Goal: Task Accomplishment & Management: Manage account settings

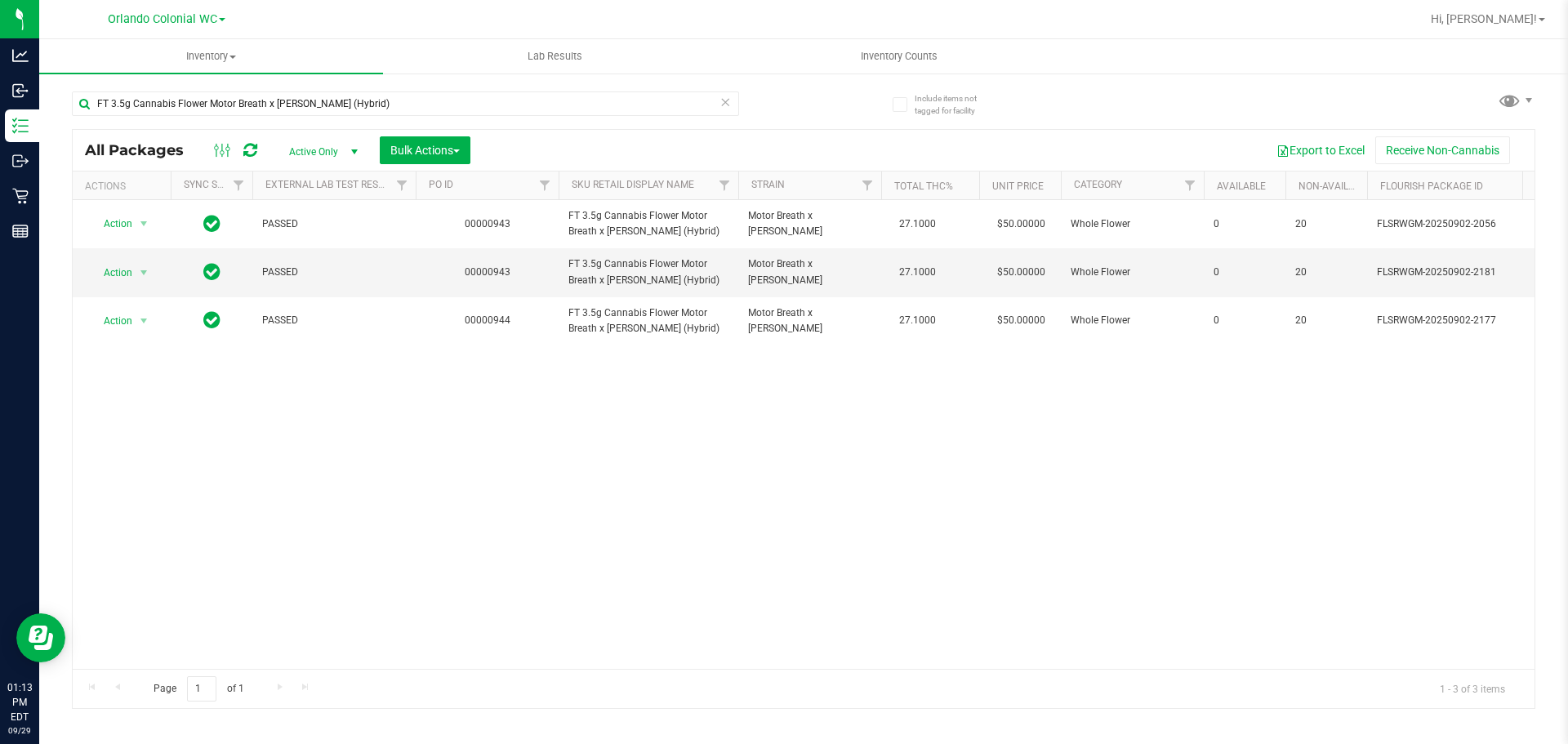
click at [724, 99] on icon at bounding box center [725, 101] width 11 height 20
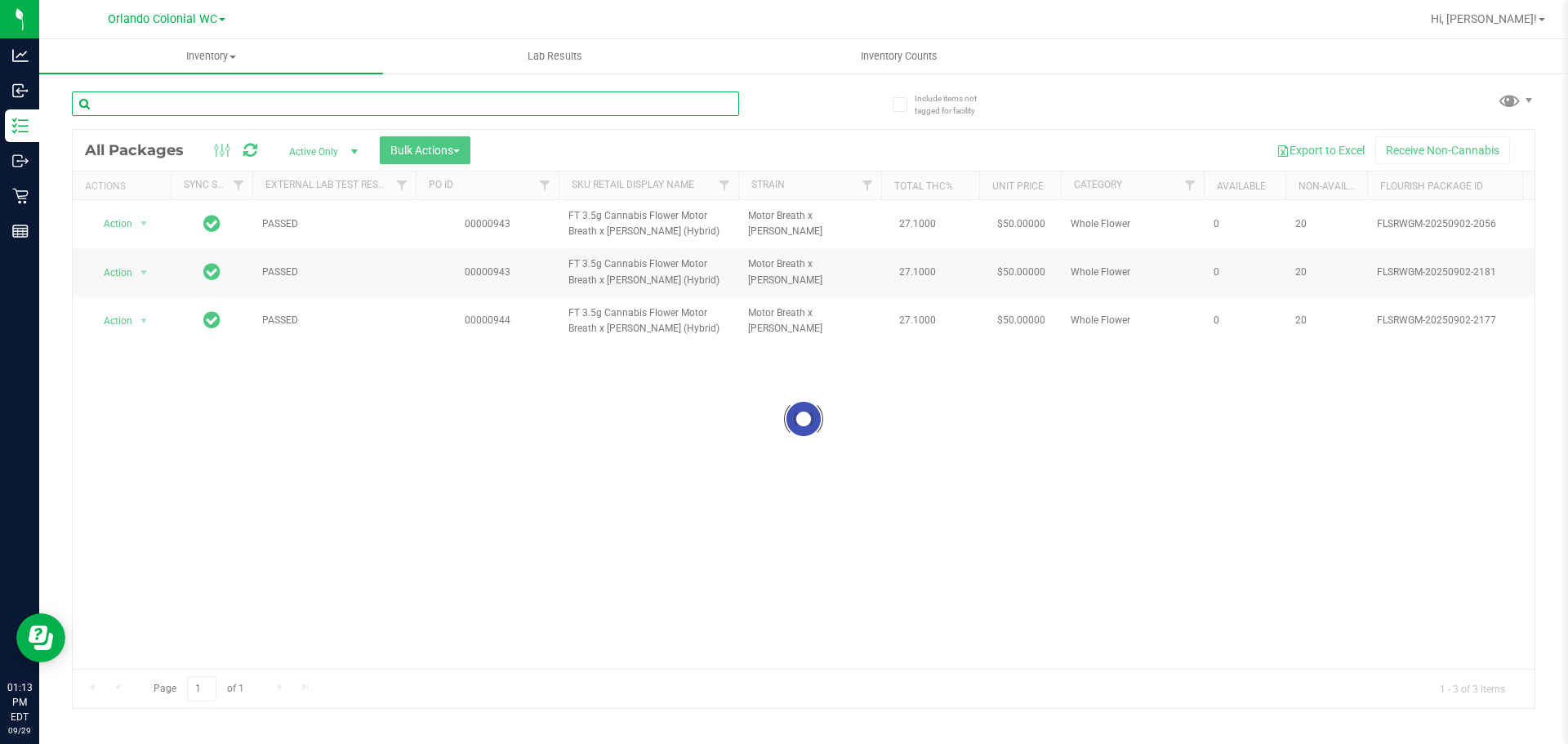
click at [649, 105] on input "text" at bounding box center [406, 104] width 667 height 25
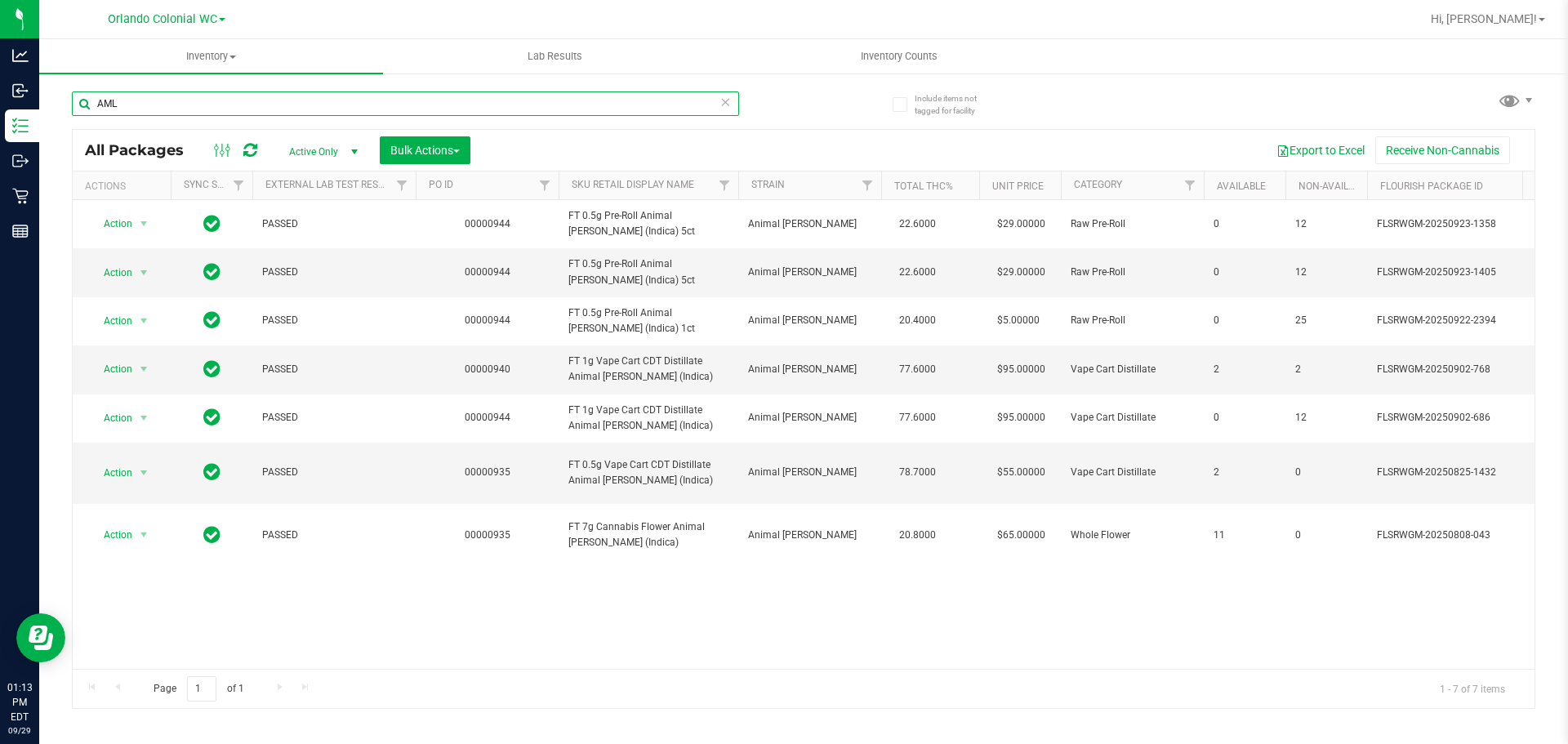
type input "AML"
click at [725, 103] on icon at bounding box center [725, 101] width 11 height 20
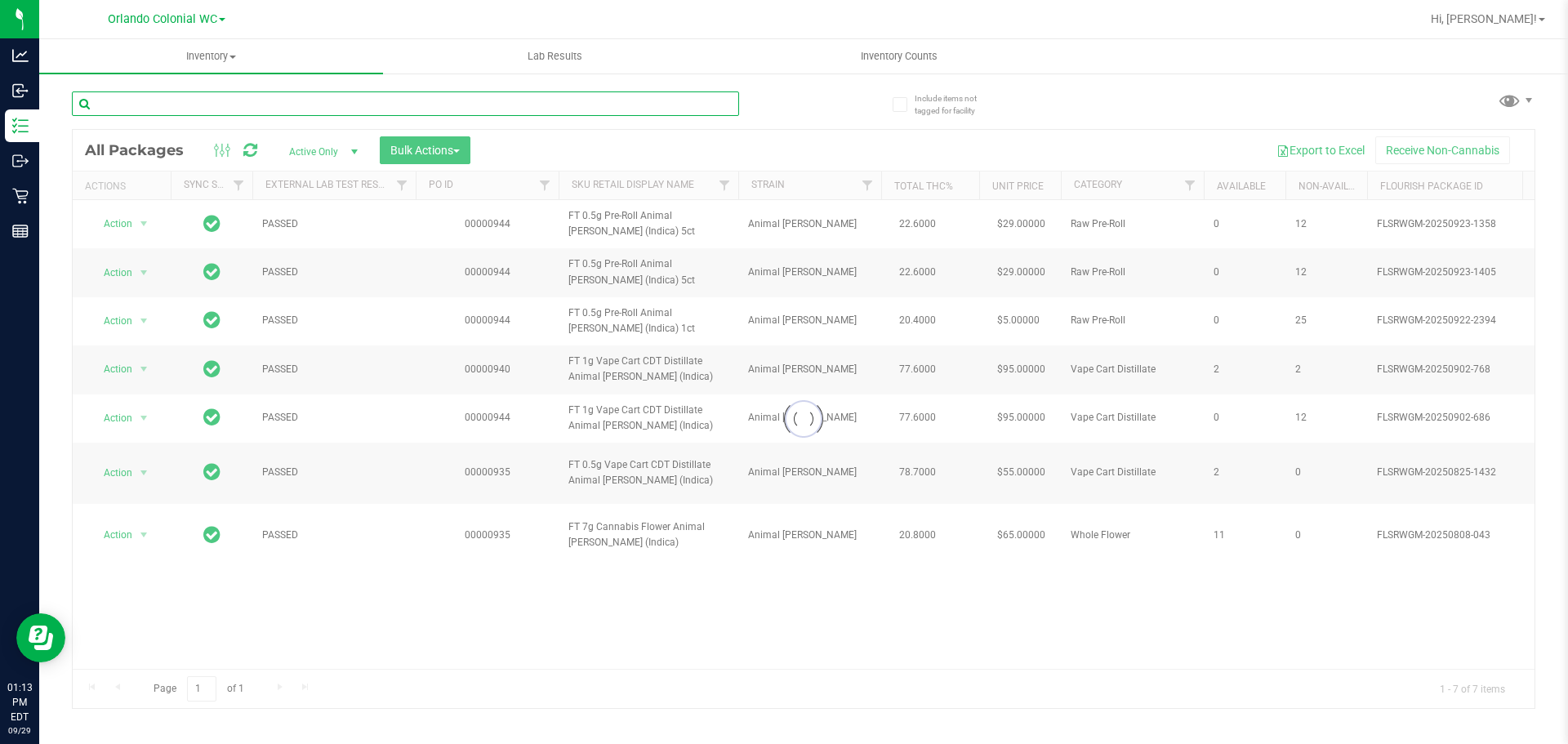
click at [689, 105] on input "text" at bounding box center [406, 104] width 667 height 25
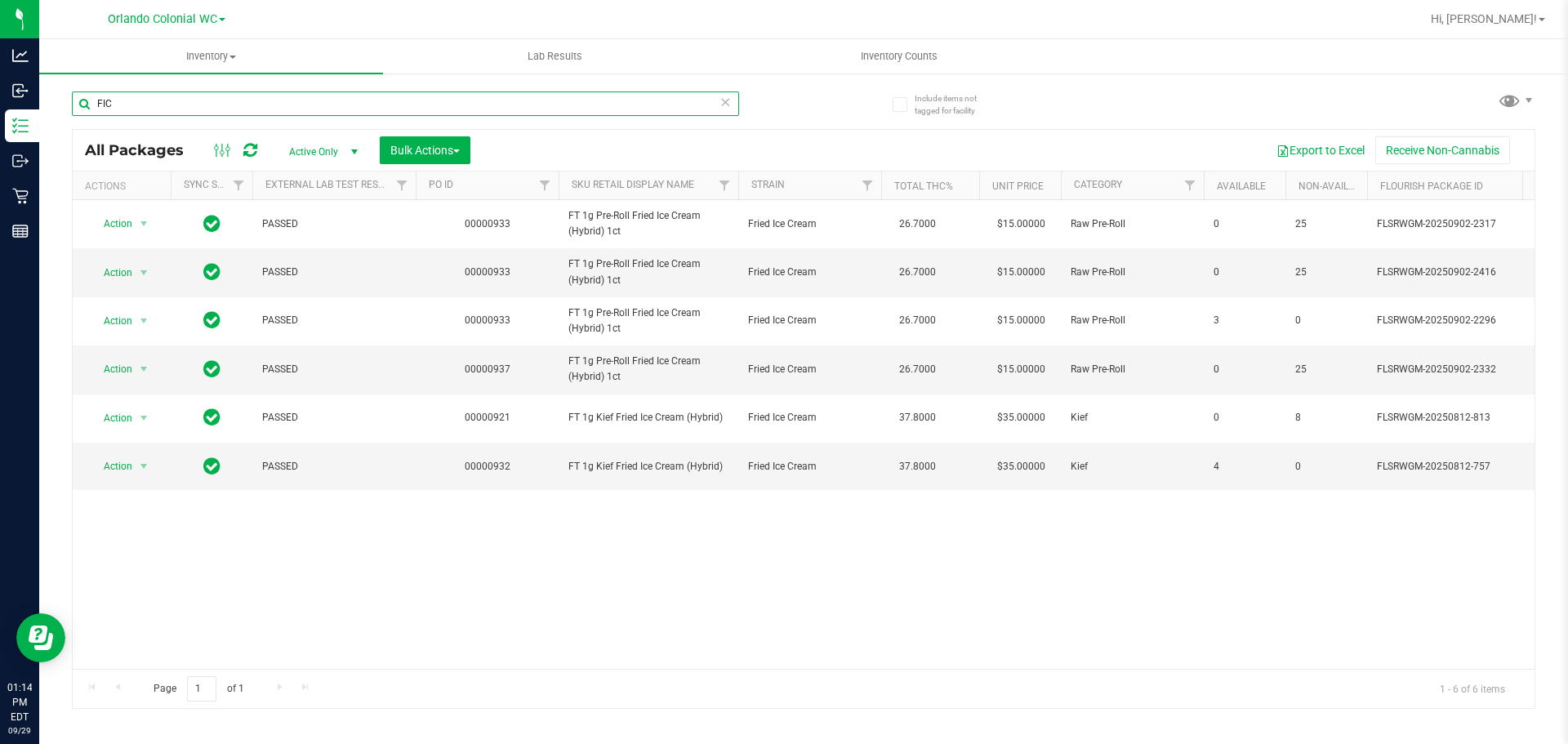
type input "FIC"
click at [728, 100] on icon at bounding box center [725, 101] width 11 height 20
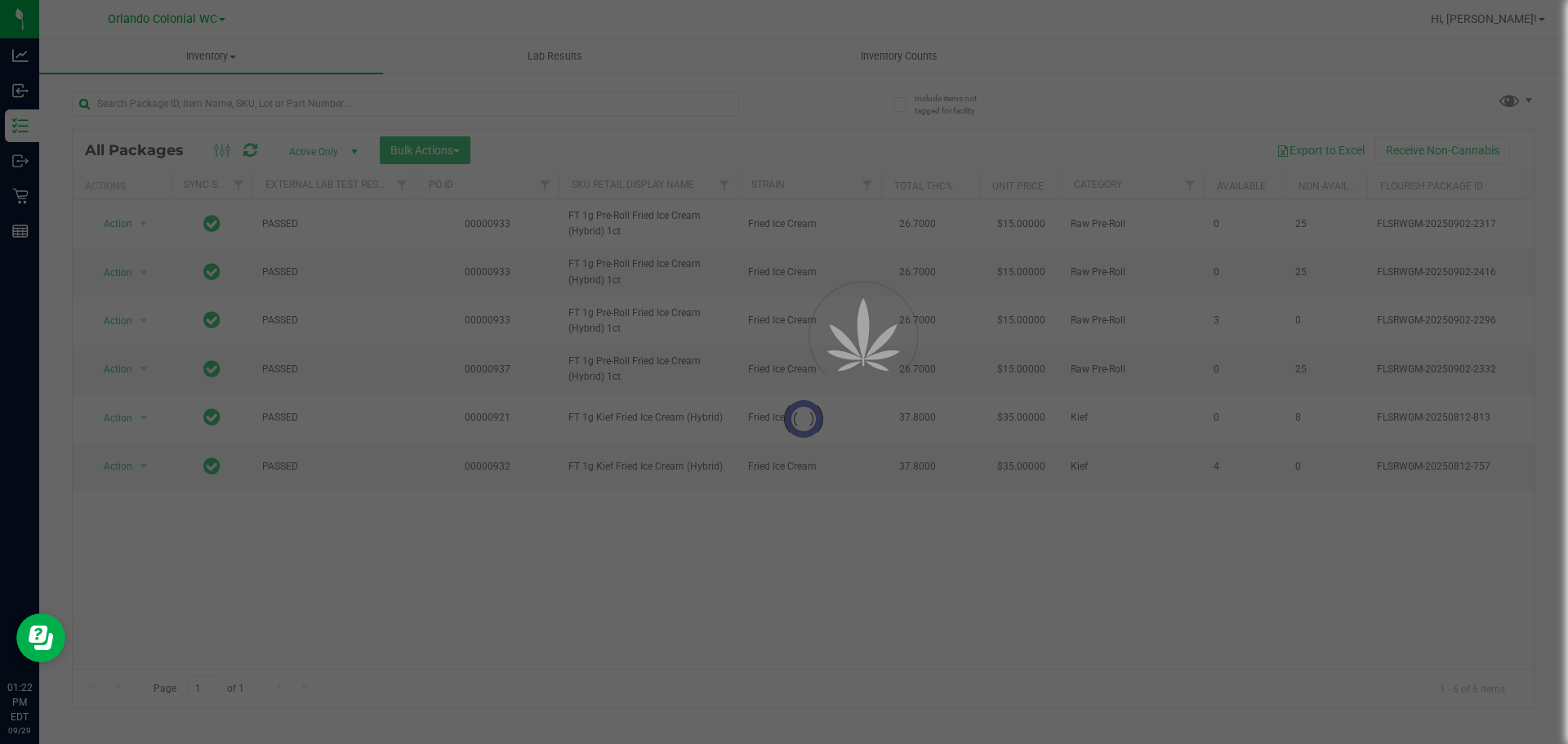
click at [694, 99] on div at bounding box center [784, 372] width 1568 height 744
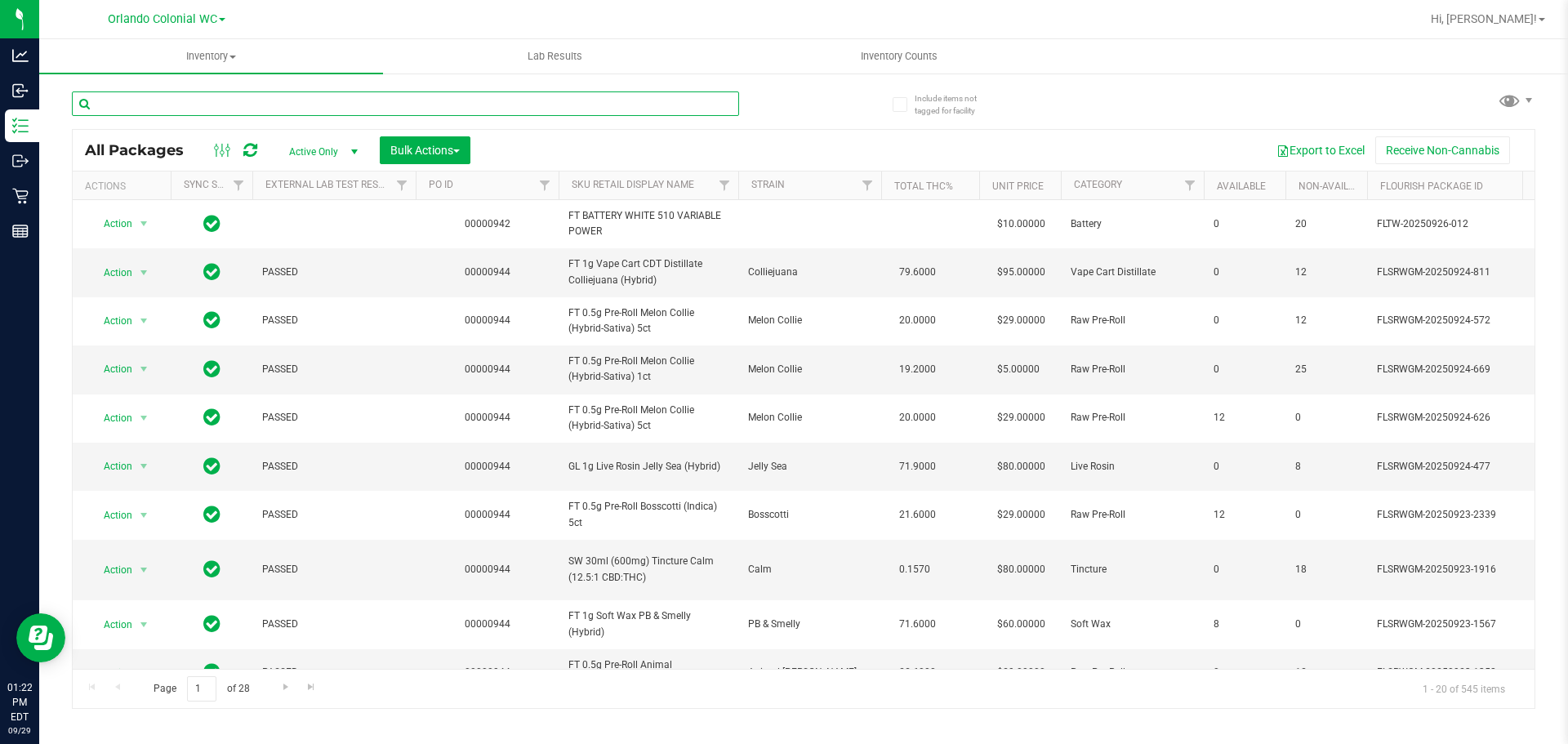
click at [678, 100] on input "text" at bounding box center [406, 104] width 667 height 25
type input "A"
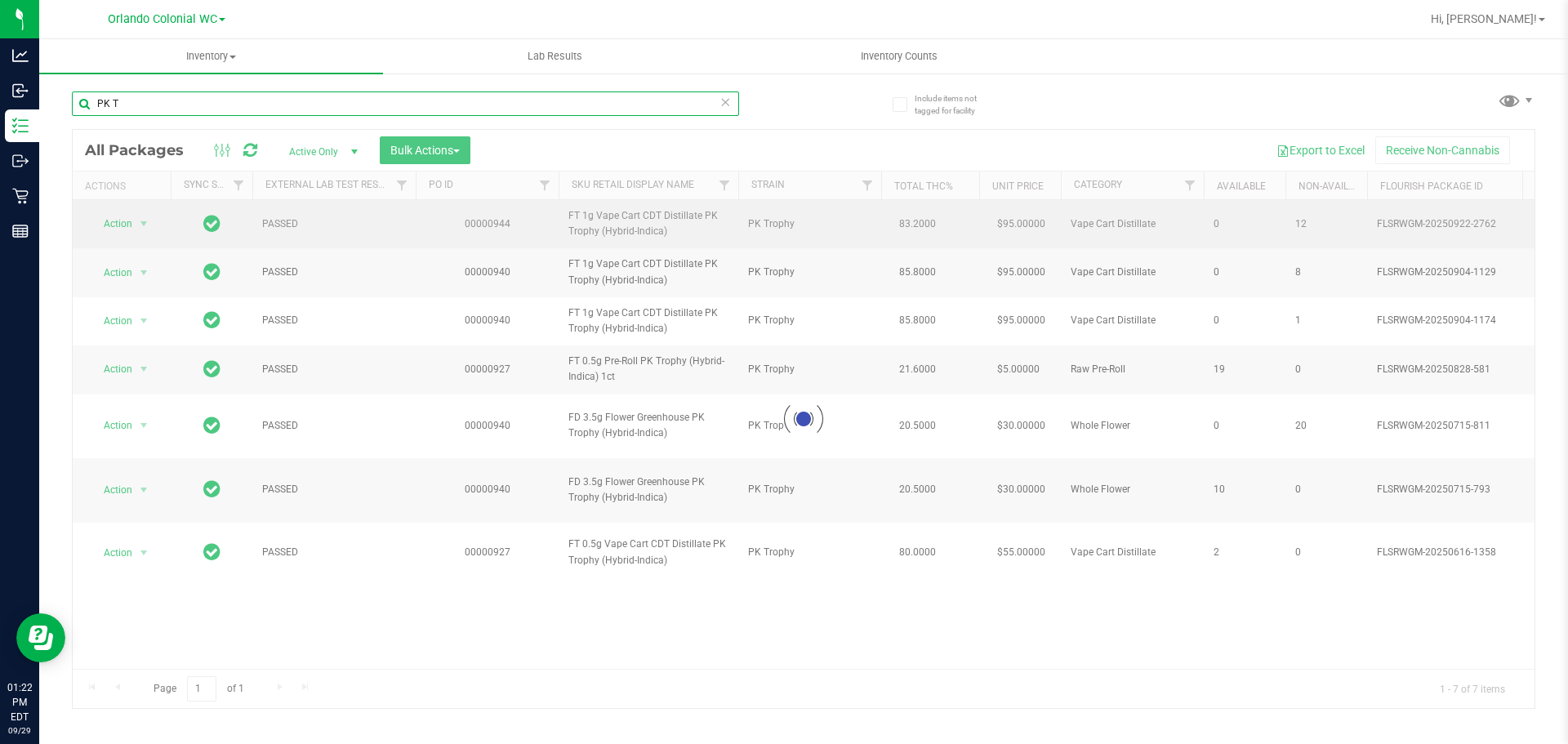
type input "PK T"
click at [681, 214] on div at bounding box center [803, 419] width 1462 height 578
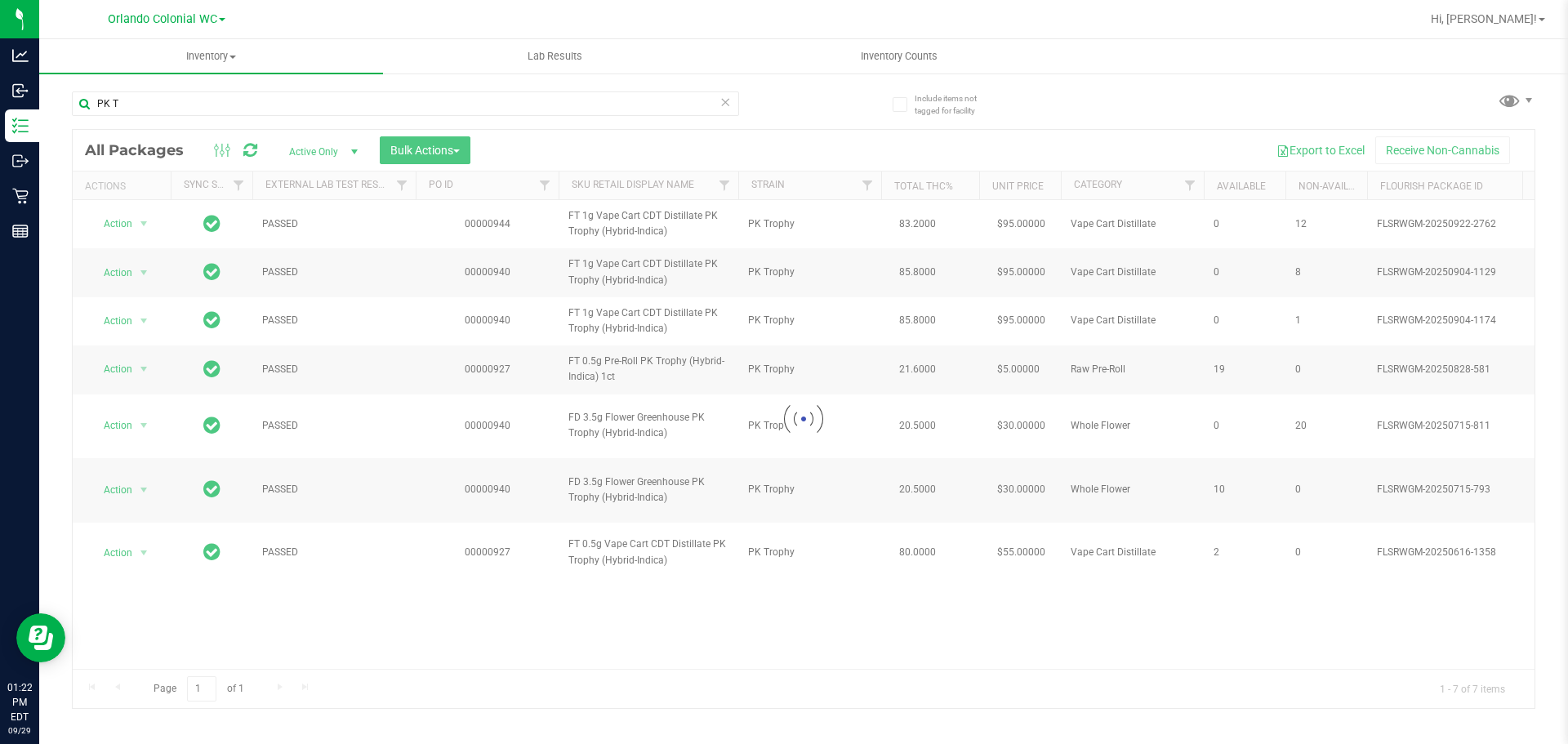
click at [657, 218] on div at bounding box center [803, 419] width 1462 height 578
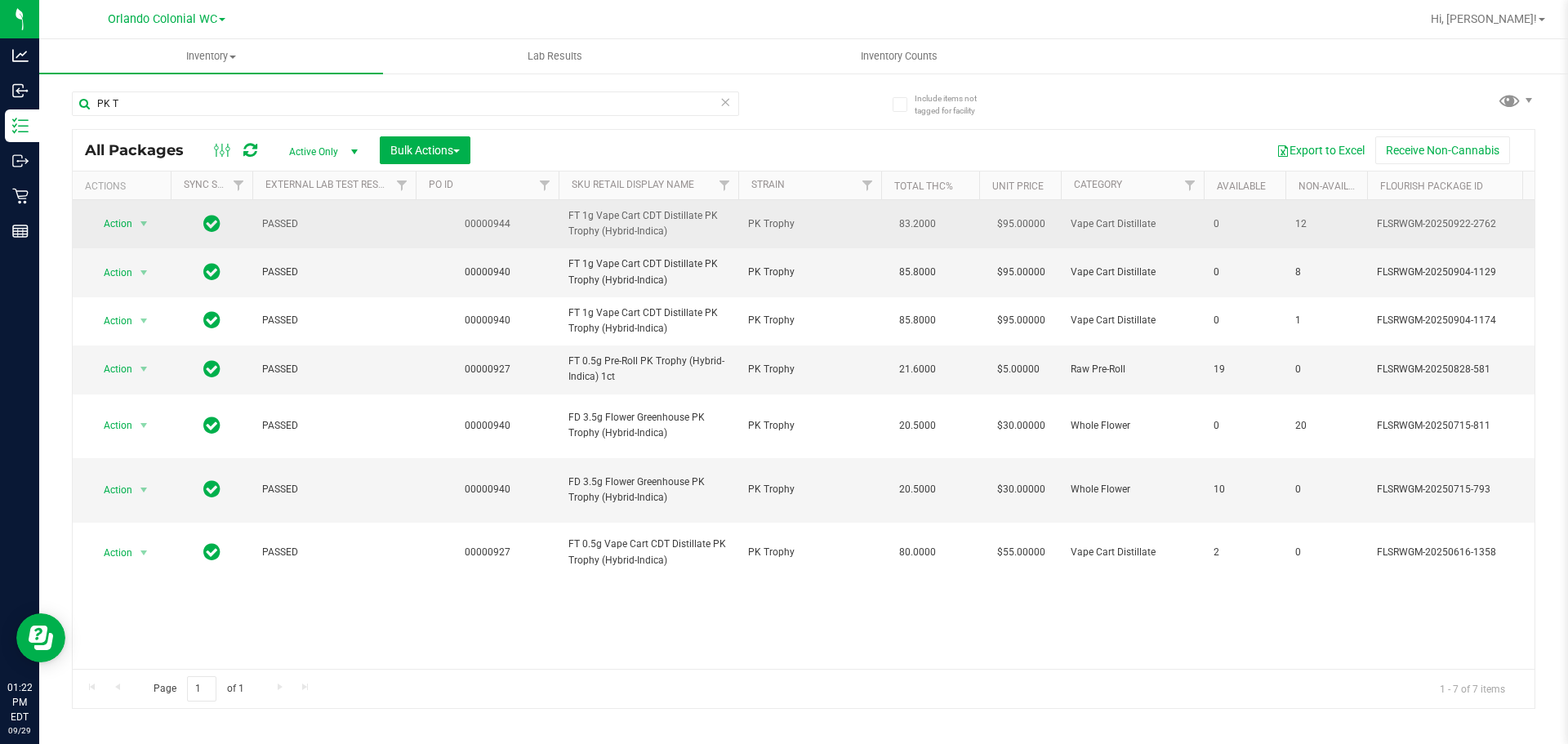
click at [629, 213] on span "FT 1g Vape Cart CDT Distillate PK Trophy (Hybrid-Indica)" at bounding box center [648, 224] width 160 height 31
copy tr "FT 1g Vape Cart CDT Distillate PK Trophy (Hybrid-Indica)"
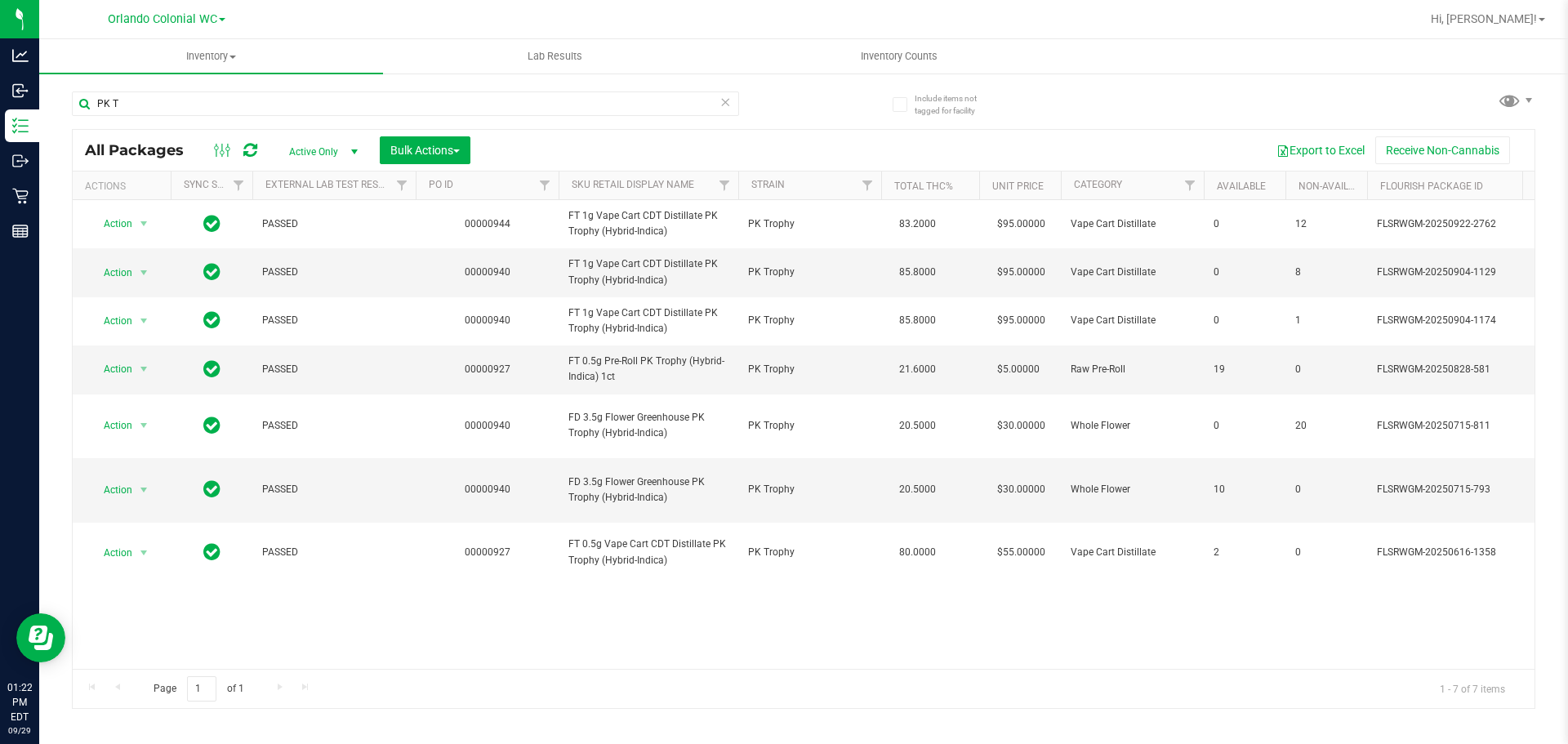
click at [666, 136] on div "Export to Excel Receive Non-Cannabis" at bounding box center [1001, 150] width 1039 height 27
click at [722, 103] on icon at bounding box center [725, 101] width 11 height 20
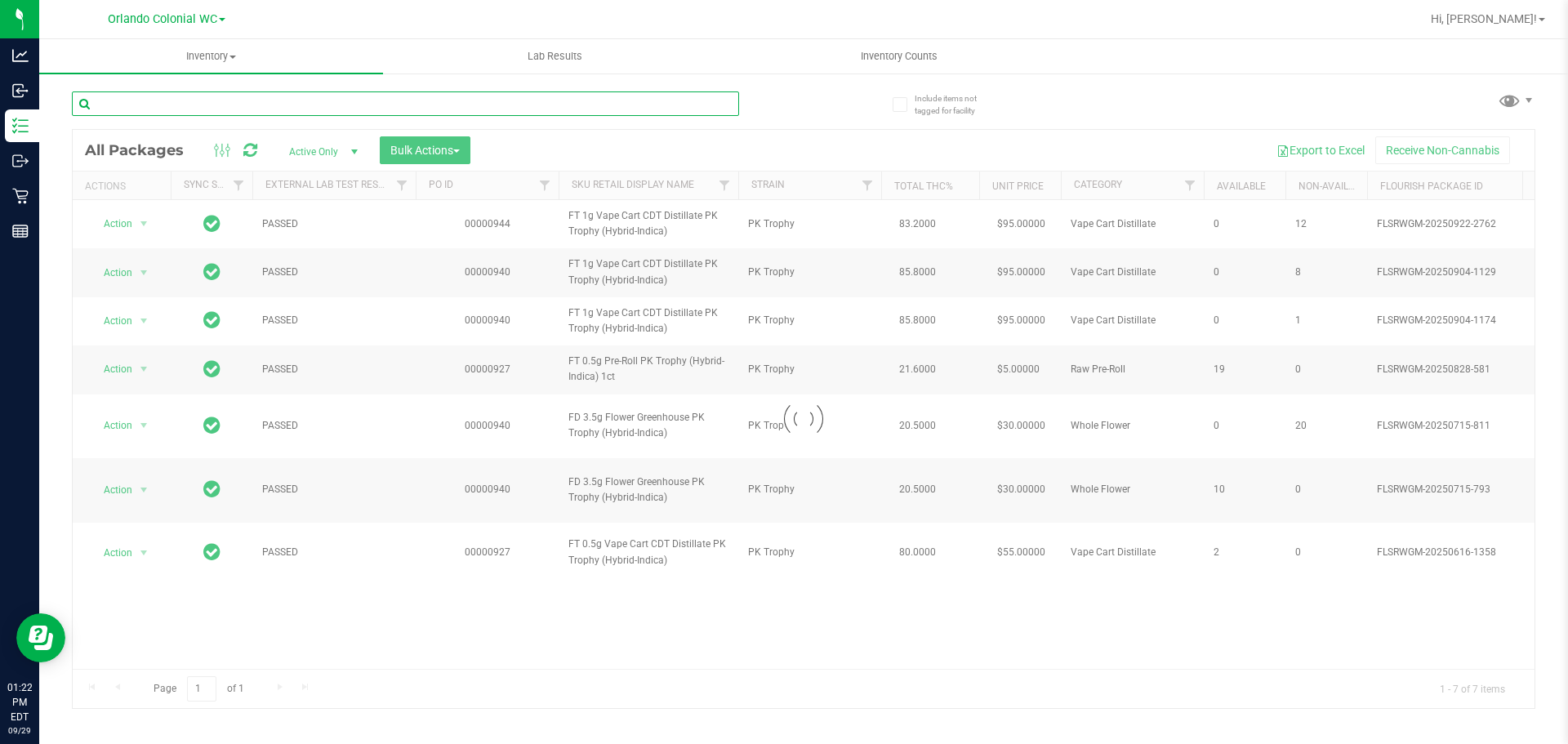
click at [701, 103] on input "text" at bounding box center [406, 104] width 667 height 25
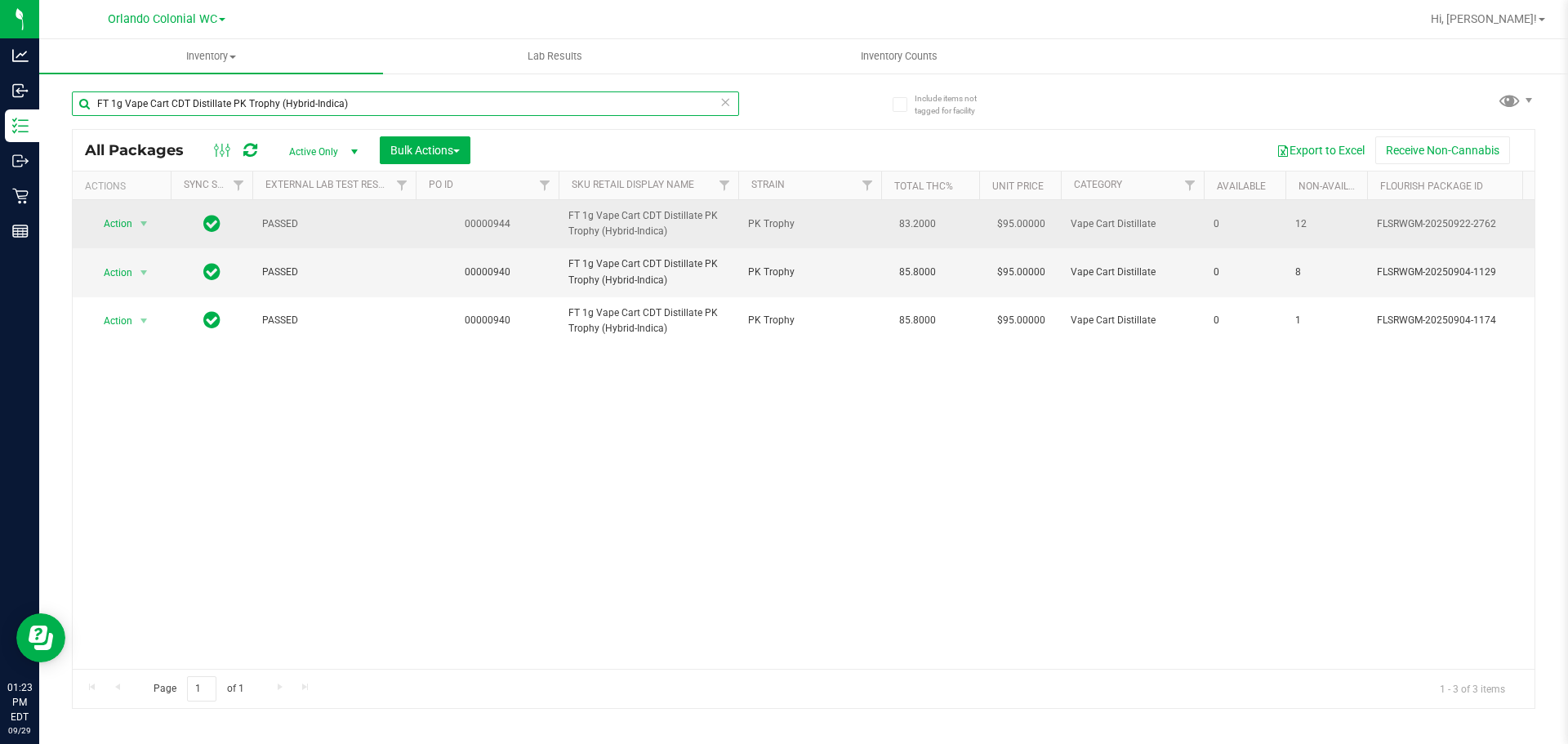
type input "FT 1g Vape Cart CDT Distillate PK Trophy (Hybrid-Indica)"
click at [122, 222] on span "Action" at bounding box center [111, 224] width 45 height 23
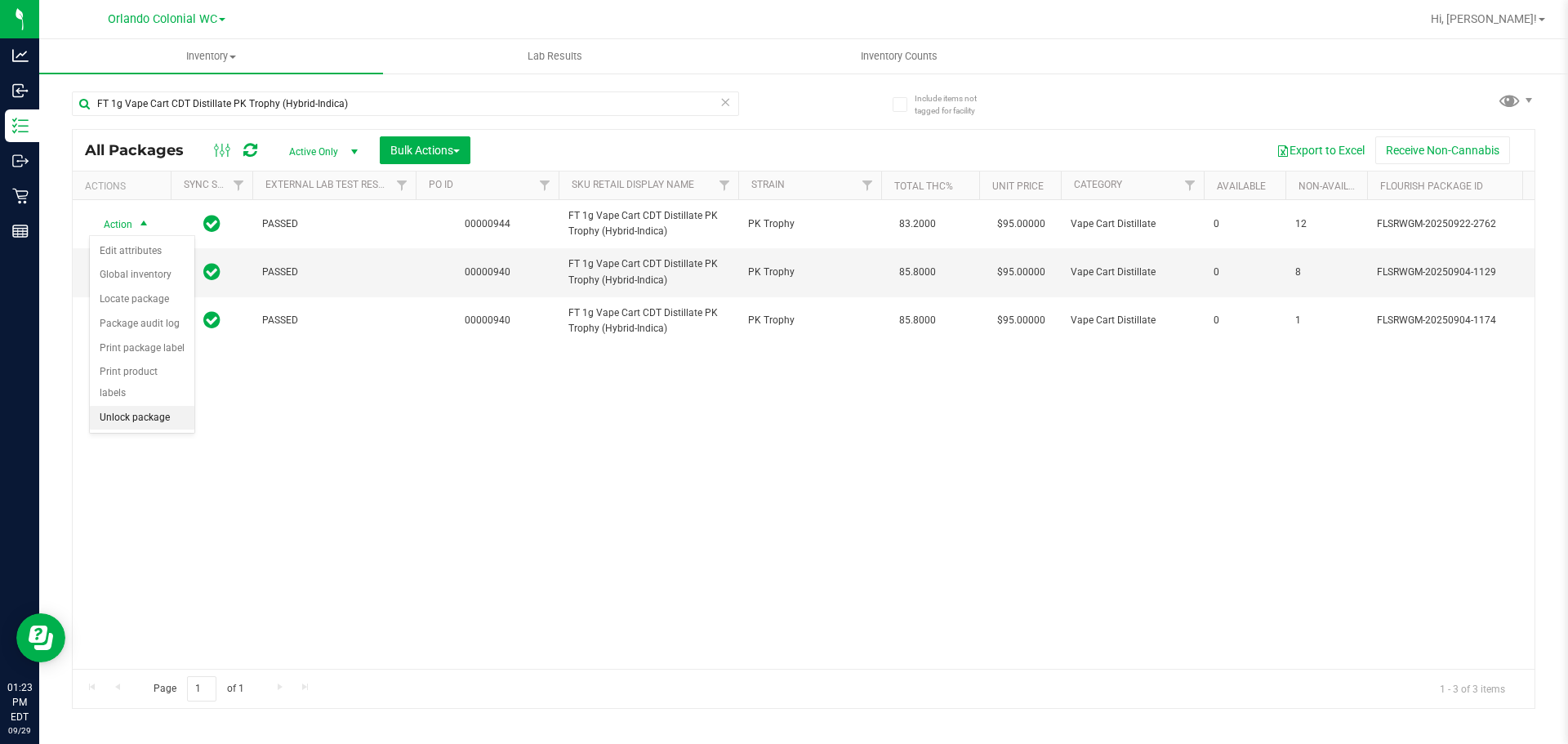
click at [118, 406] on li "Unlock package" at bounding box center [142, 418] width 104 height 25
click at [726, 96] on icon at bounding box center [725, 101] width 11 height 20
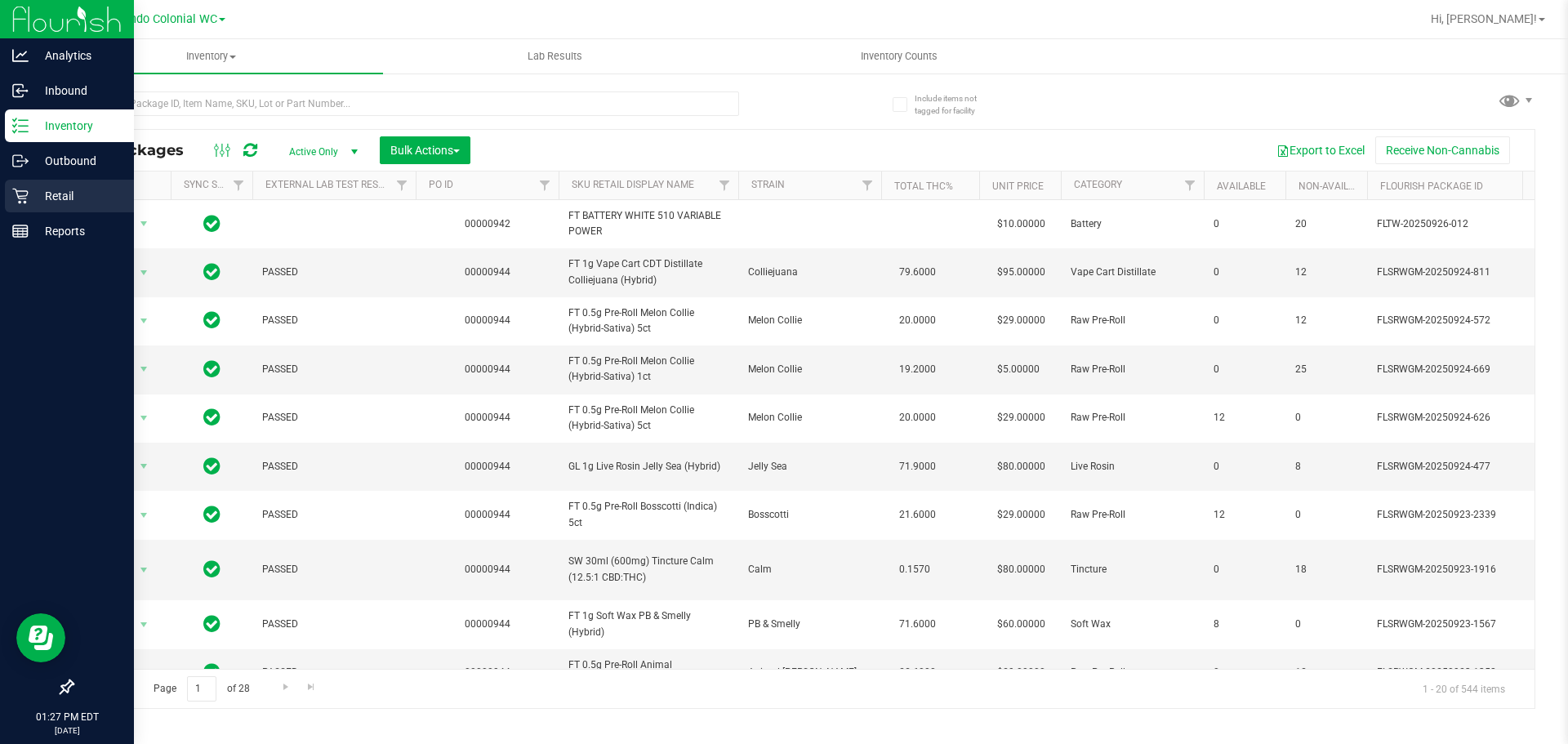
click at [28, 202] on p "Retail" at bounding box center [77, 195] width 98 height 20
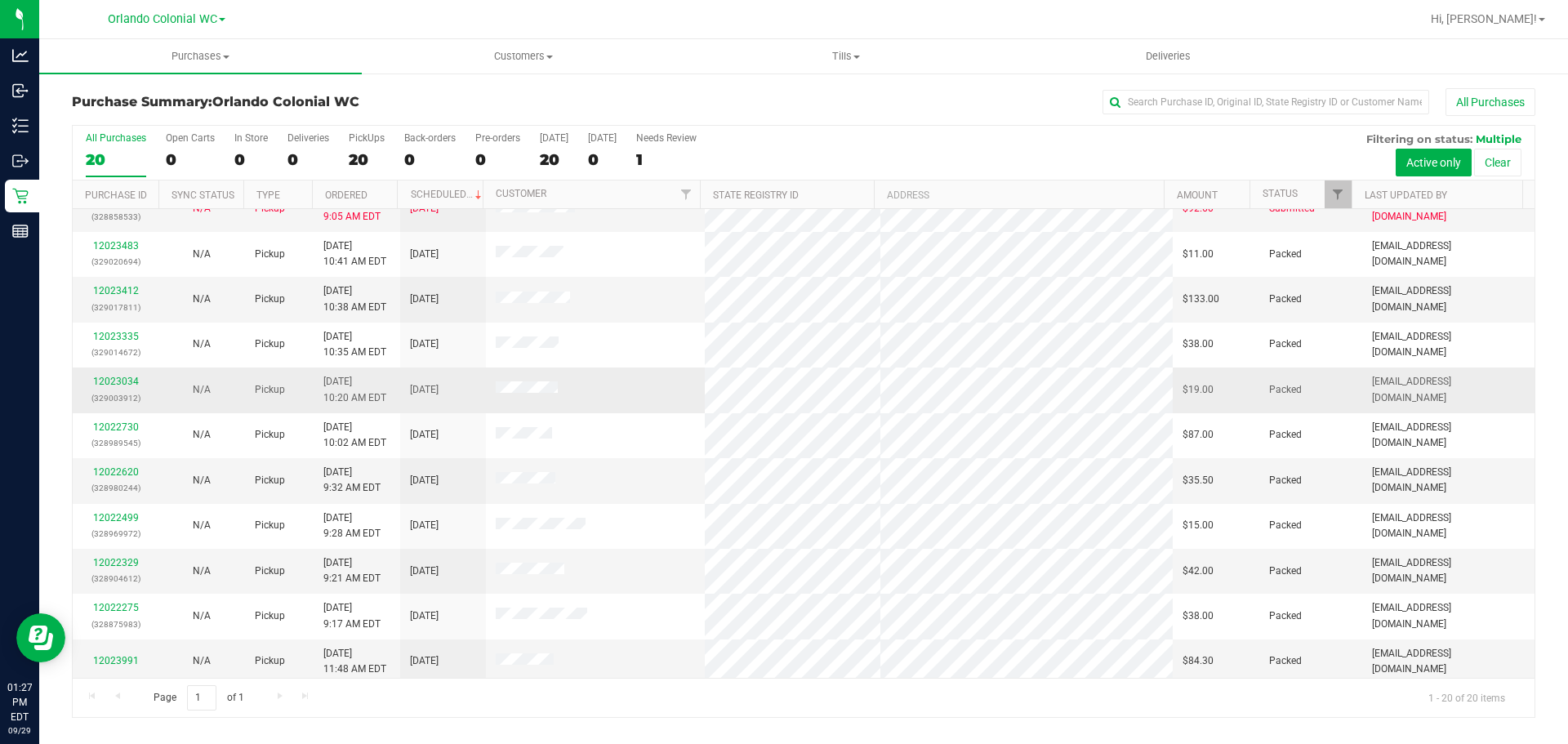
scroll to position [435, 0]
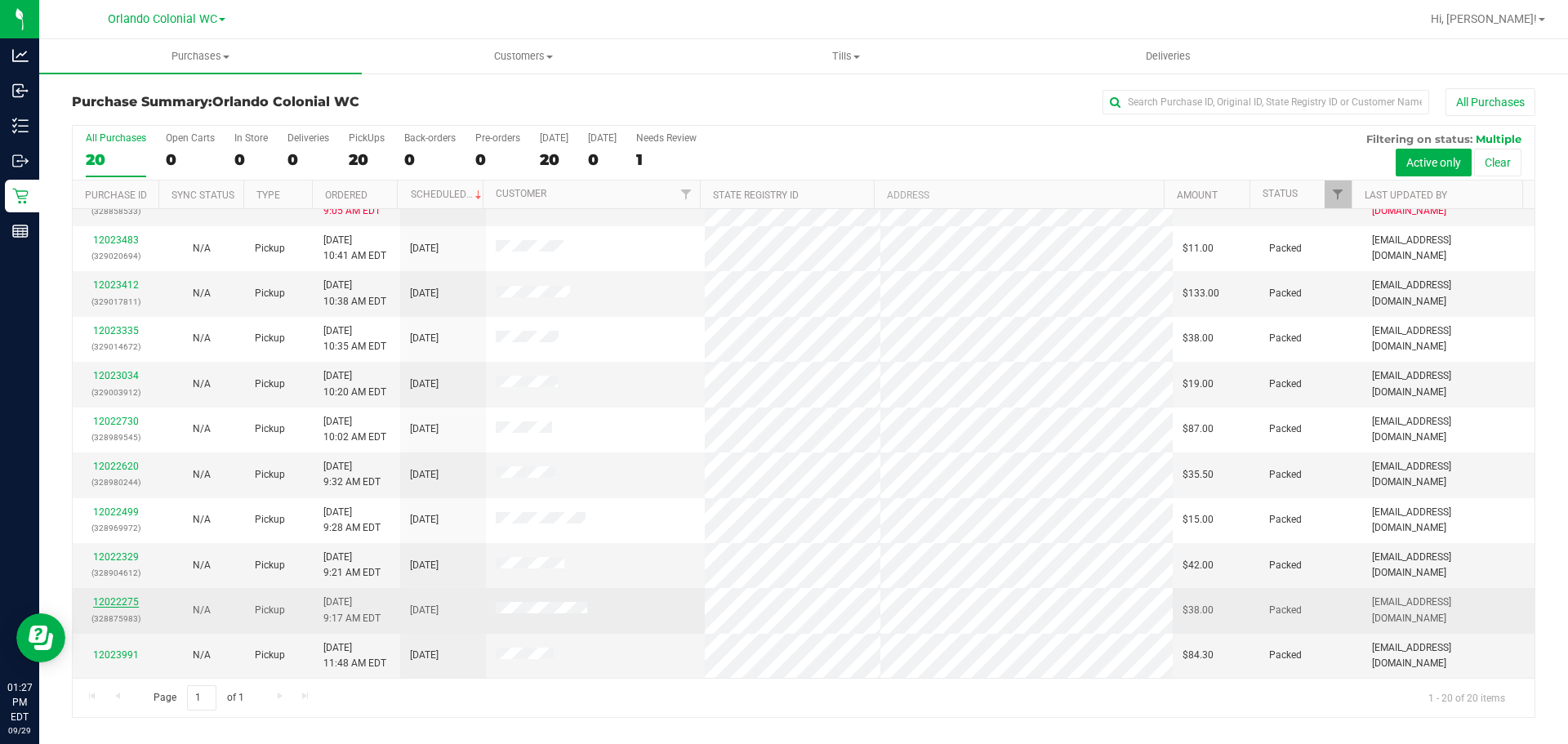
click at [134, 600] on link "12022275" at bounding box center [116, 602] width 45 height 11
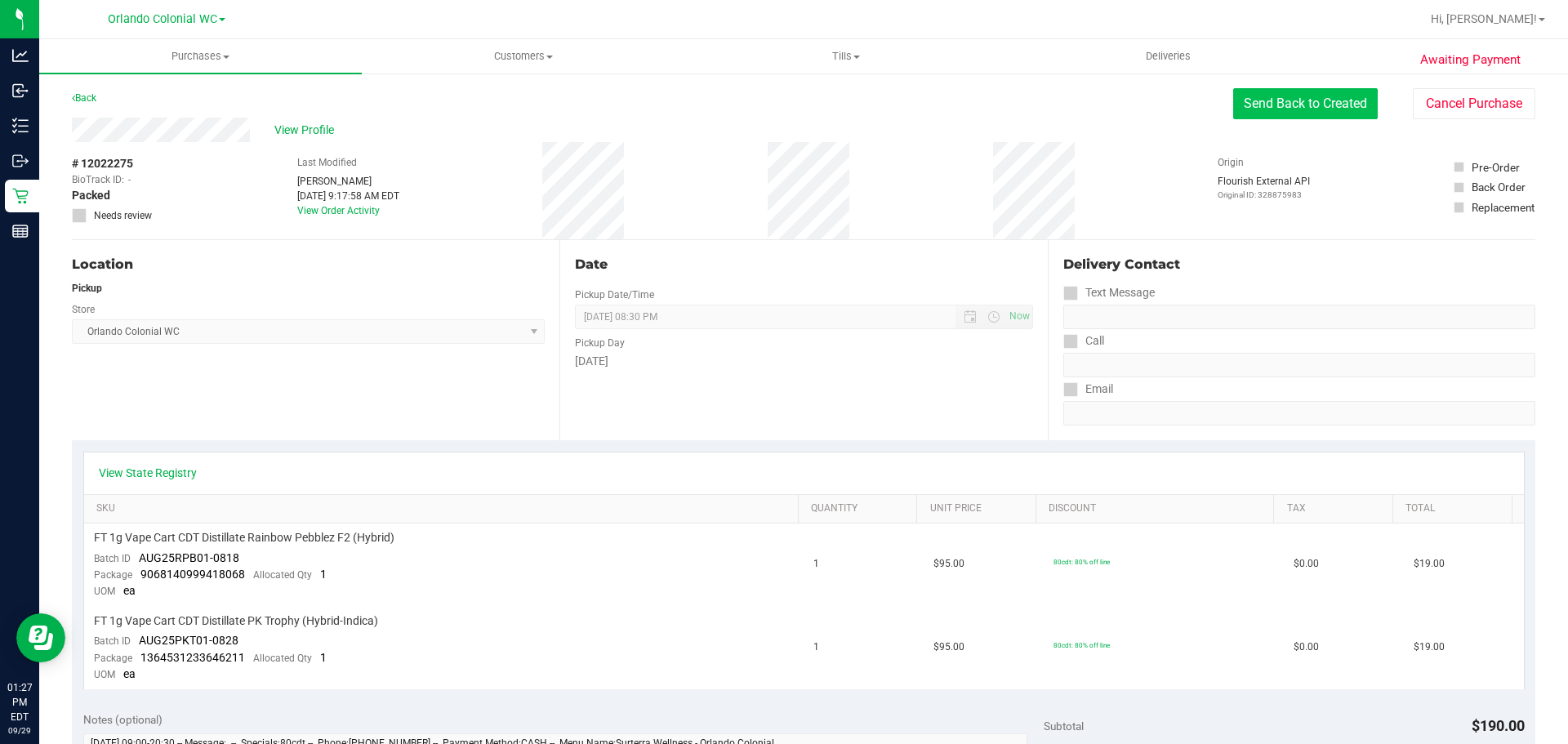
click at [1285, 115] on button "Send Back to Created" at bounding box center [1305, 103] width 145 height 31
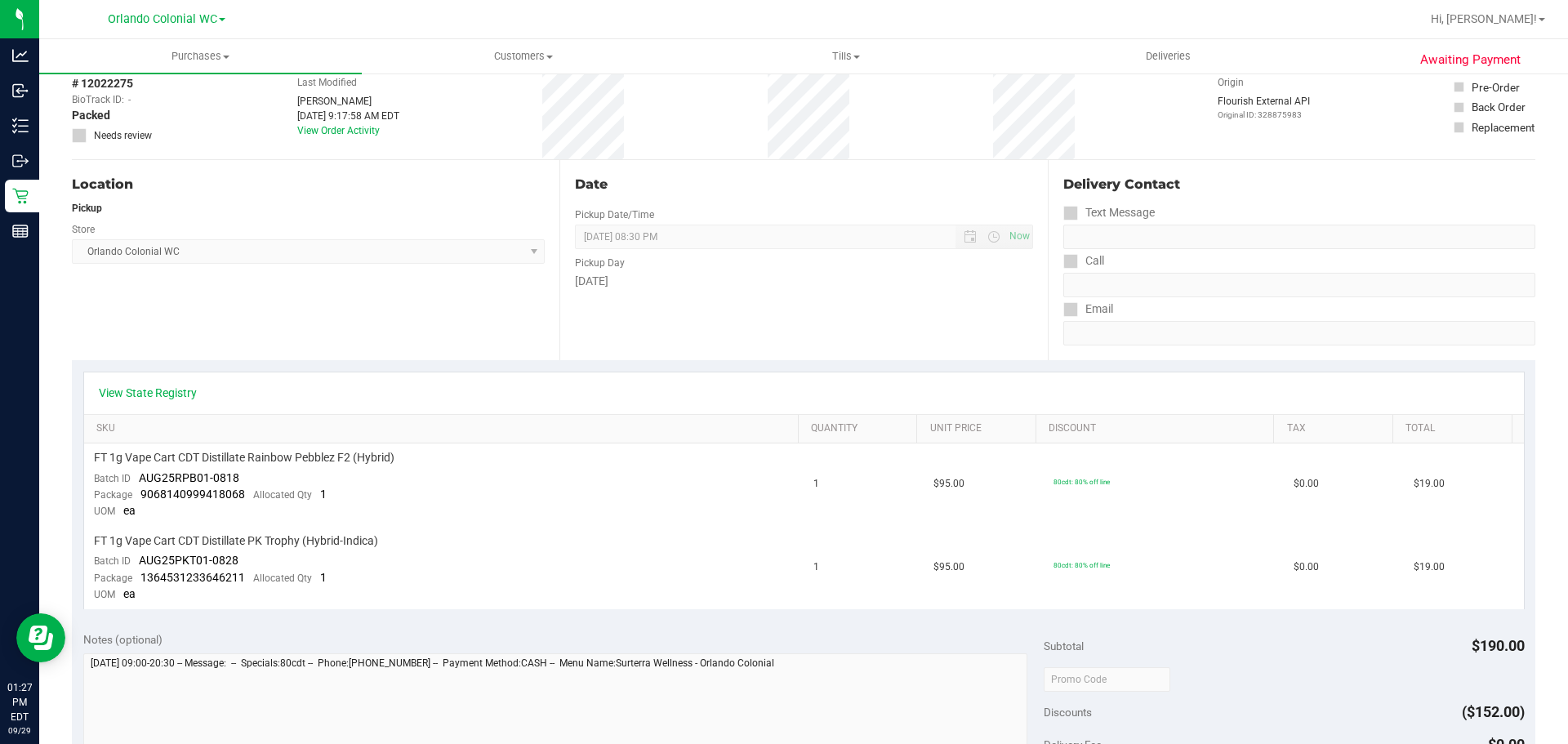
scroll to position [245, 0]
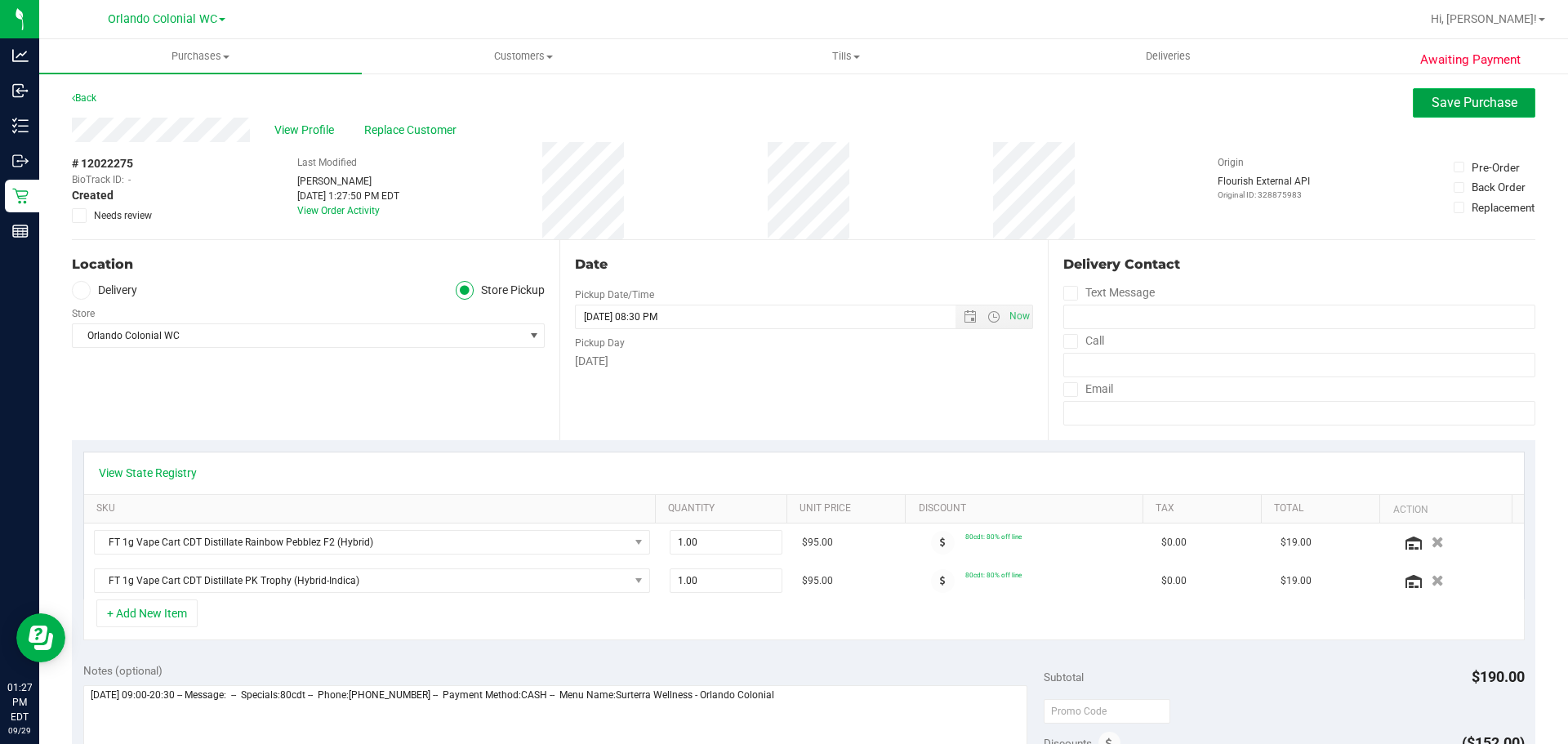
click at [1432, 107] on span "Save Purchase" at bounding box center [1474, 102] width 85 height 15
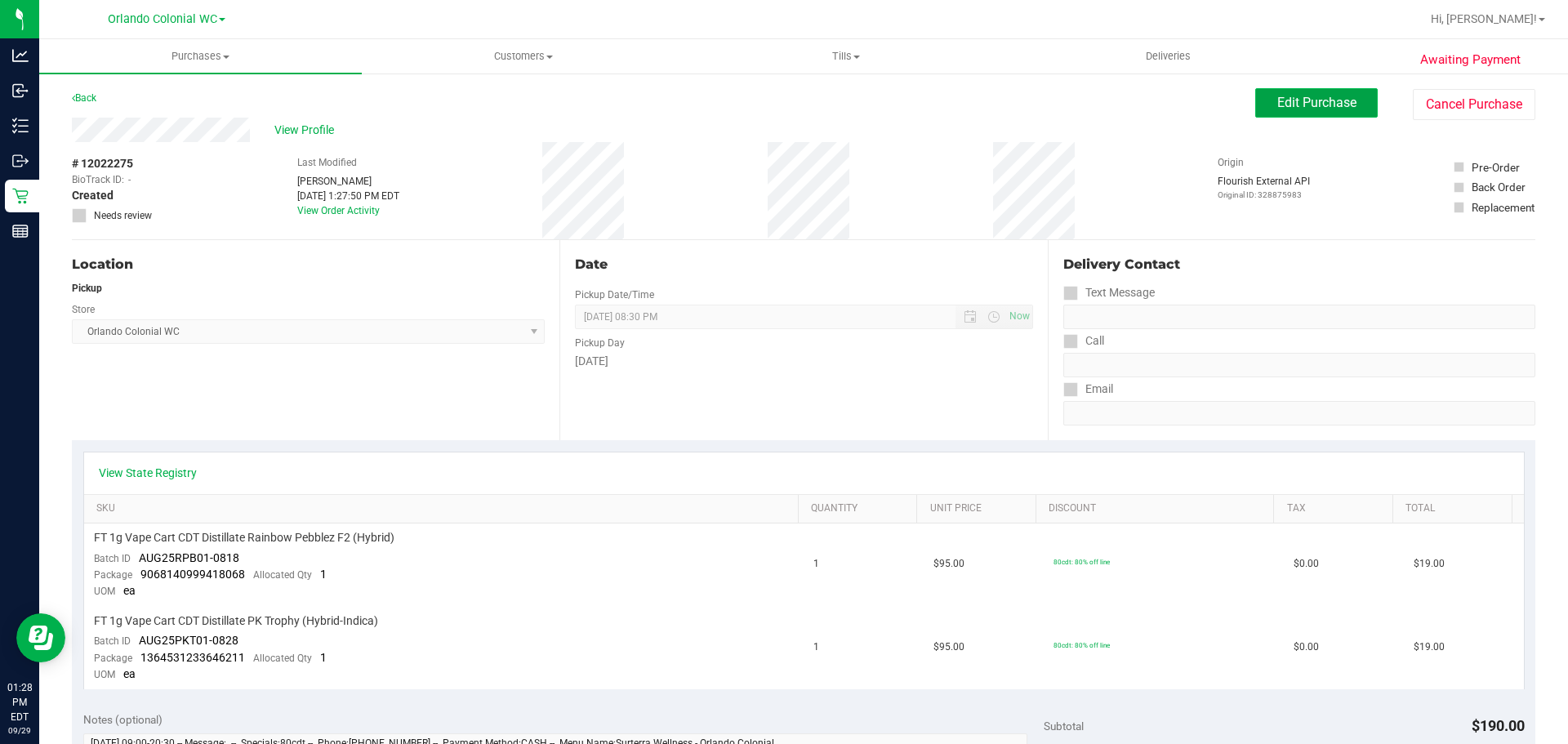
click at [1346, 103] on button "Edit Purchase" at bounding box center [1316, 102] width 122 height 29
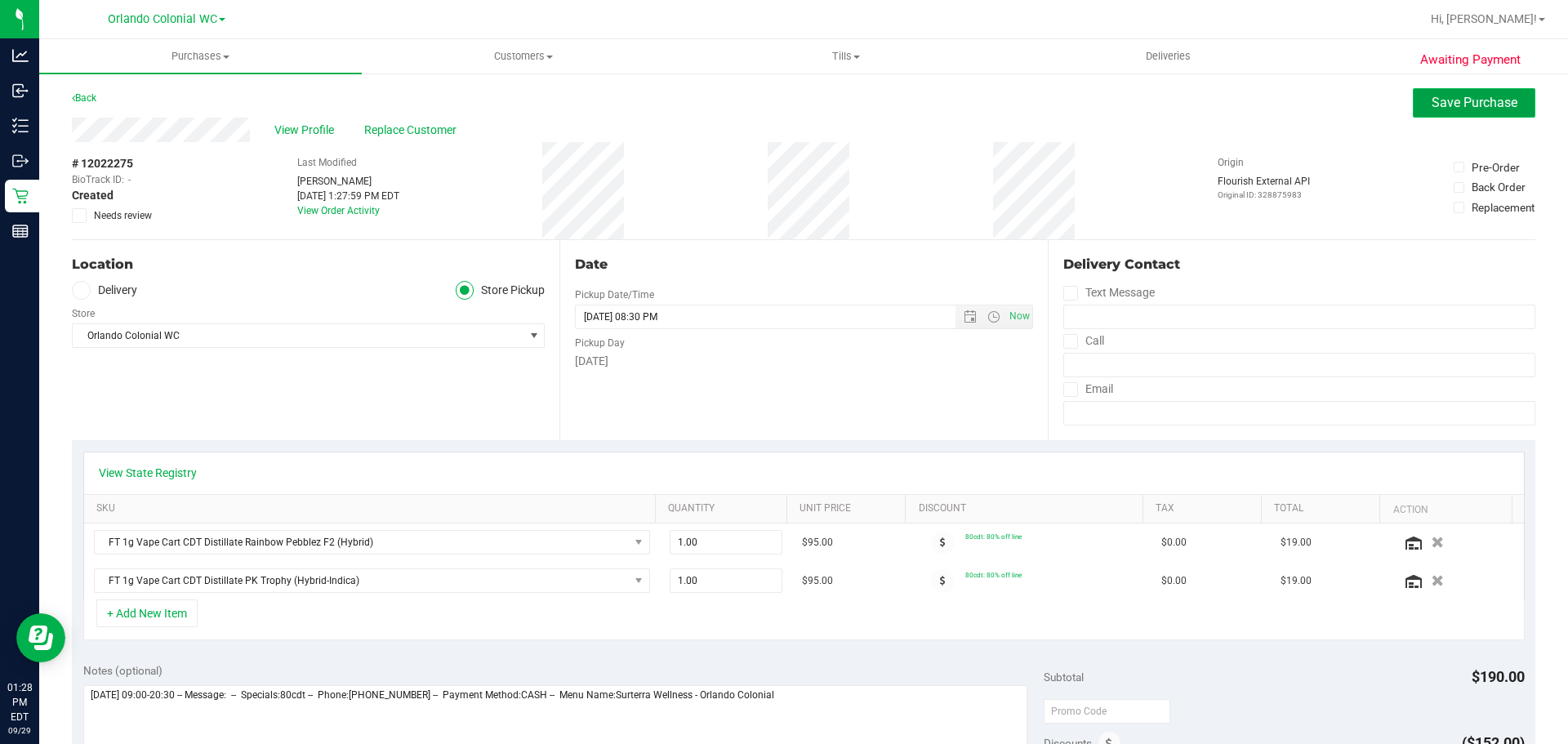
click at [1415, 102] on button "Save Purchase" at bounding box center [1473, 102] width 122 height 29
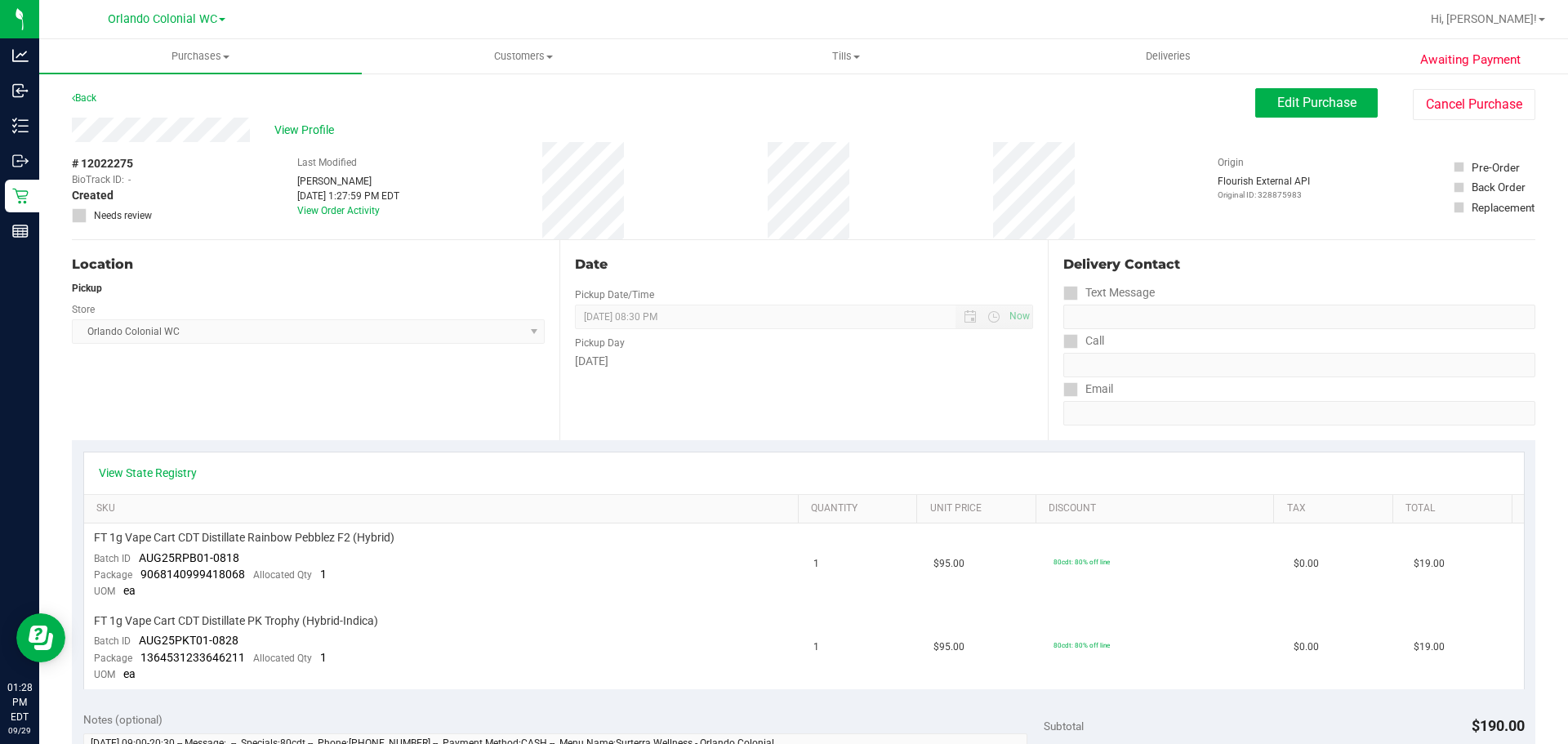
scroll to position [327, 0]
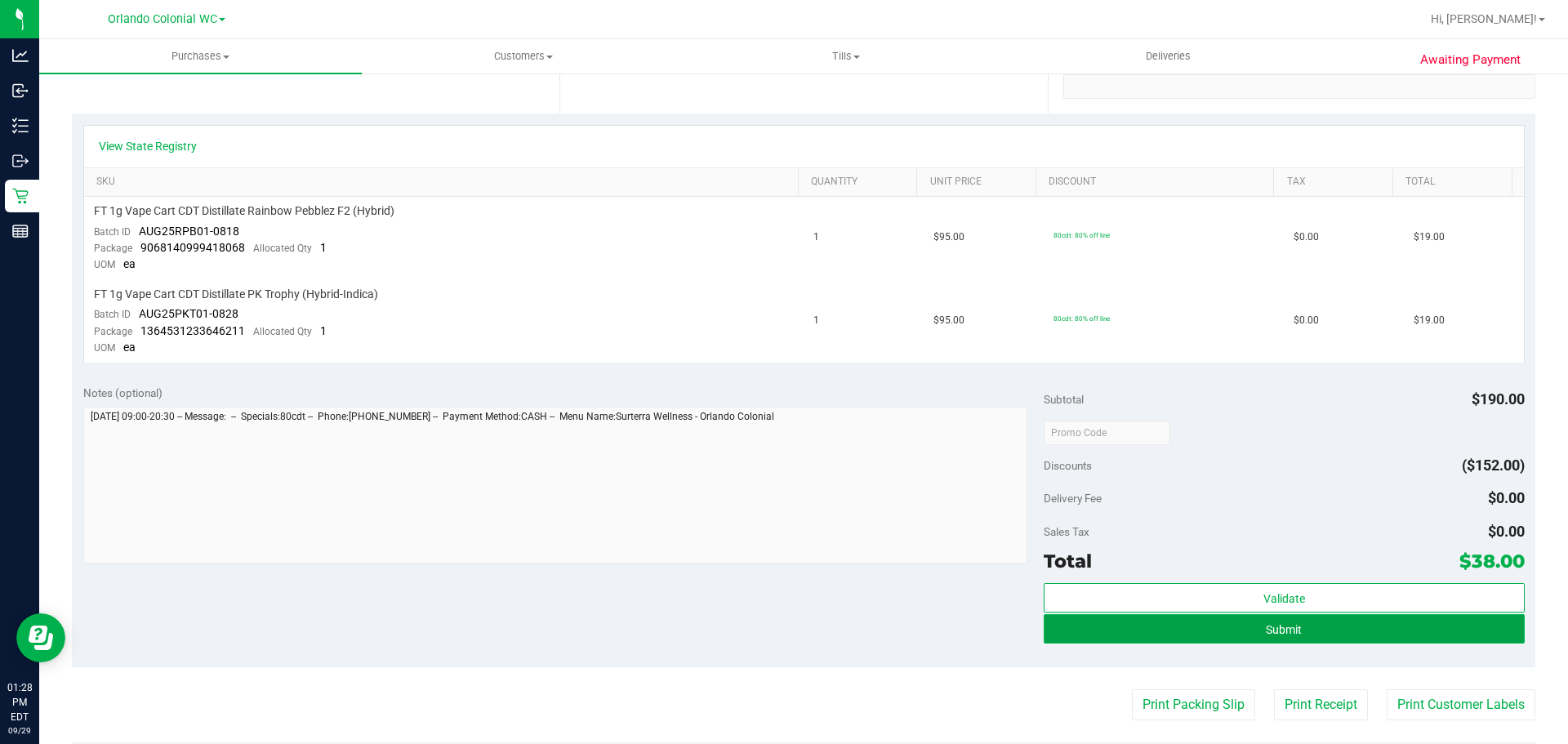
click at [1173, 626] on button "Submit" at bounding box center [1283, 628] width 480 height 29
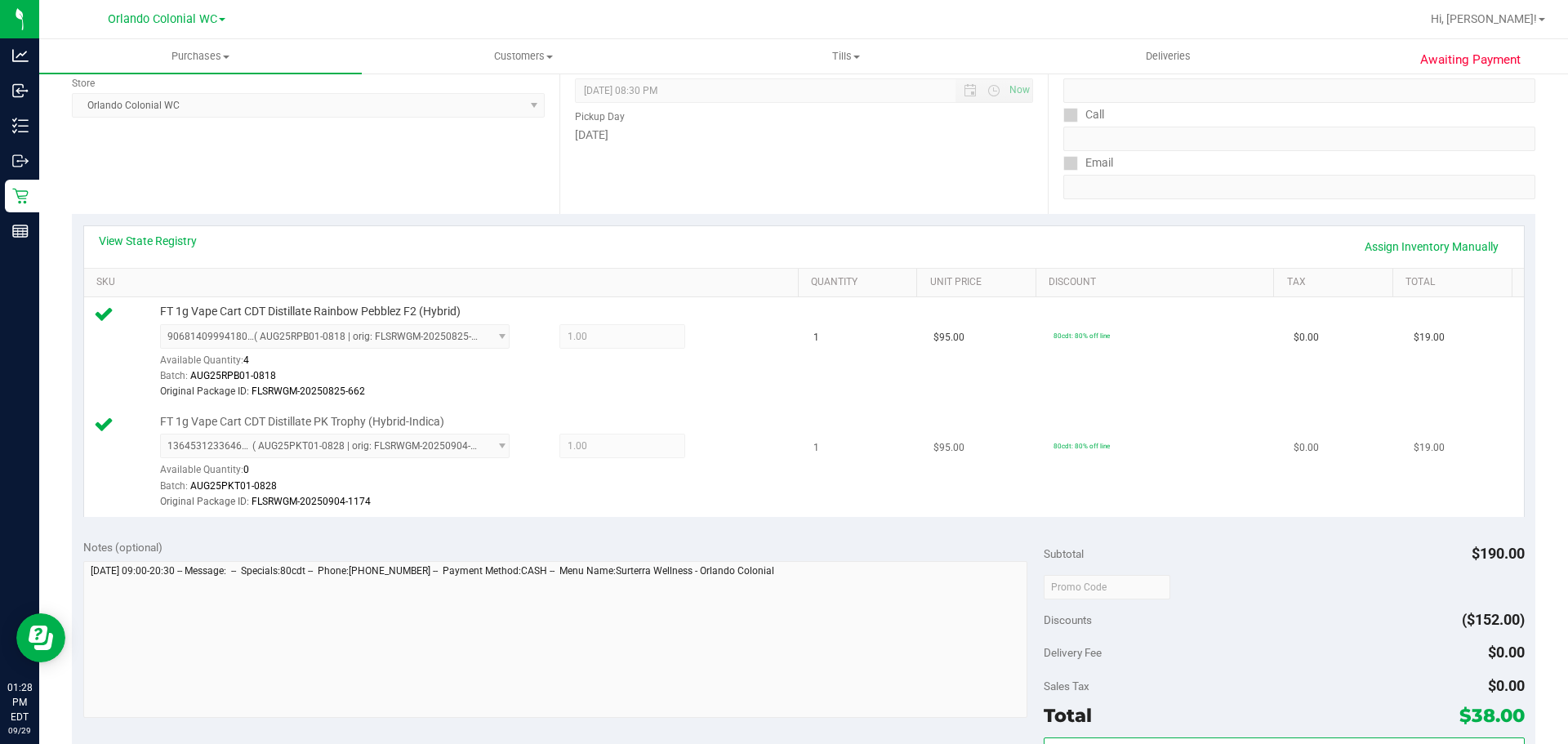
scroll to position [82, 0]
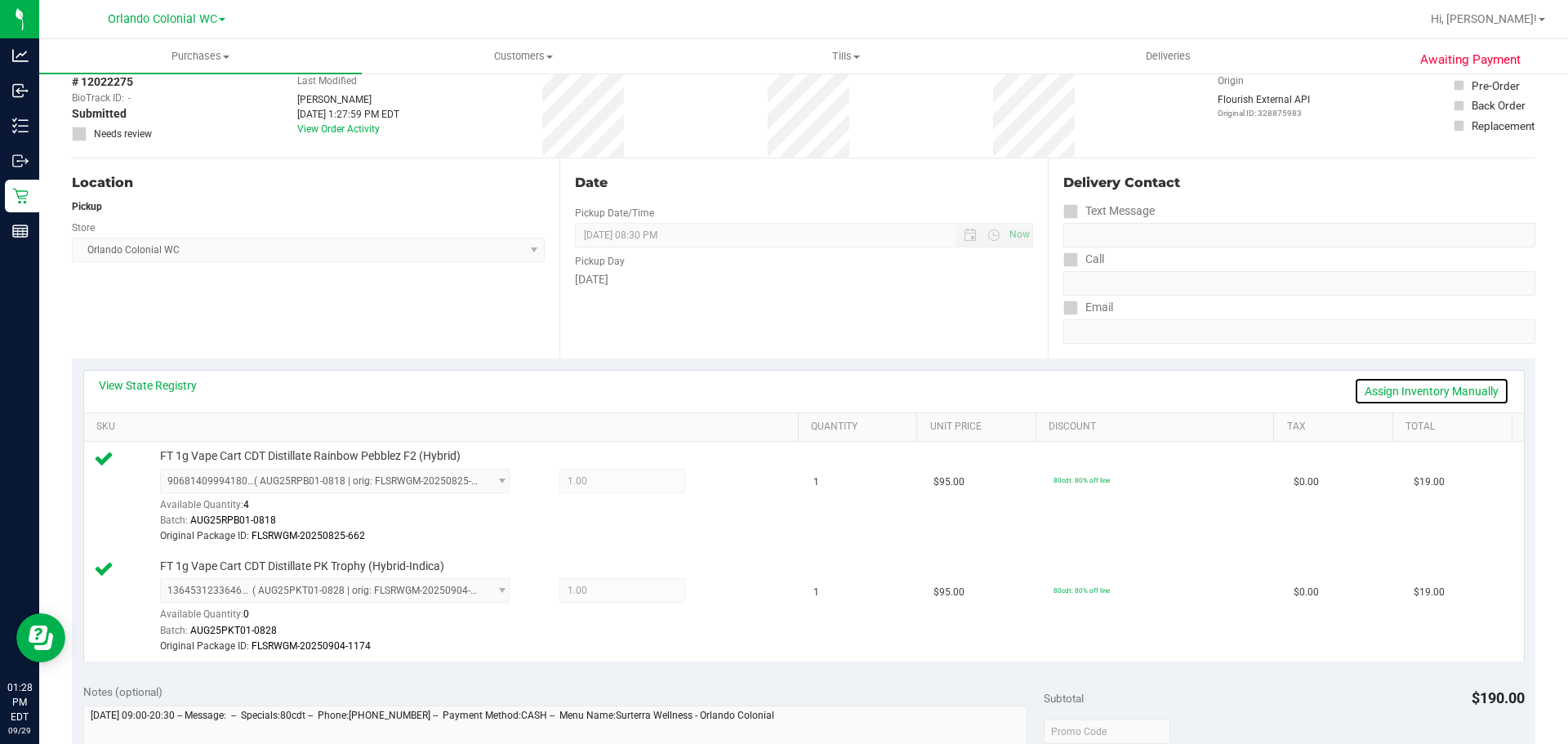
click at [1390, 383] on link "Assign Inventory Manually" at bounding box center [1432, 390] width 155 height 27
click at [723, 593] on div at bounding box center [711, 591] width 52 height 20
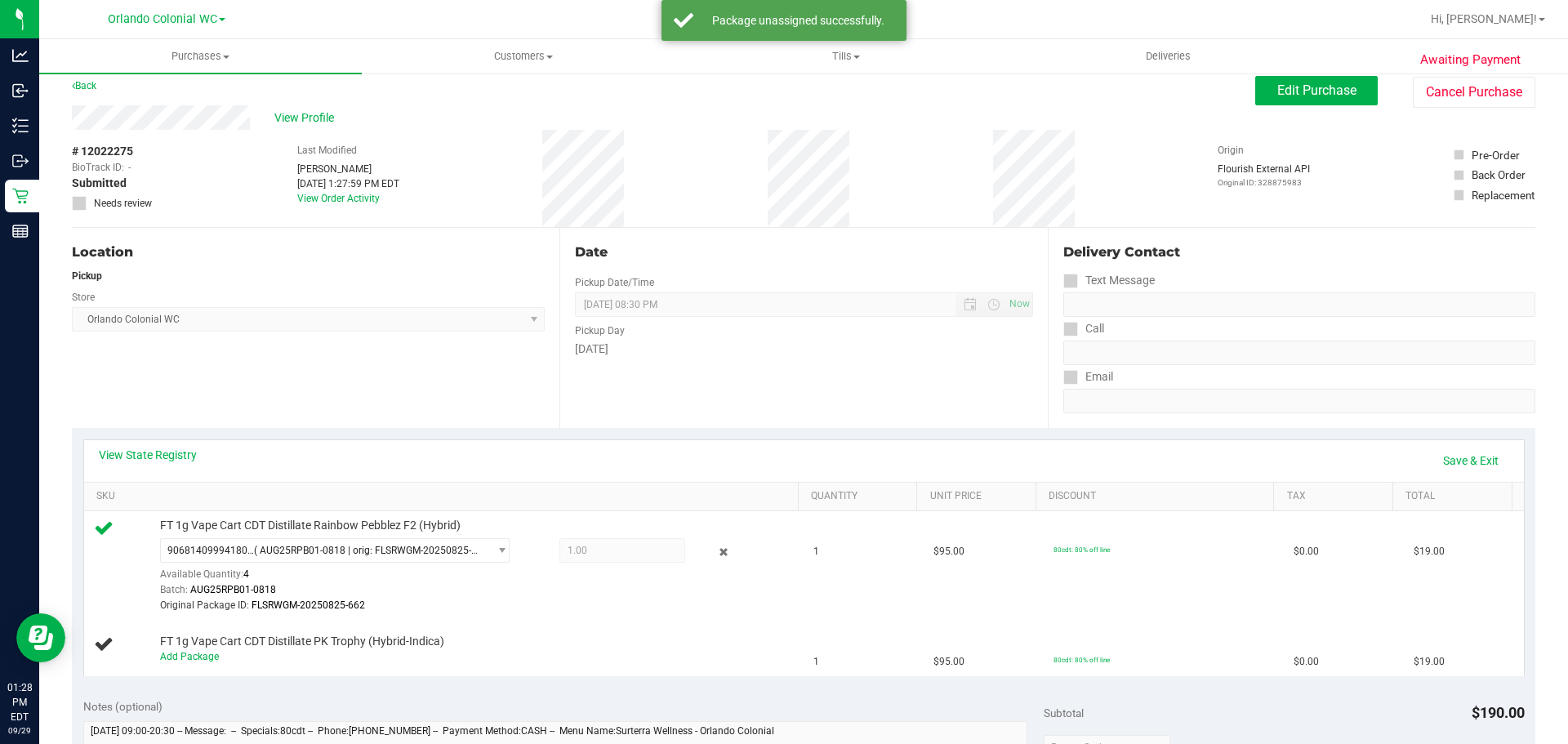
scroll to position [0, 0]
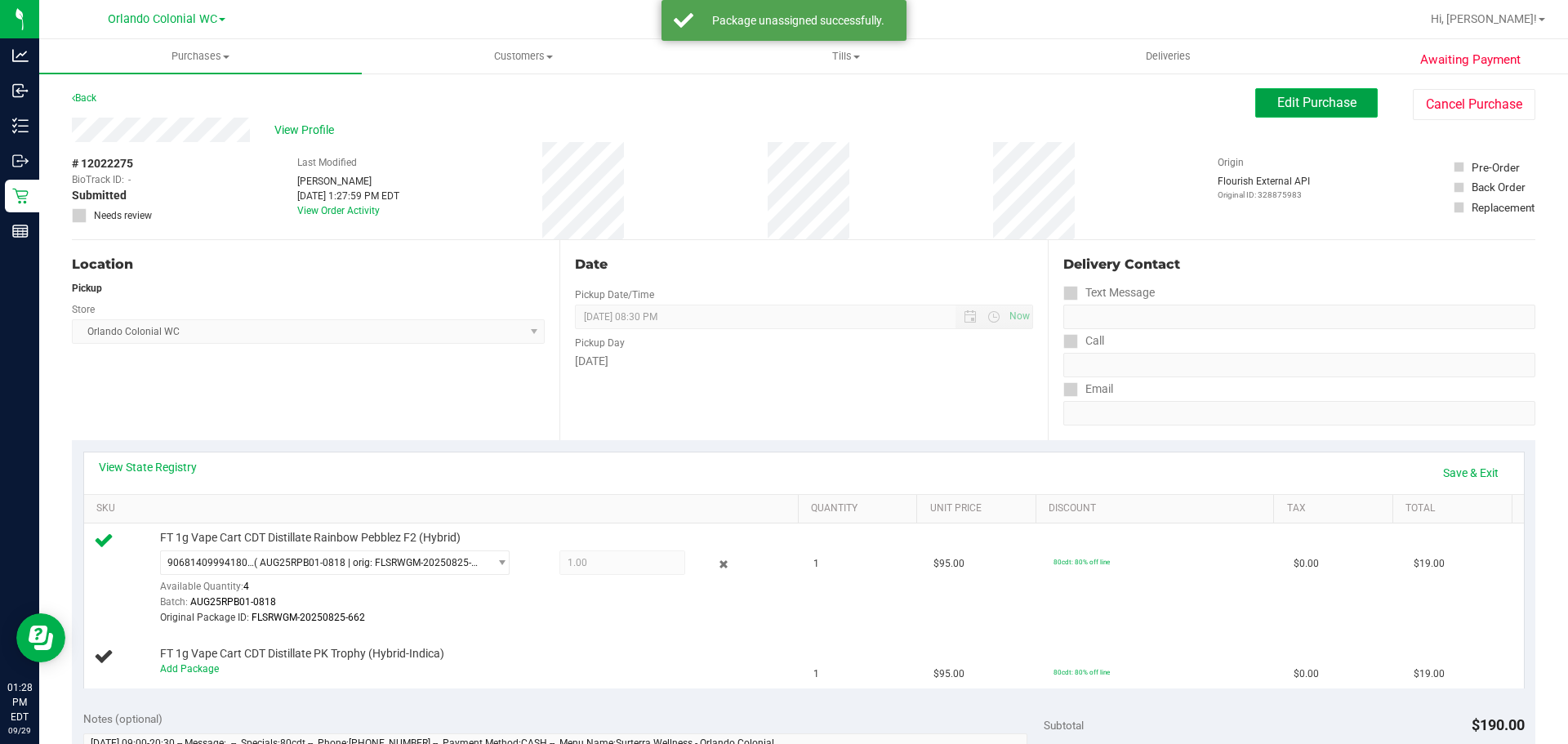
click at [1340, 101] on span "Edit Purchase" at bounding box center [1317, 102] width 80 height 15
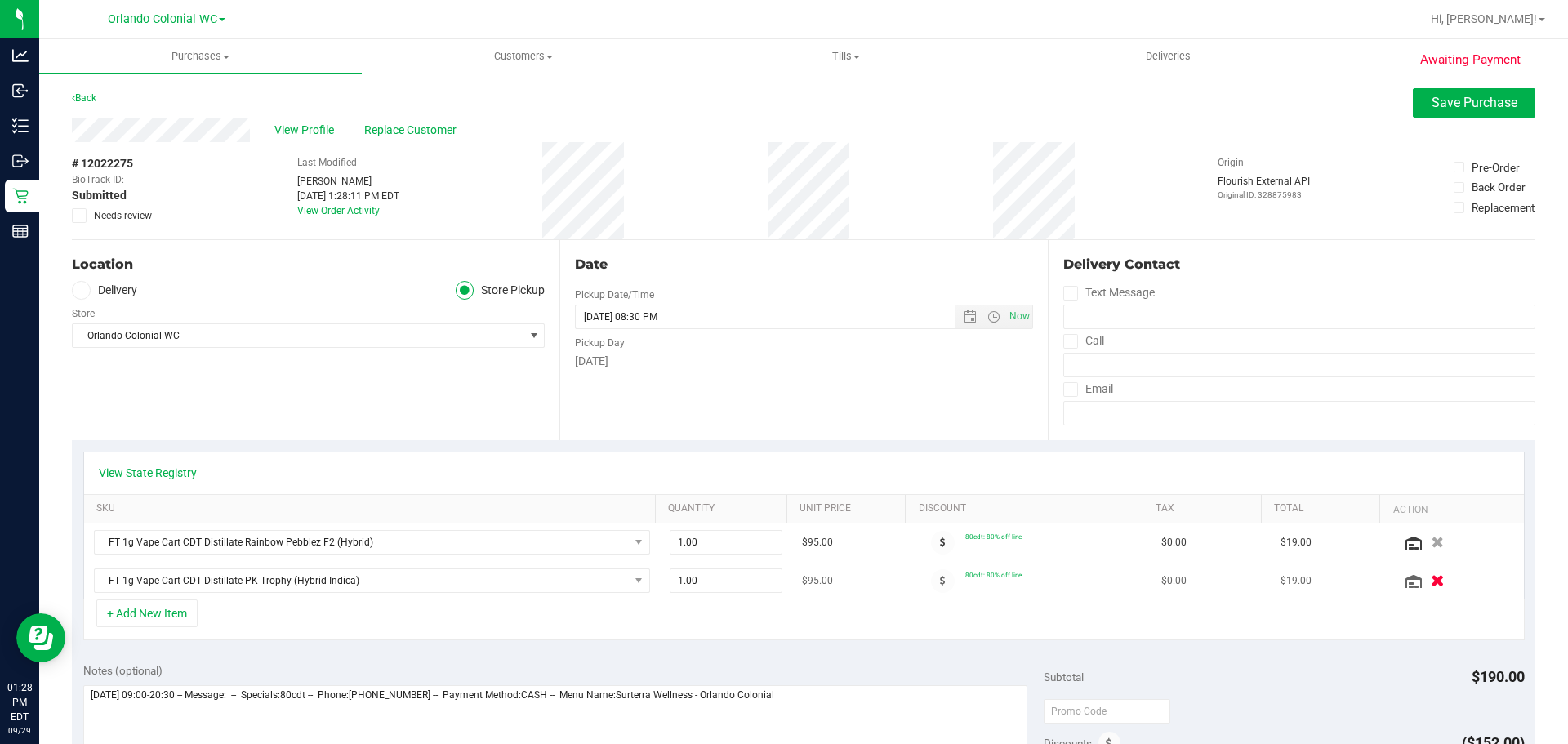
click at [1431, 581] on icon "button" at bounding box center [1437, 581] width 14 height 12
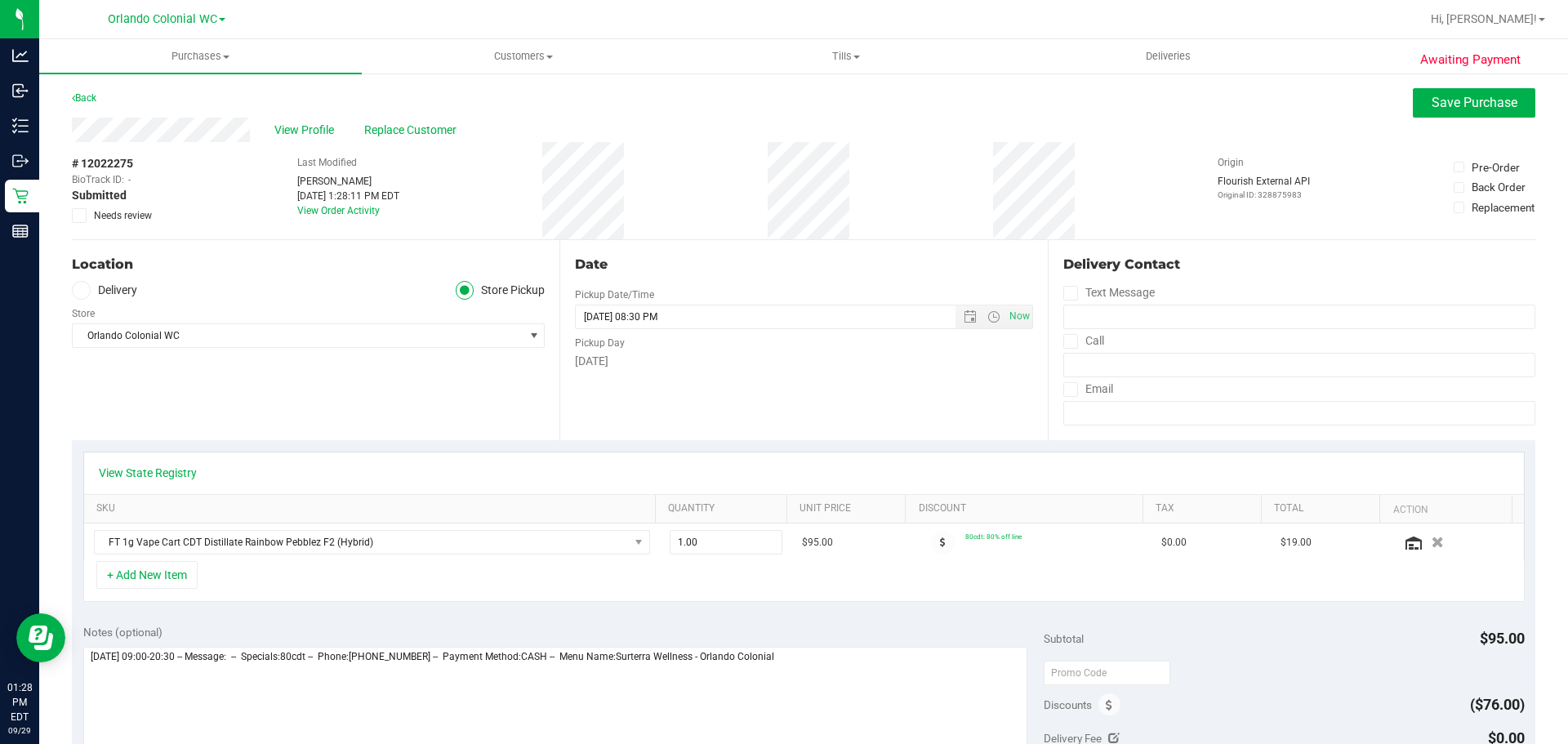
drag, startPoint x: 656, startPoint y: 208, endPoint x: 423, endPoint y: 13, distance: 303.8
click at [655, 206] on div "# 12022275 BioTrack ID: - Submitted Needs review Last Modified Jorge Pagan Sep …" at bounding box center [803, 191] width 1463 height 98
click at [1413, 107] on button "Save Purchase" at bounding box center [1473, 102] width 122 height 29
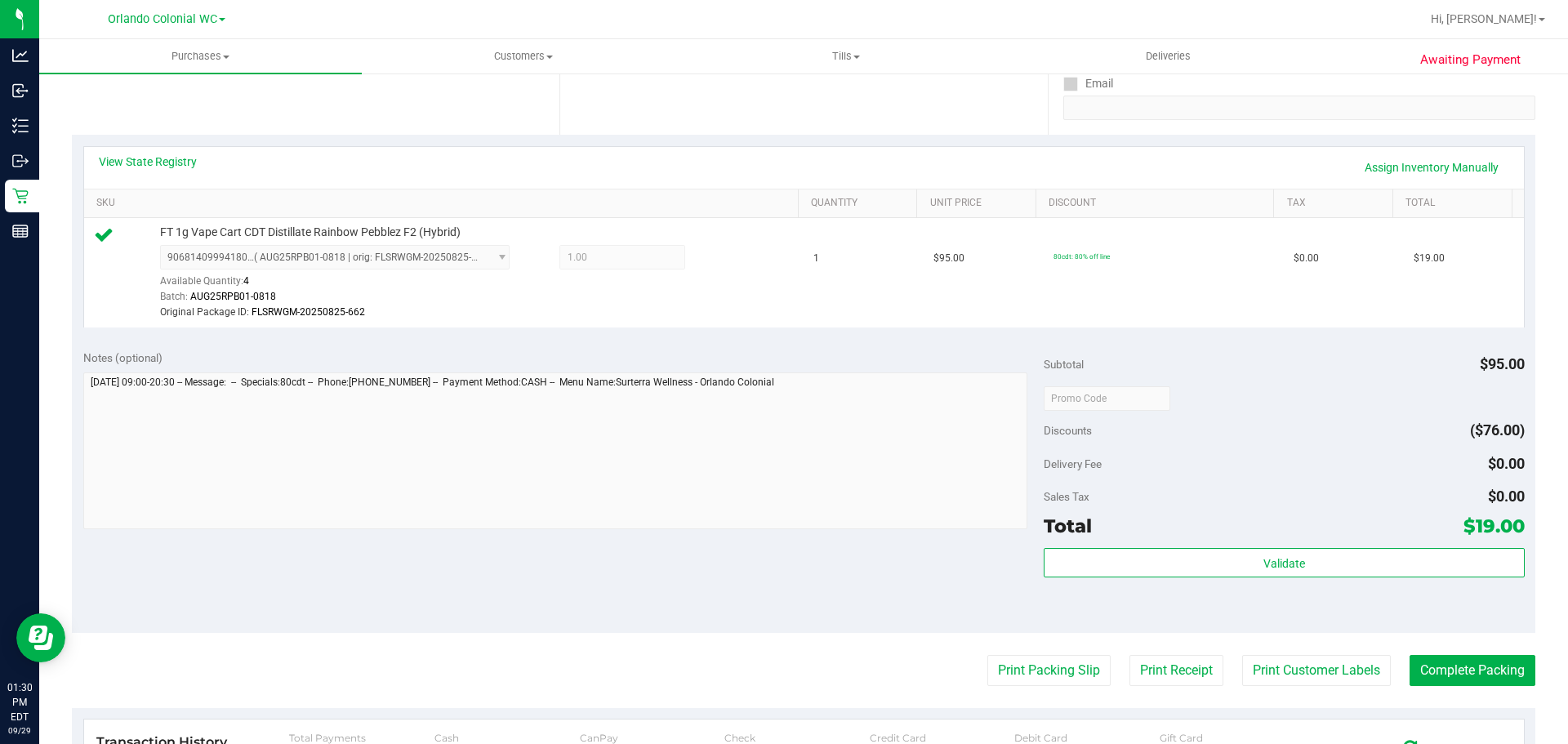
scroll to position [327, 0]
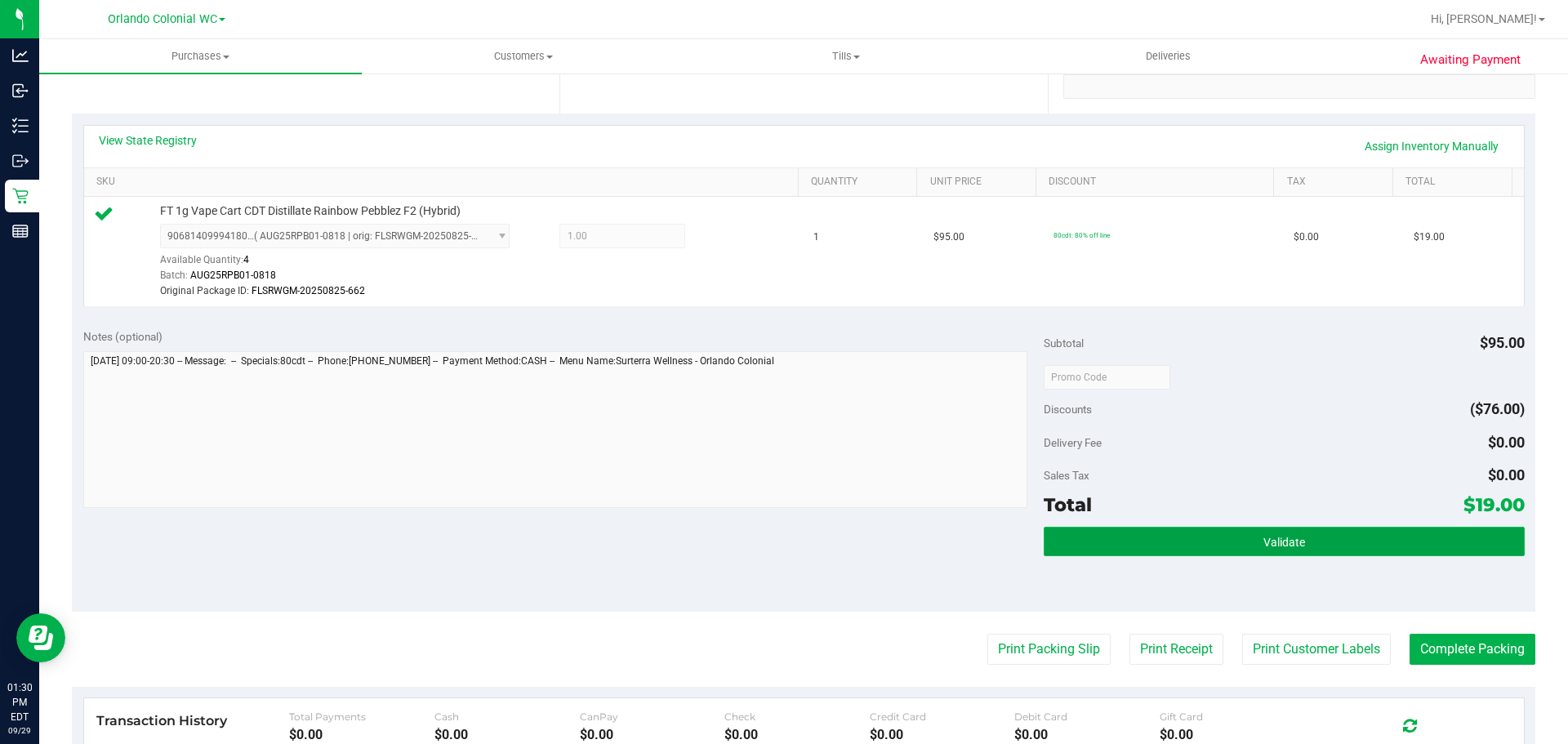
click at [1078, 535] on button "Validate" at bounding box center [1283, 541] width 480 height 29
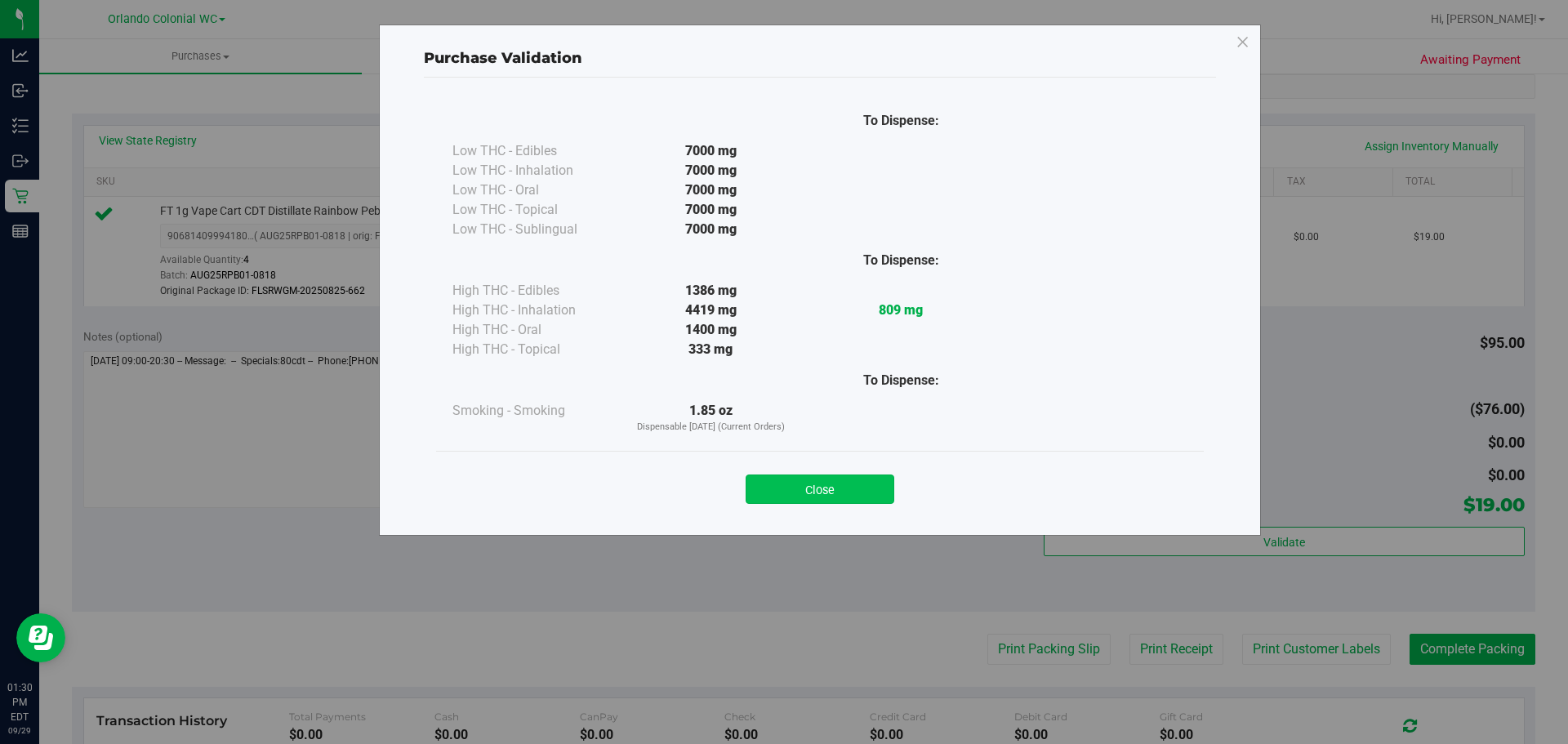
click at [856, 497] on button "Close" at bounding box center [820, 489] width 149 height 29
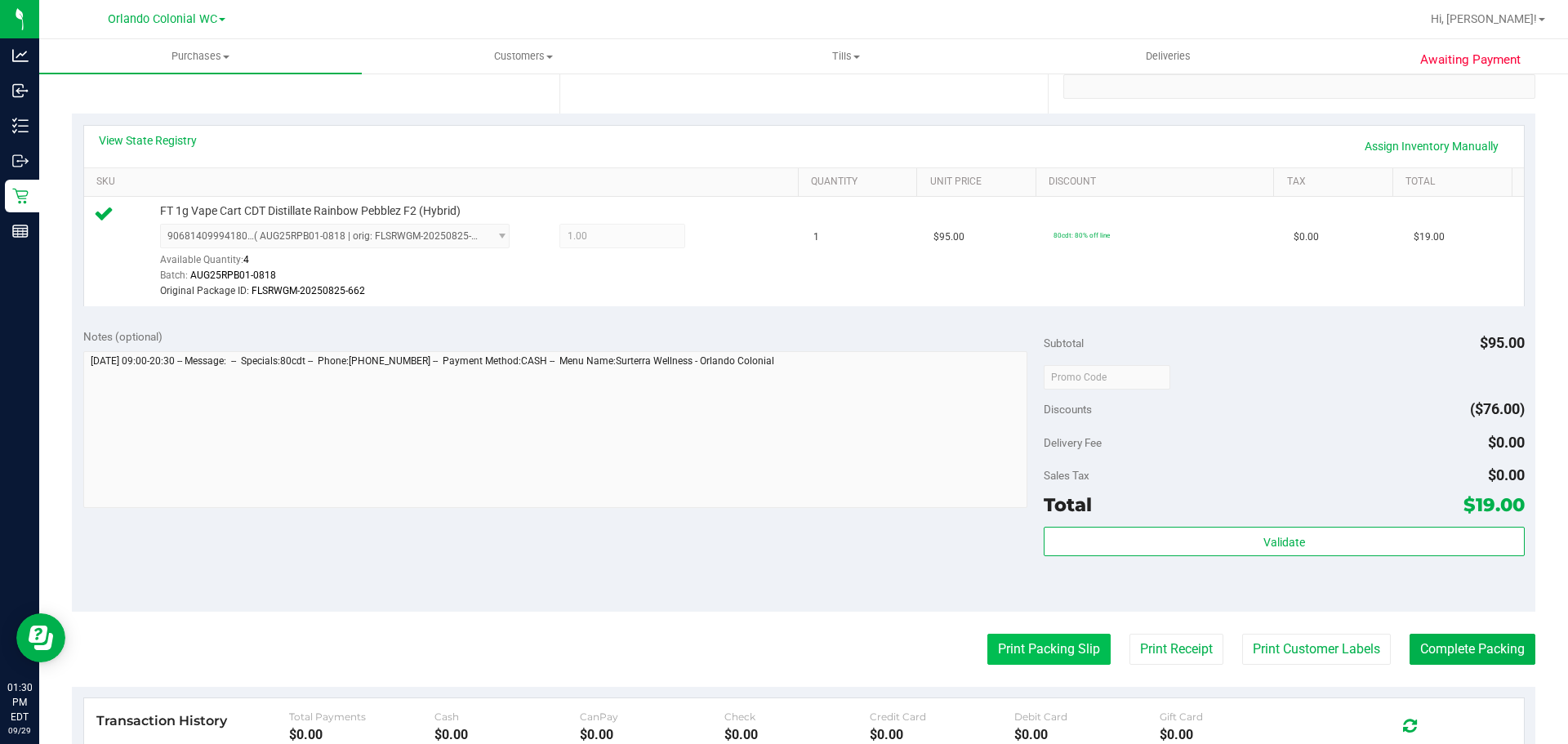
click at [1043, 662] on button "Print Packing Slip" at bounding box center [1049, 649] width 123 height 31
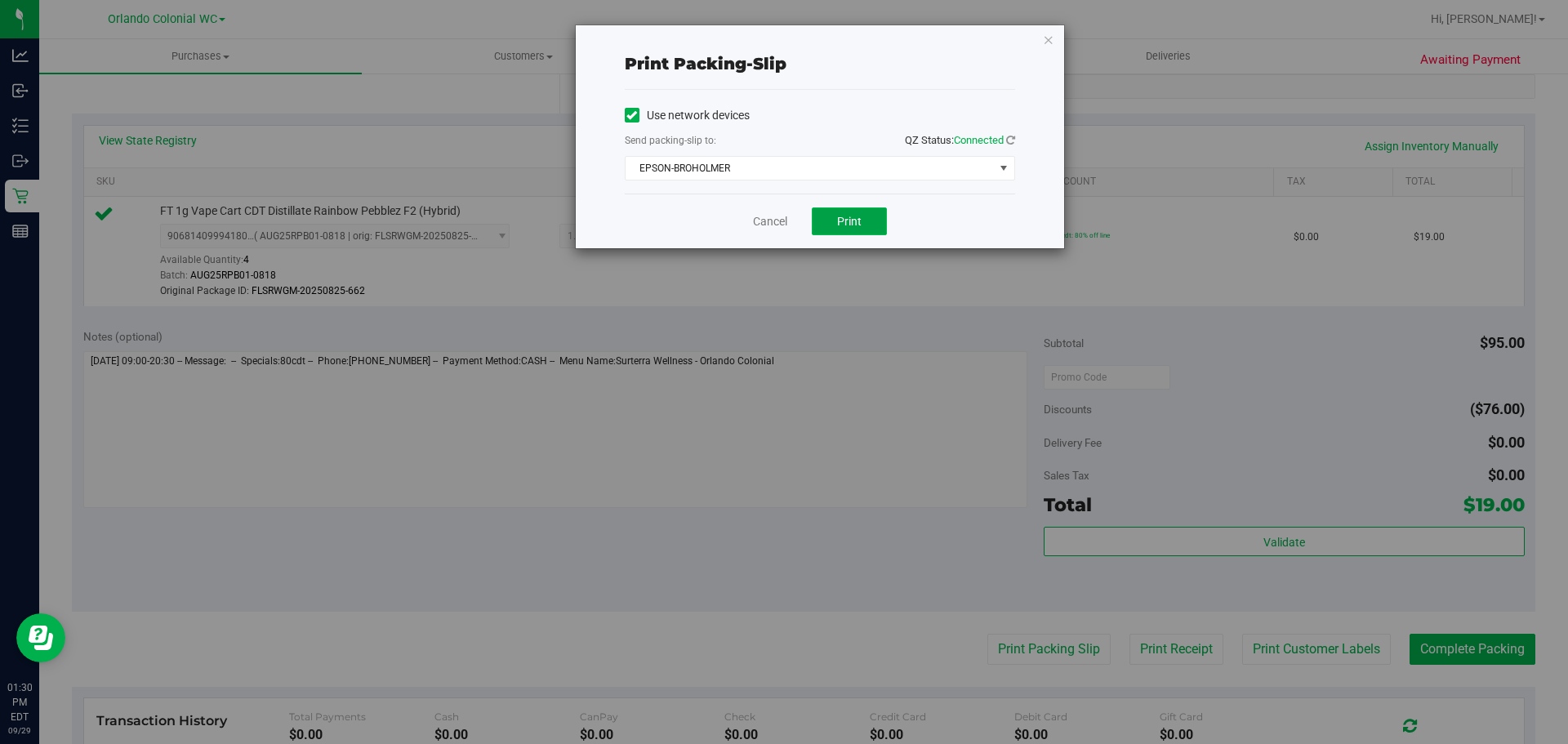
click at [841, 220] on span "Print" at bounding box center [849, 222] width 25 height 13
click at [744, 223] on div "Cancel Print" at bounding box center [820, 221] width 390 height 55
click at [754, 219] on link "Cancel" at bounding box center [770, 222] width 34 height 17
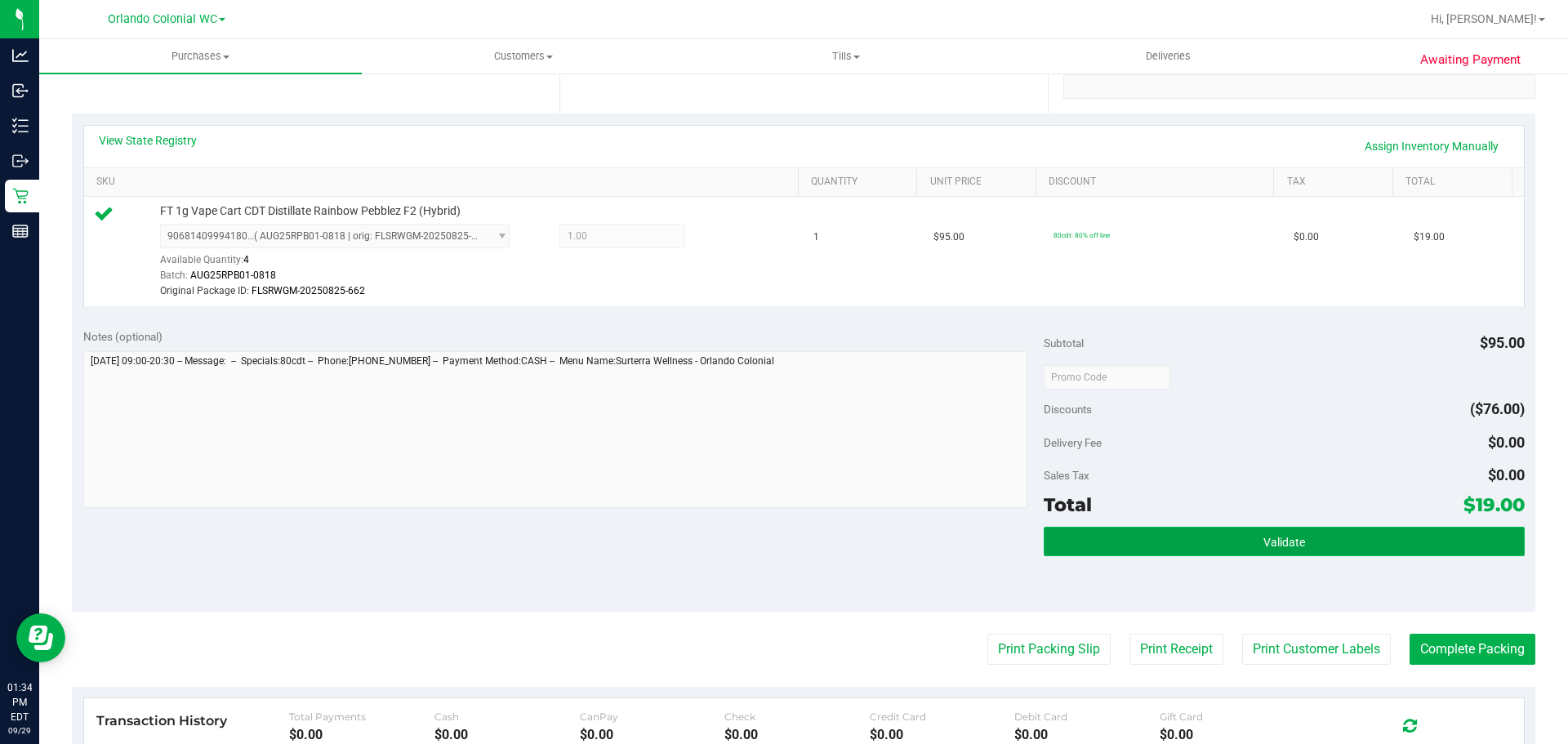
click at [1098, 535] on button "Validate" at bounding box center [1283, 541] width 480 height 29
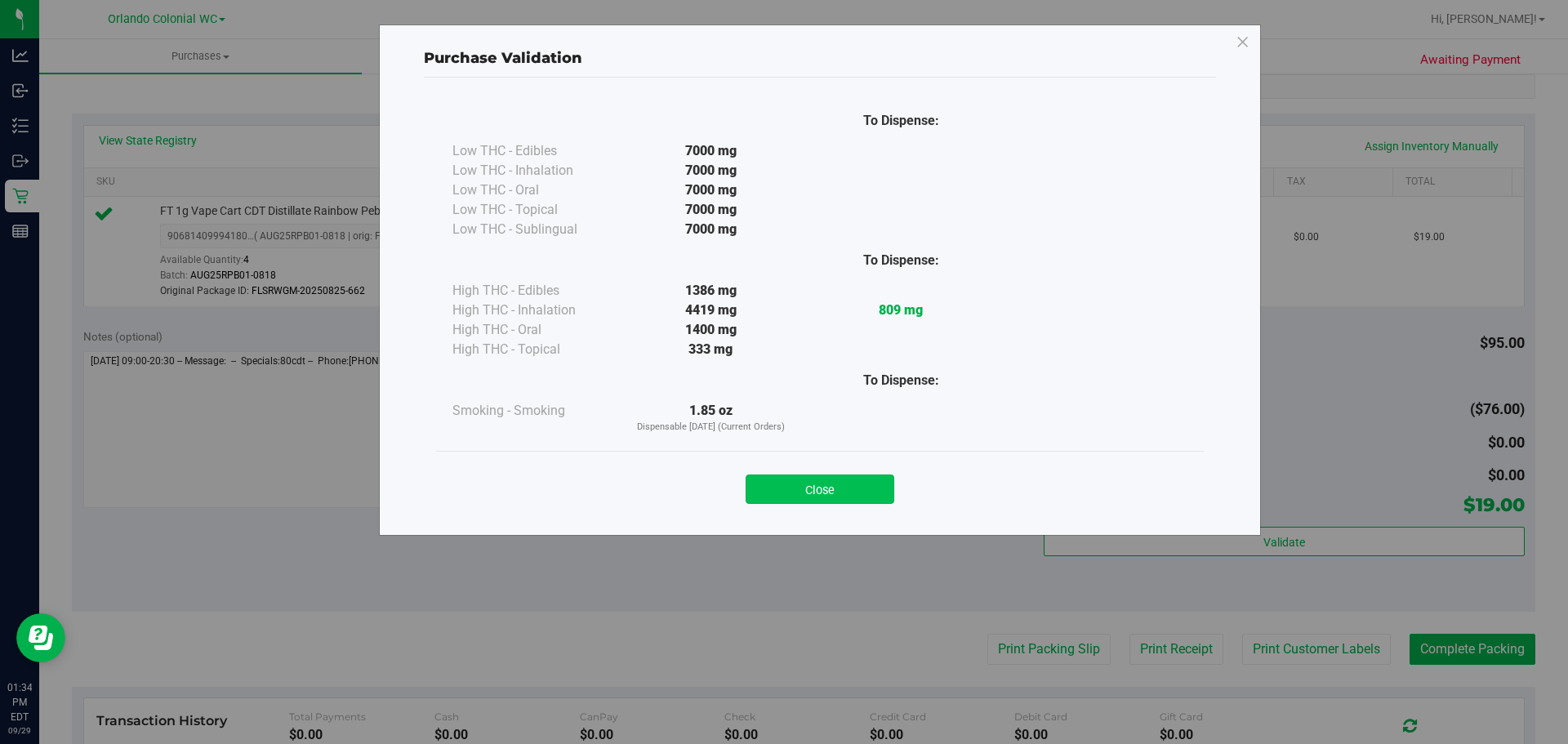
click at [886, 490] on button "Close" at bounding box center [820, 489] width 149 height 29
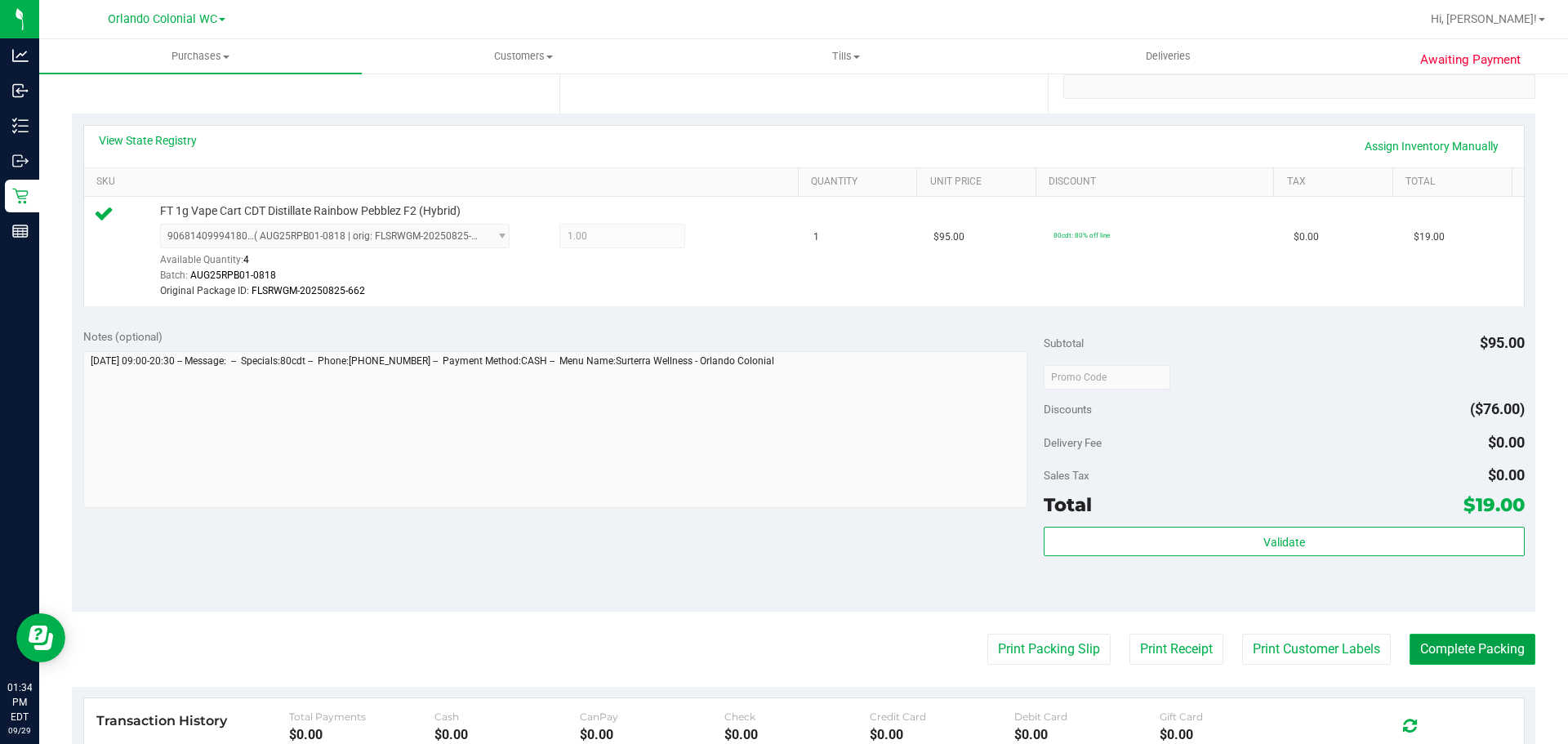
click at [1435, 644] on button "Complete Packing" at bounding box center [1471, 649] width 126 height 31
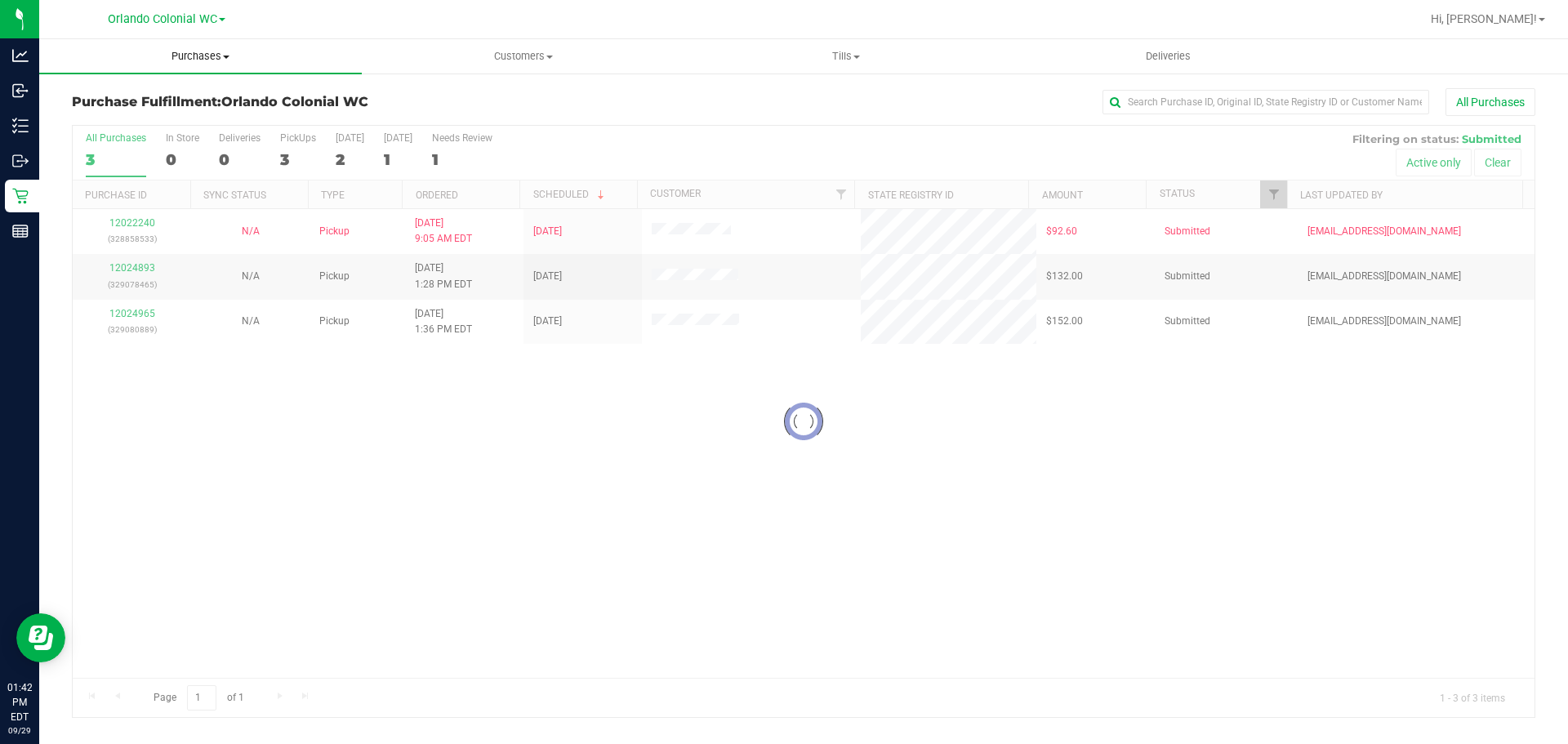
click at [215, 50] on span "Purchases" at bounding box center [200, 57] width 322 height 15
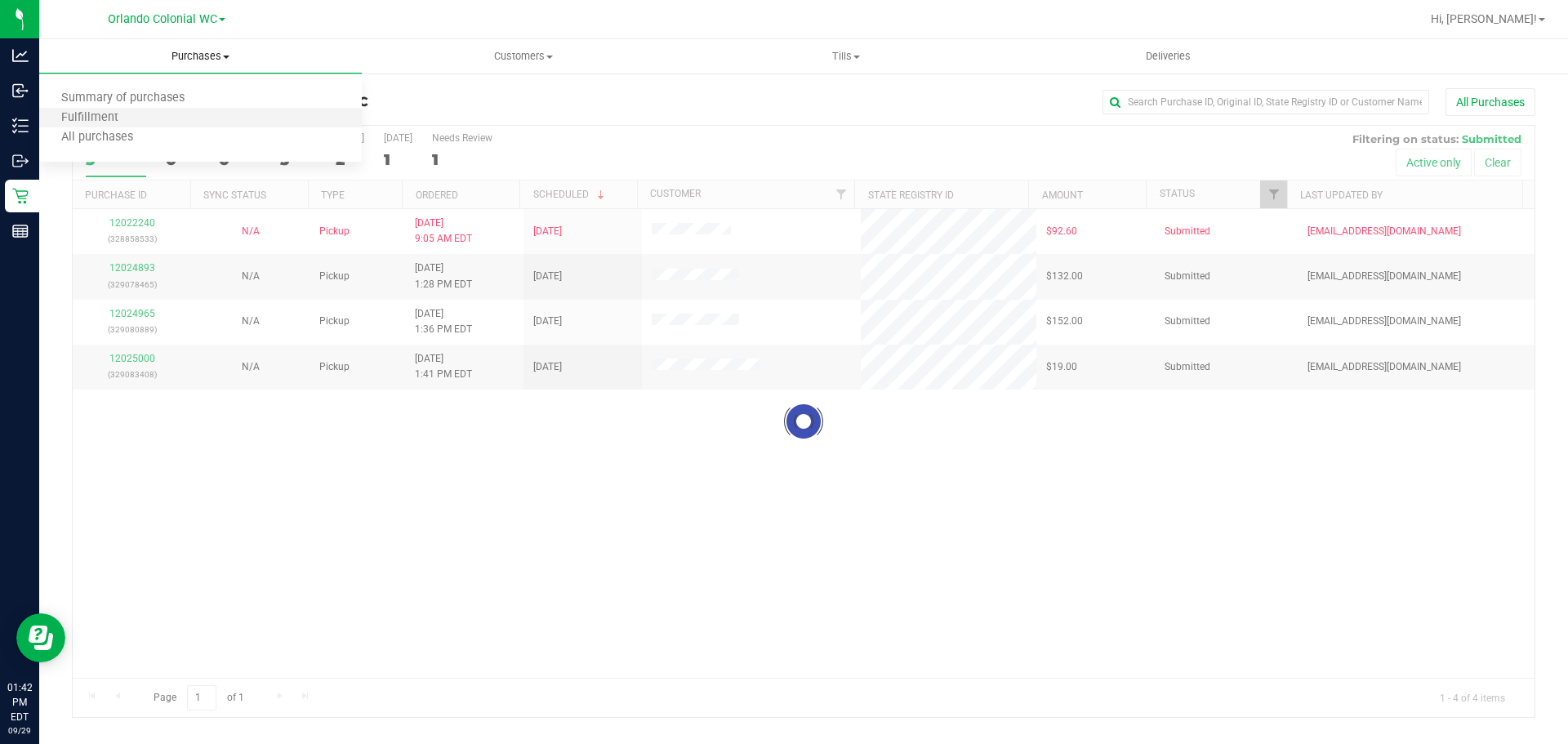
click at [194, 122] on li "Fulfillment" at bounding box center [200, 118] width 322 height 20
click at [120, 96] on span "Summary of purchases" at bounding box center [122, 99] width 168 height 14
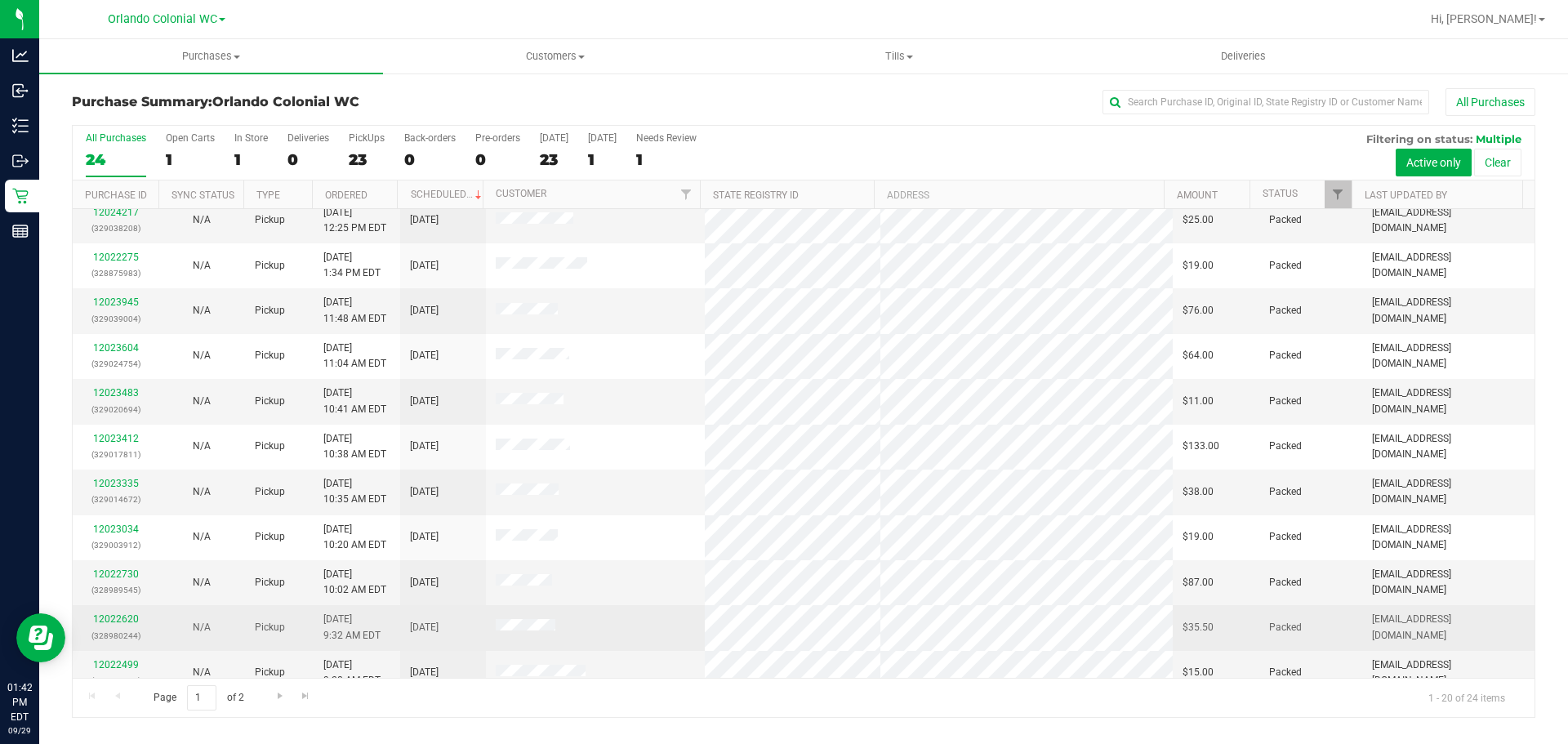
scroll to position [435, 0]
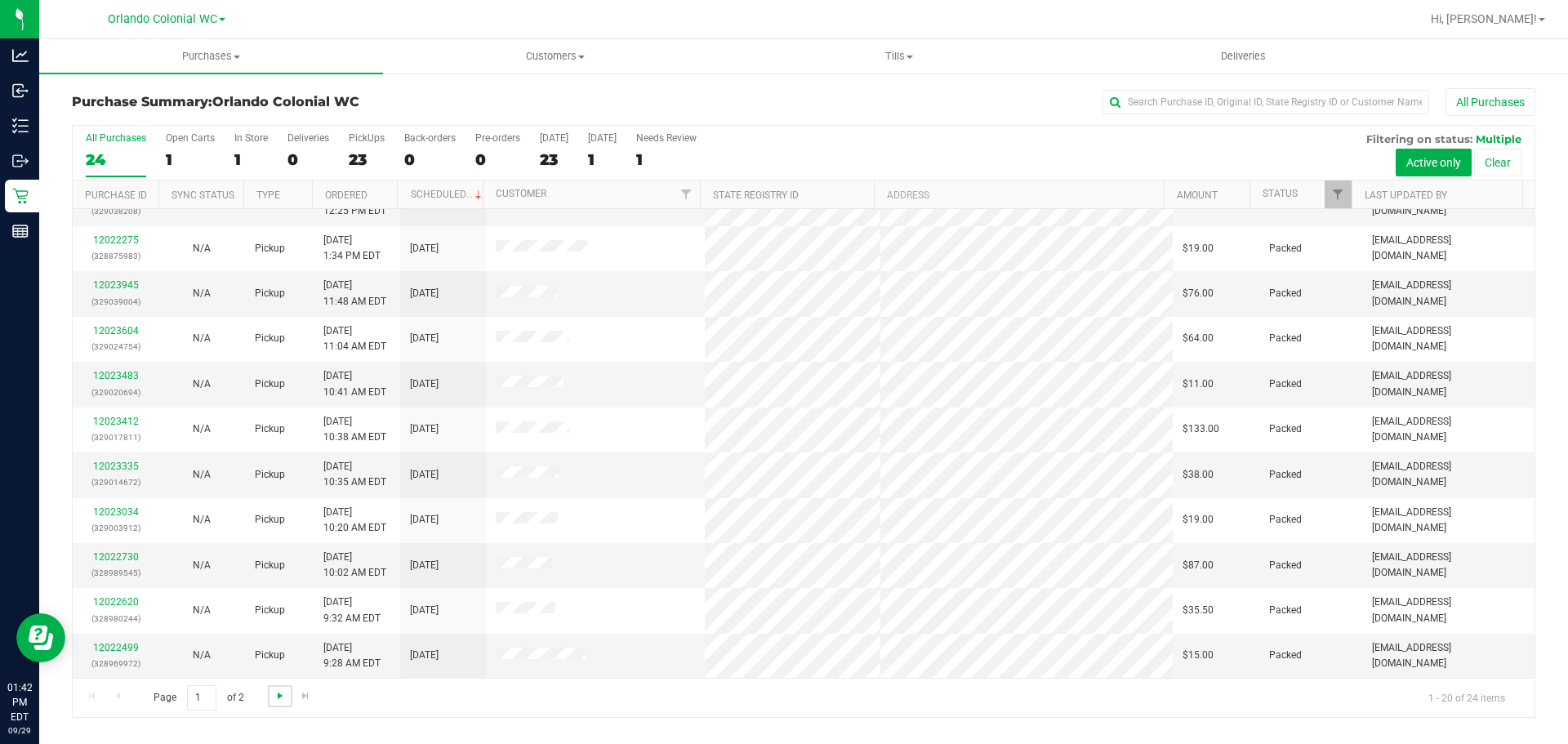
click at [282, 699] on span "Go to the next page" at bounding box center [280, 696] width 13 height 13
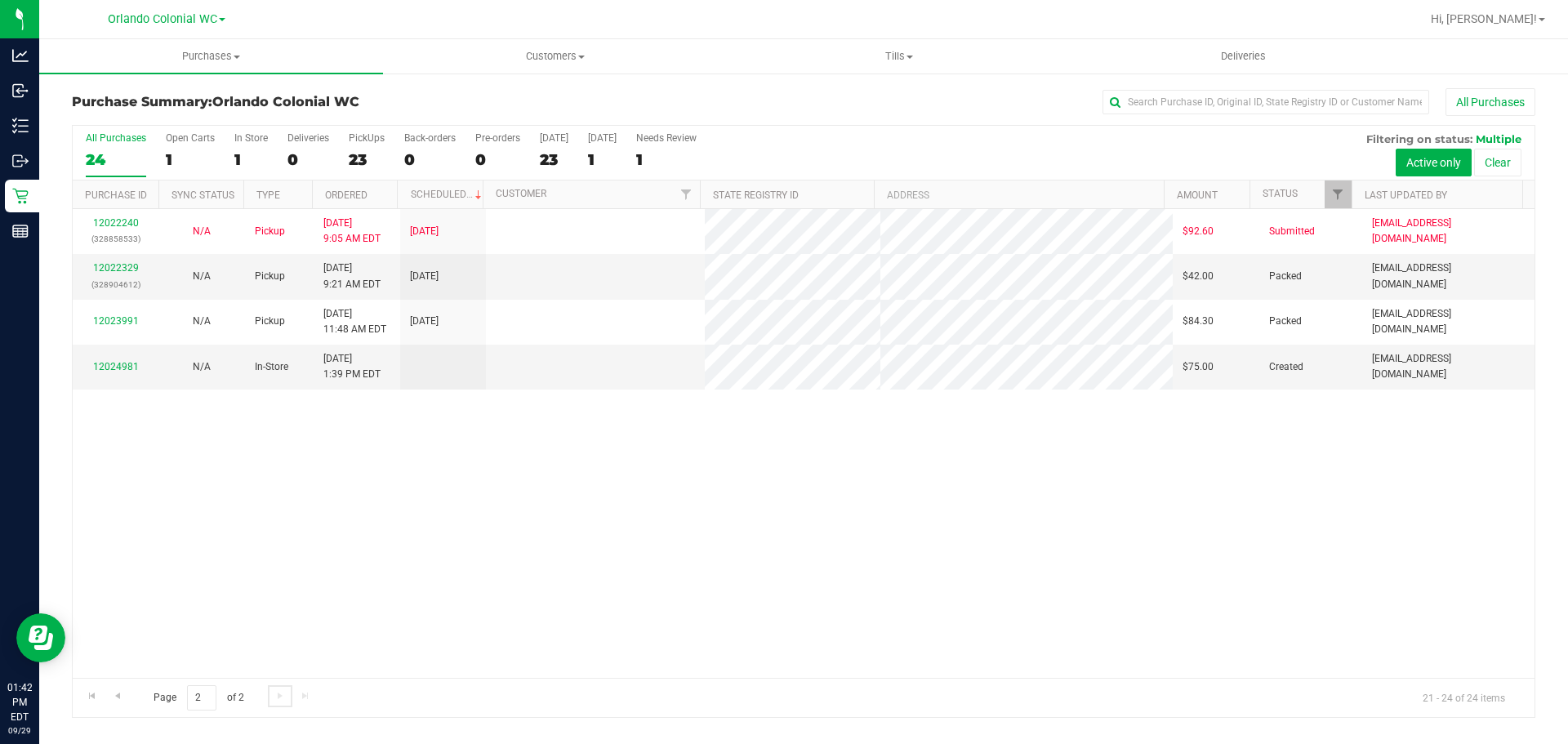
scroll to position [0, 0]
click at [125, 699] on link "Go to the previous page" at bounding box center [117, 696] width 24 height 22
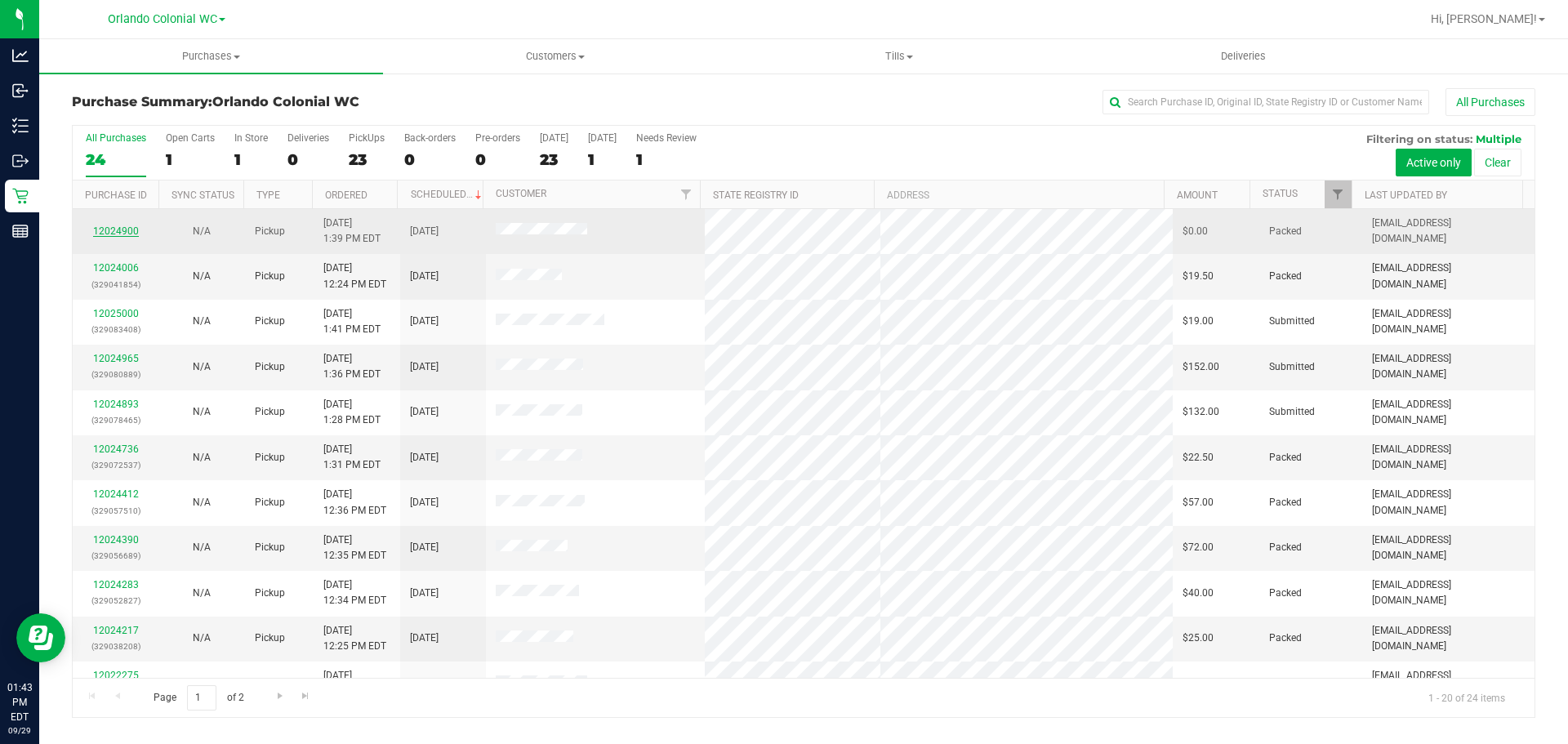
click at [133, 233] on link "12024900" at bounding box center [116, 231] width 45 height 11
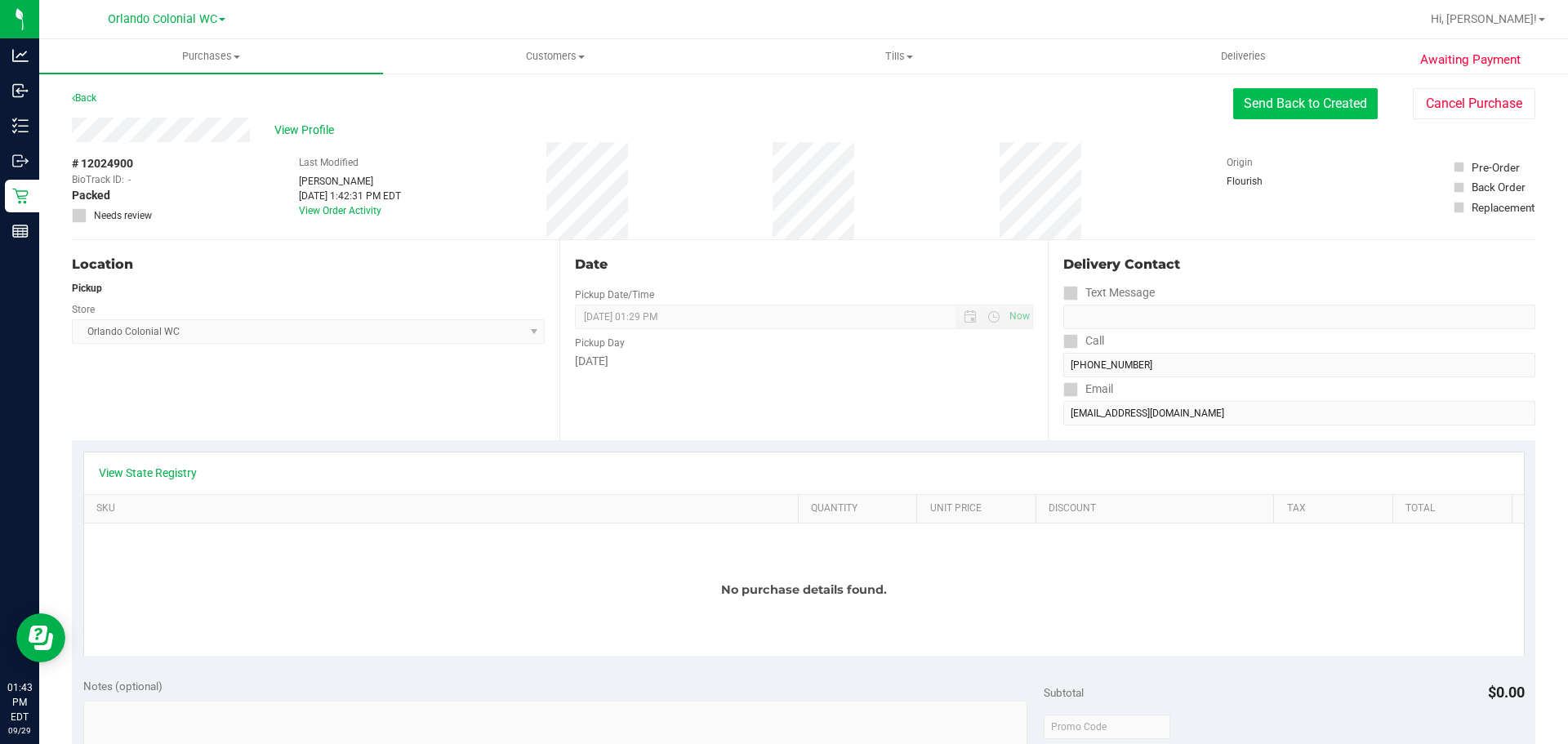
click at [1343, 101] on button "Send Back to Created" at bounding box center [1305, 103] width 145 height 31
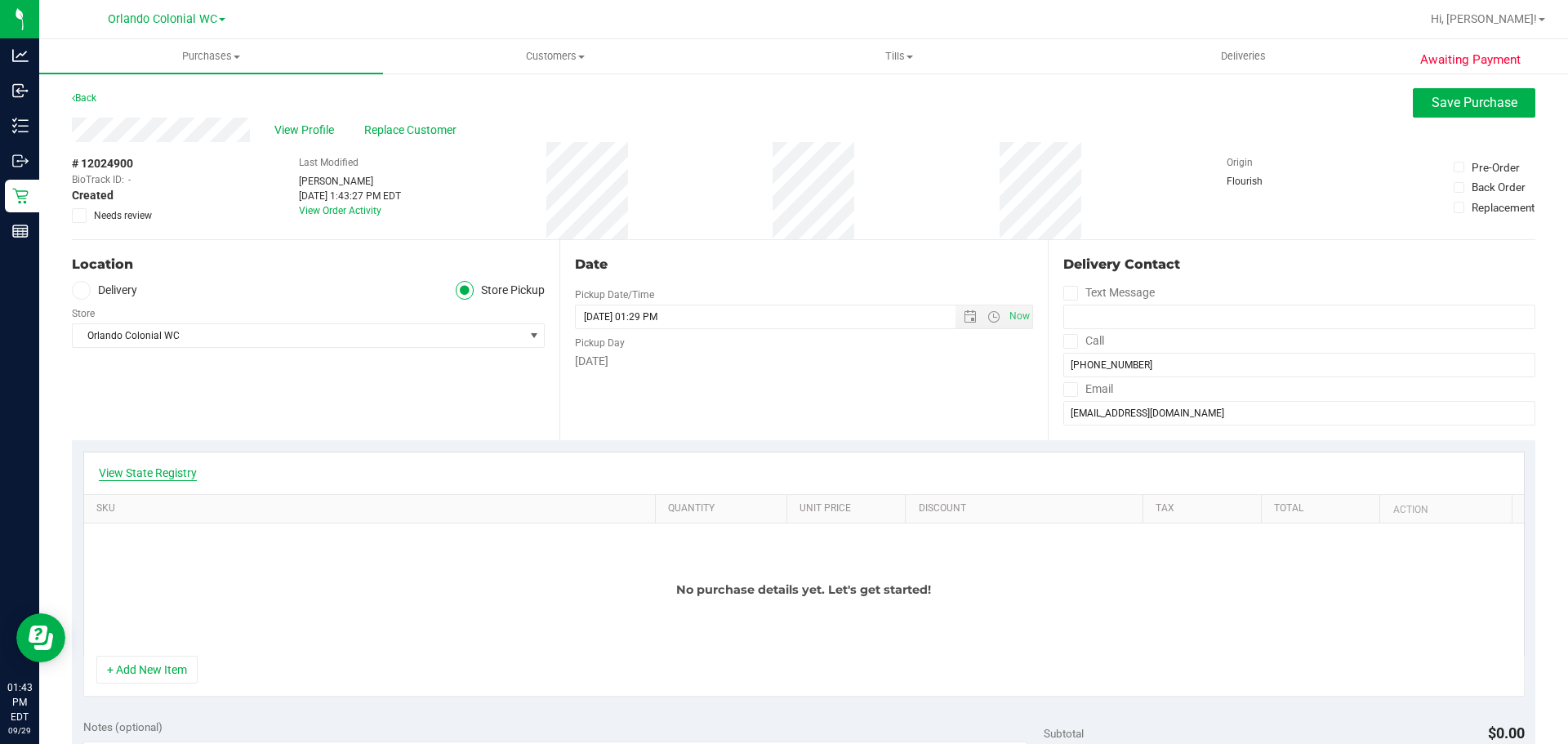
click at [180, 469] on link "View State Registry" at bounding box center [147, 472] width 98 height 16
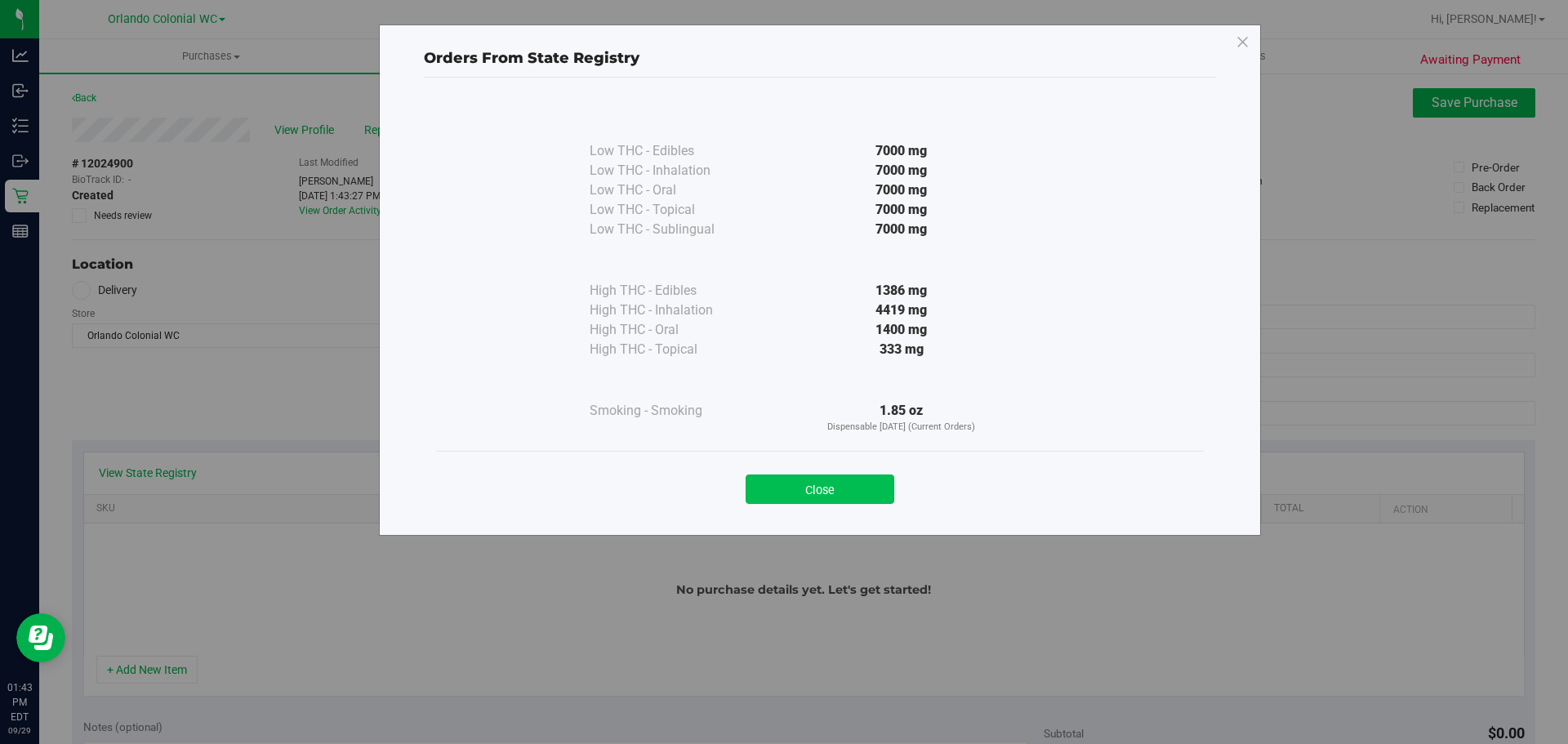
click at [781, 499] on button "Close" at bounding box center [820, 489] width 149 height 29
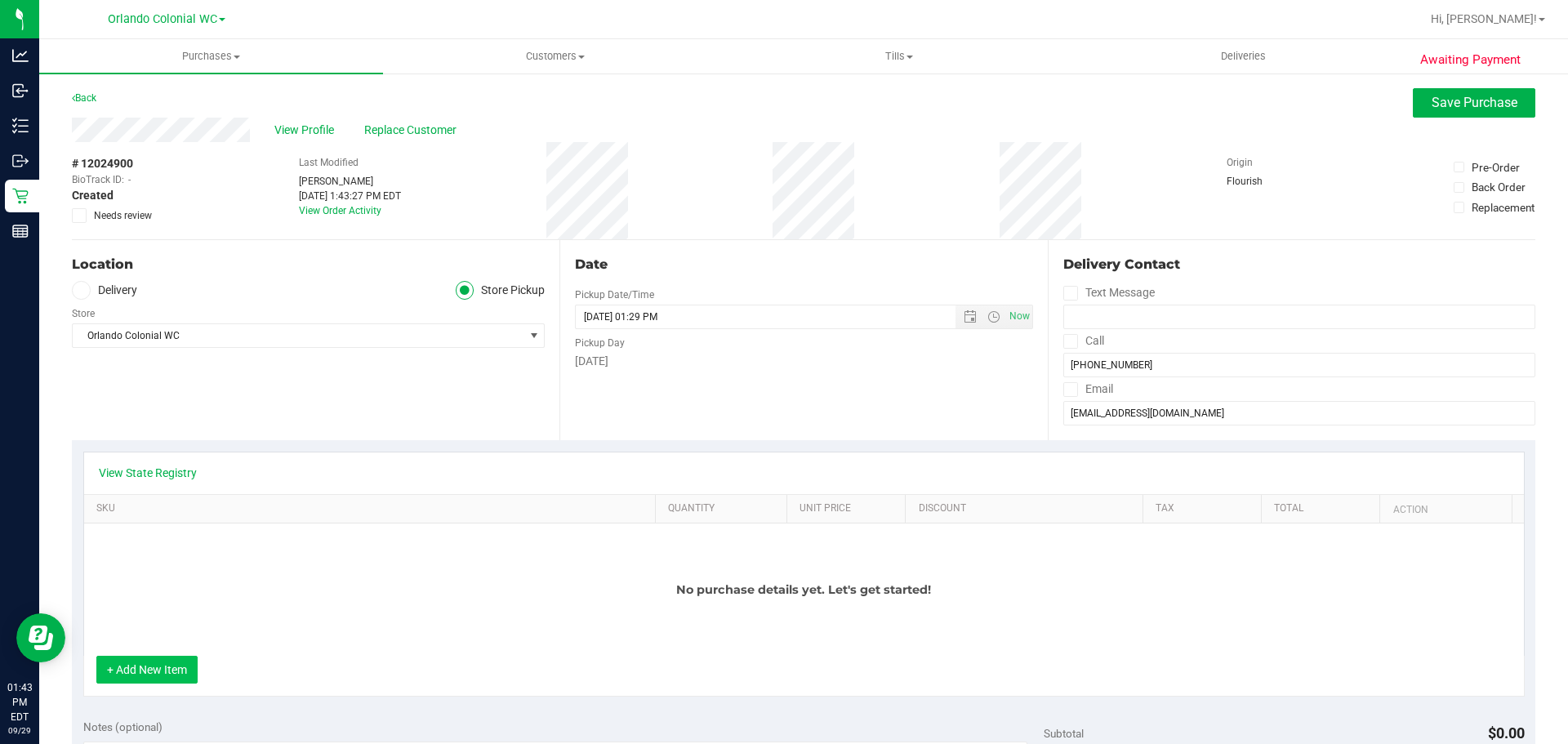
click at [184, 674] on button "+ Add New Item" at bounding box center [147, 669] width 101 height 27
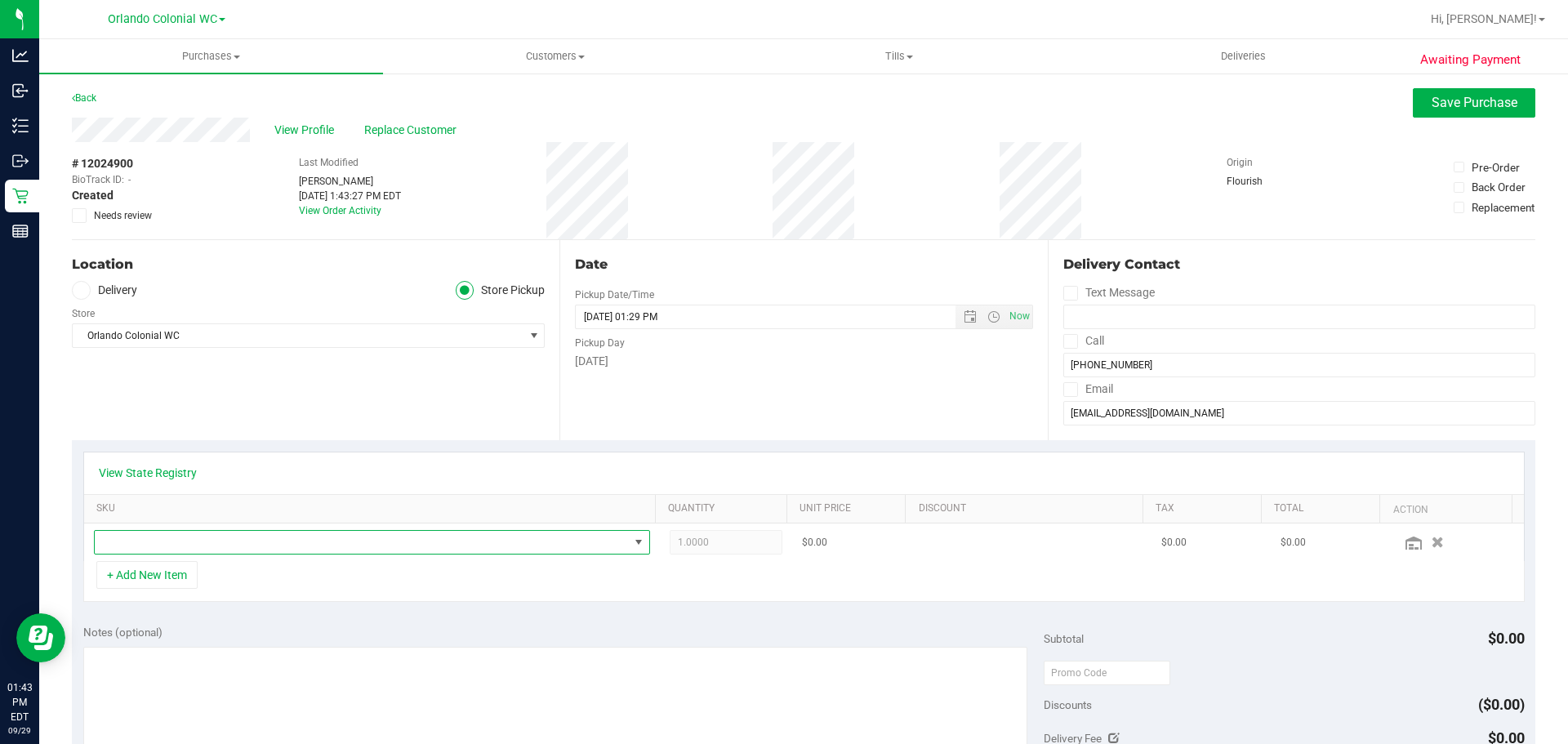
click at [225, 546] on span "NO DATA FOUND" at bounding box center [362, 542] width 534 height 23
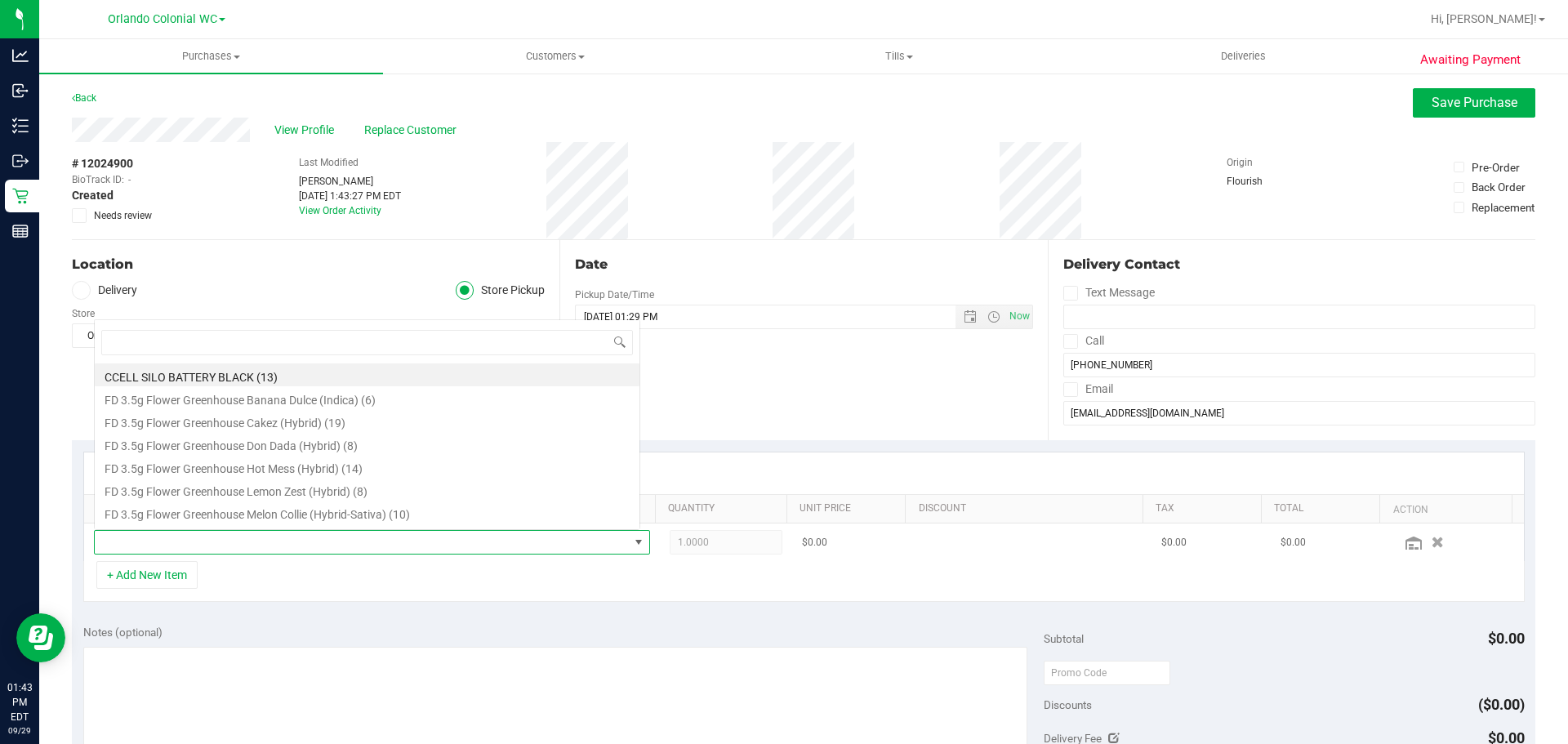
scroll to position [25, 541]
type input "ANIMA"
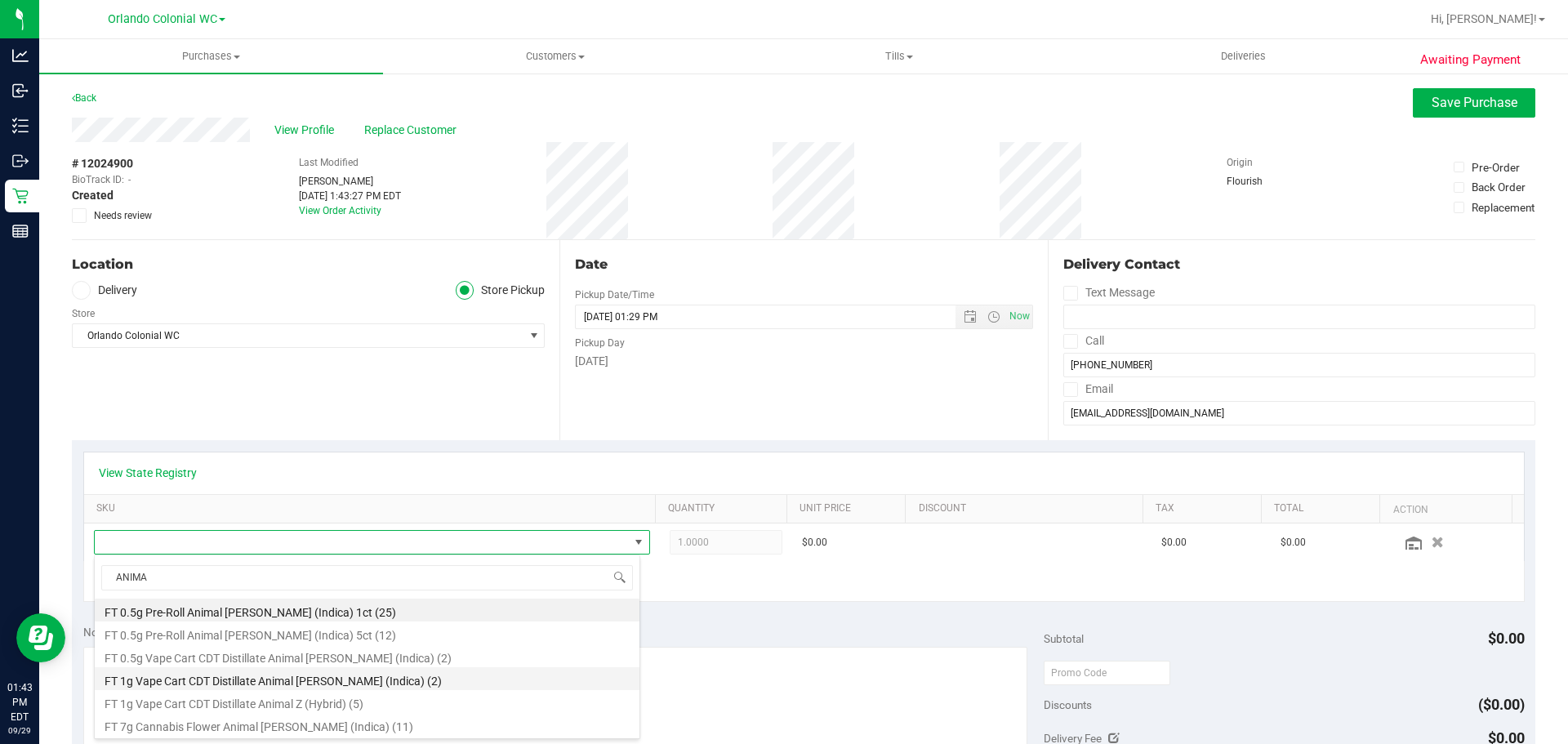
click at [231, 680] on li "FT 1g Vape Cart CDT Distillate Animal Larry (Indica) (2)" at bounding box center [367, 679] width 545 height 23
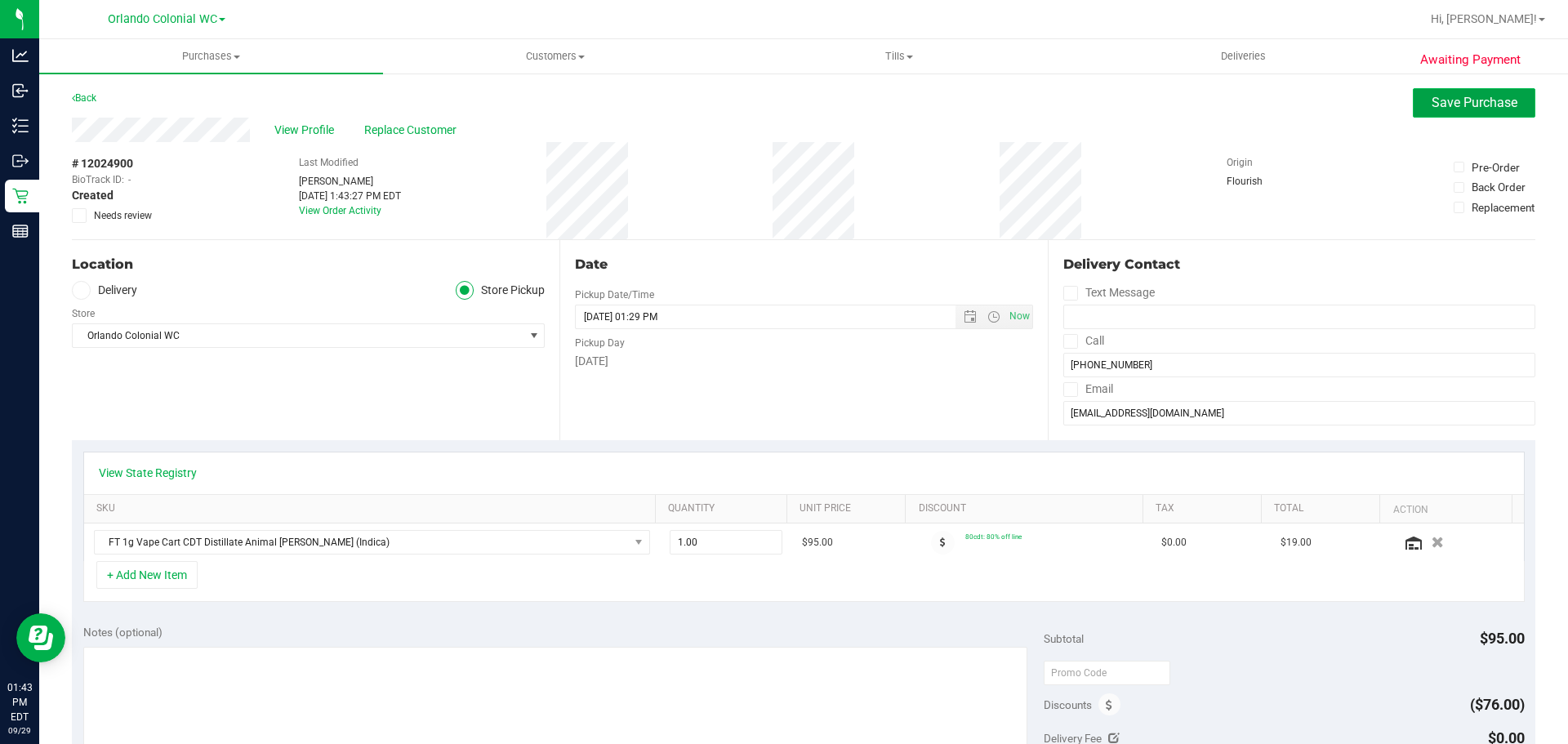
click at [1413, 109] on button "Save Purchase" at bounding box center [1473, 102] width 122 height 29
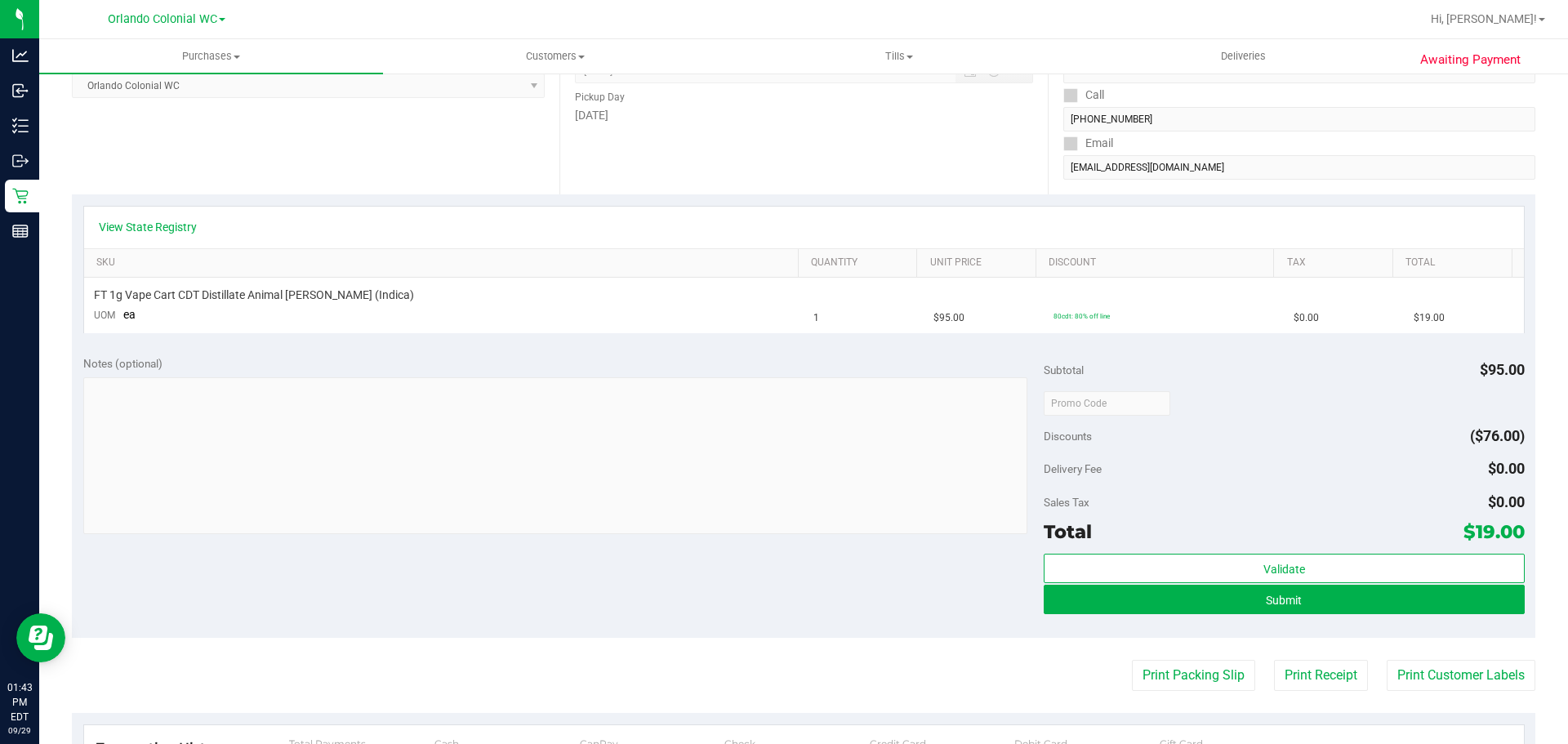
scroll to position [408, 0]
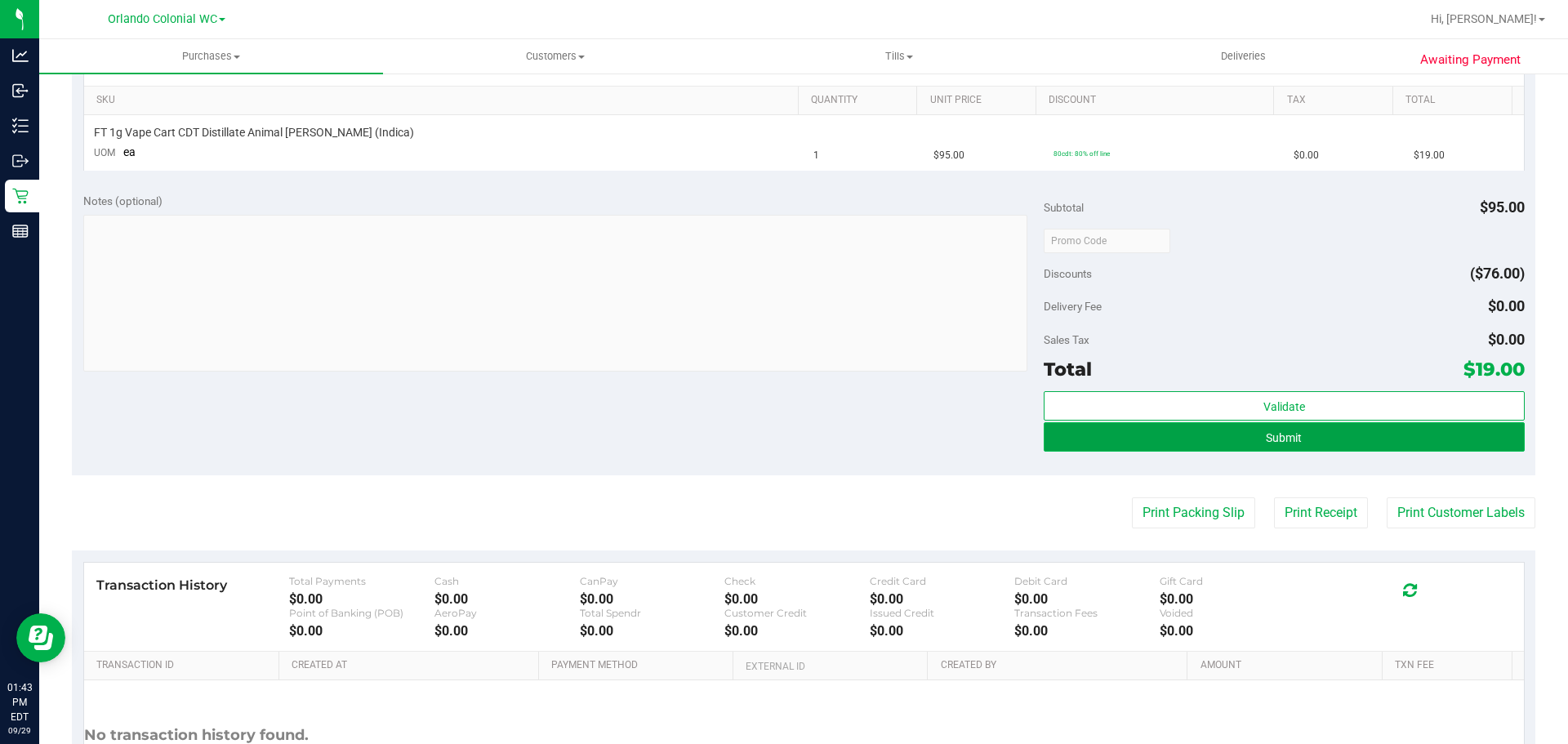
click at [1224, 433] on button "Submit" at bounding box center [1283, 437] width 480 height 29
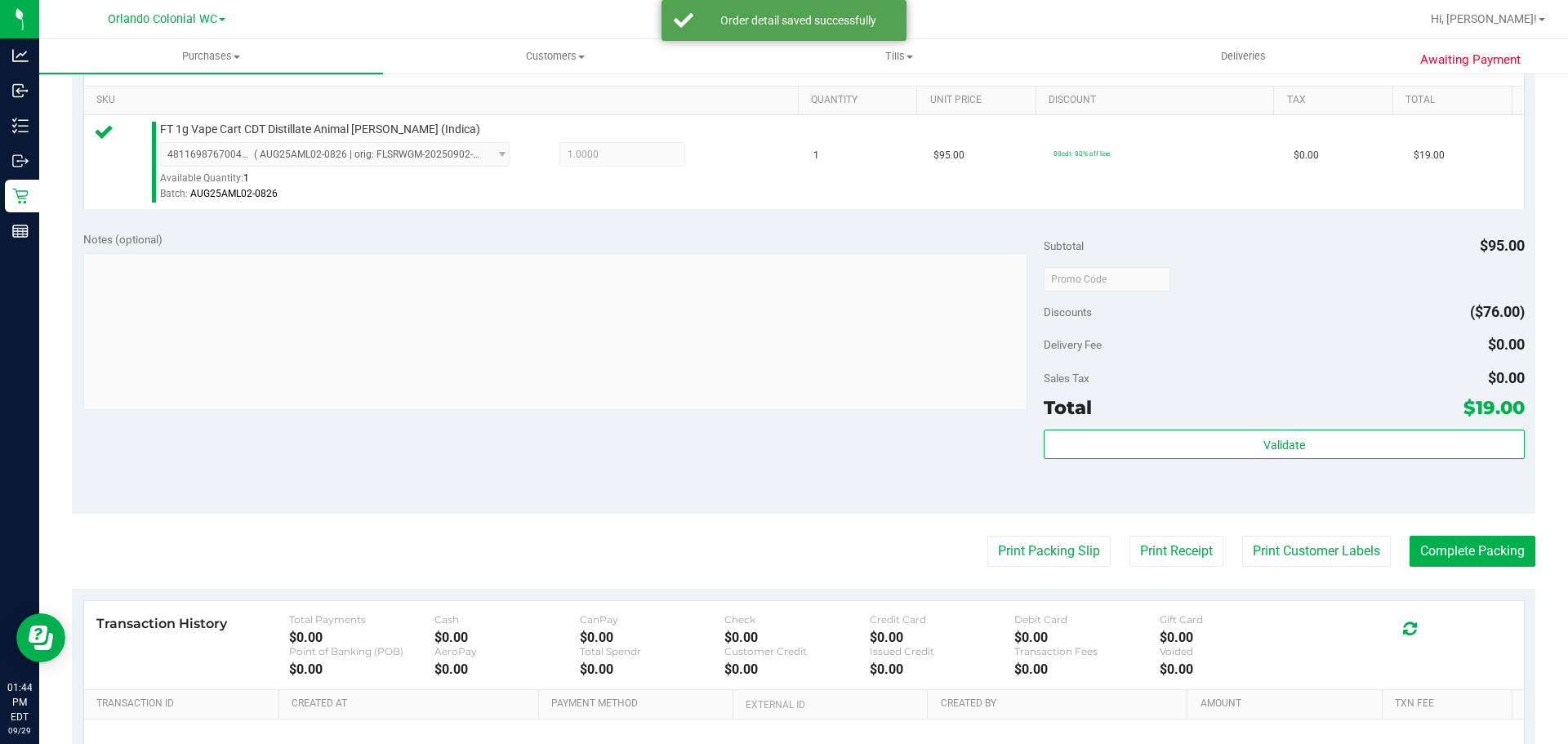
click at [1208, 423] on div "Subtotal $95.00 Discounts ($76.00) Delivery Fee $0.00 Sales Tax $0.00 Total $19…" at bounding box center [1283, 367] width 480 height 272
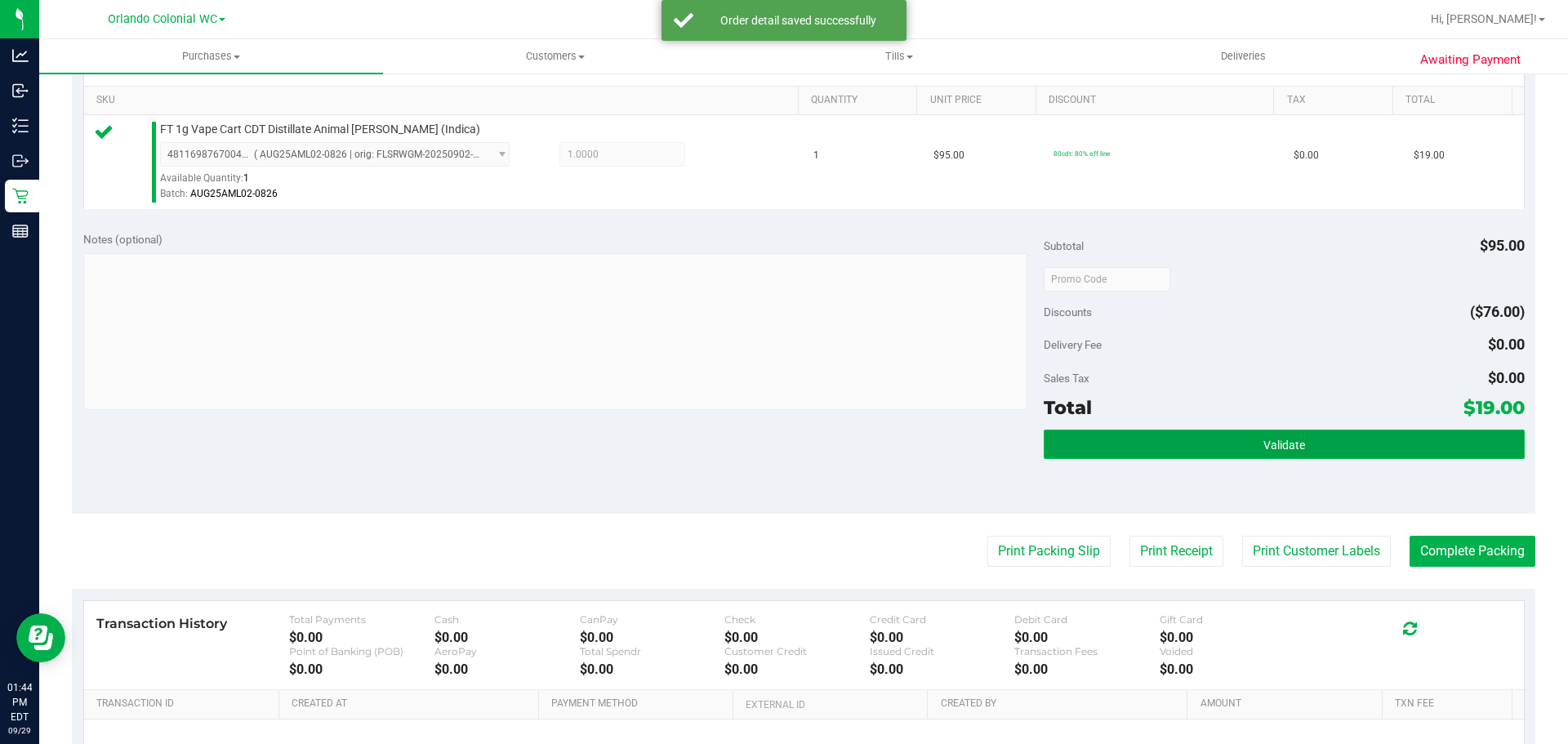
click at [1199, 445] on button "Validate" at bounding box center [1283, 444] width 480 height 29
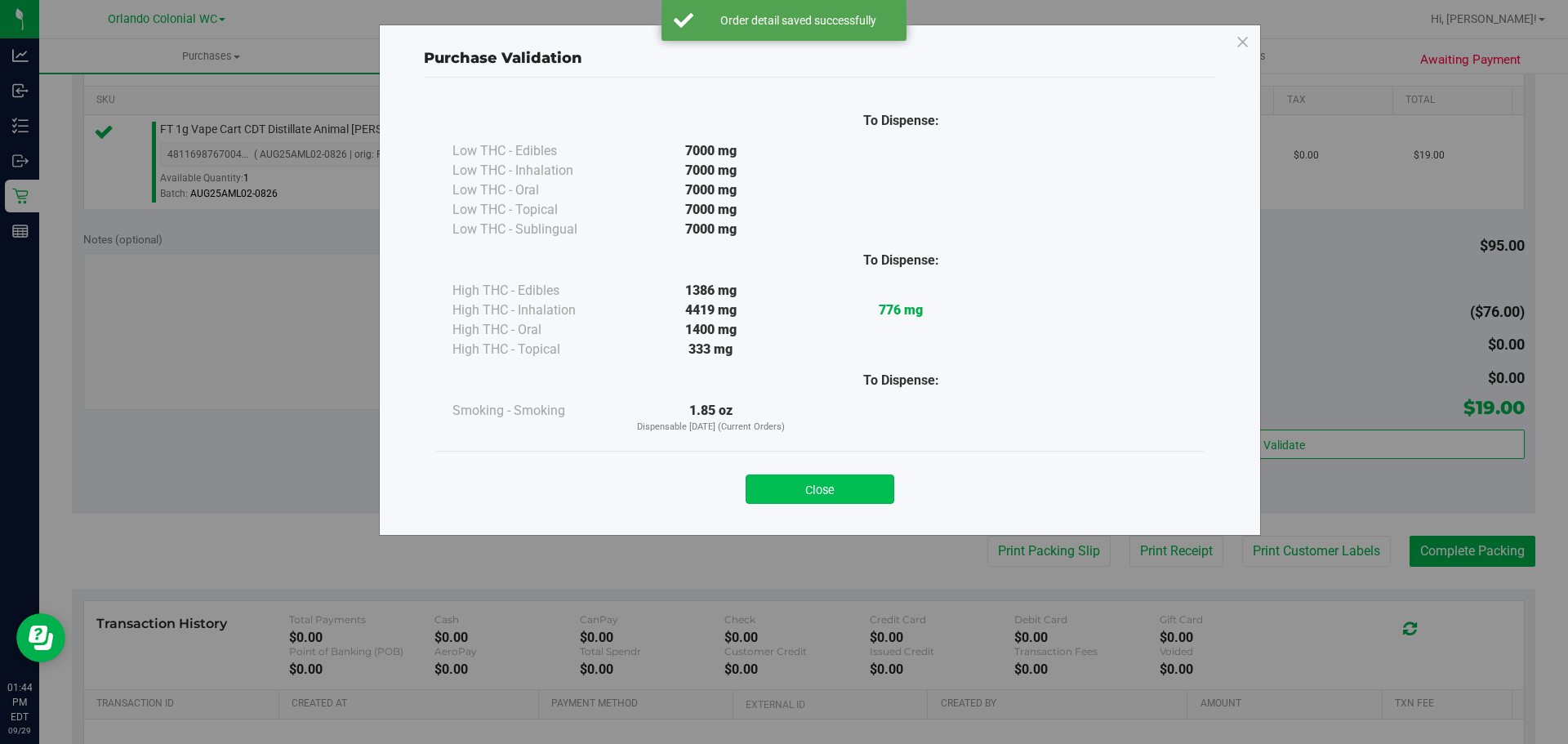
click at [791, 501] on button "Close" at bounding box center [820, 489] width 149 height 29
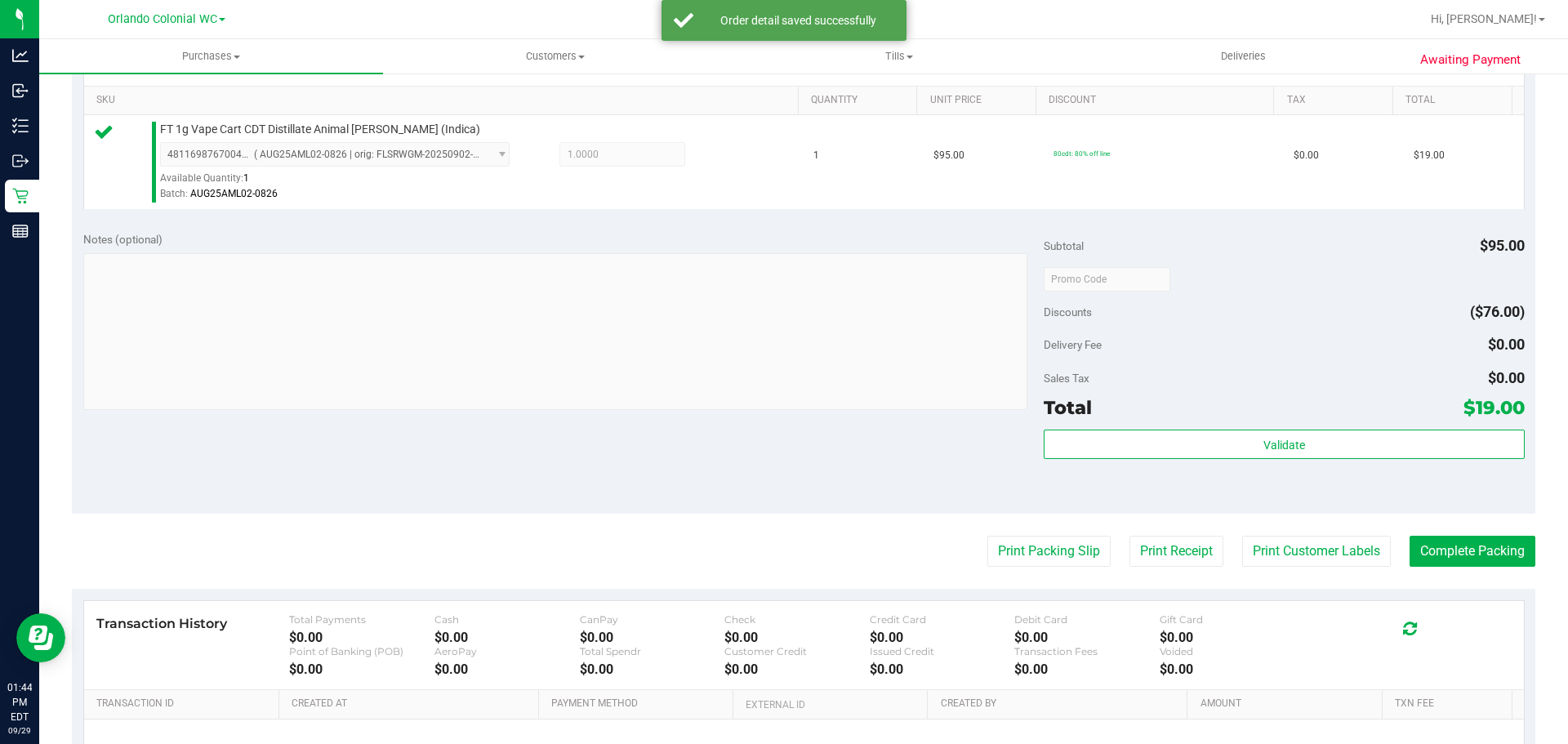
click at [801, 481] on div "Notes (optional) Subtotal $95.00 Discounts ($76.00) Delivery Fee $0.00 Sales Ta…" at bounding box center [803, 367] width 1463 height 294
click at [1060, 573] on purchase-details "Back Edit Purchase Cancel Purchase View Profile # 12024900 BioTrack ID: - Submi…" at bounding box center [803, 286] width 1463 height 1214
click at [1038, 542] on button "Print Packing Slip" at bounding box center [1049, 551] width 123 height 31
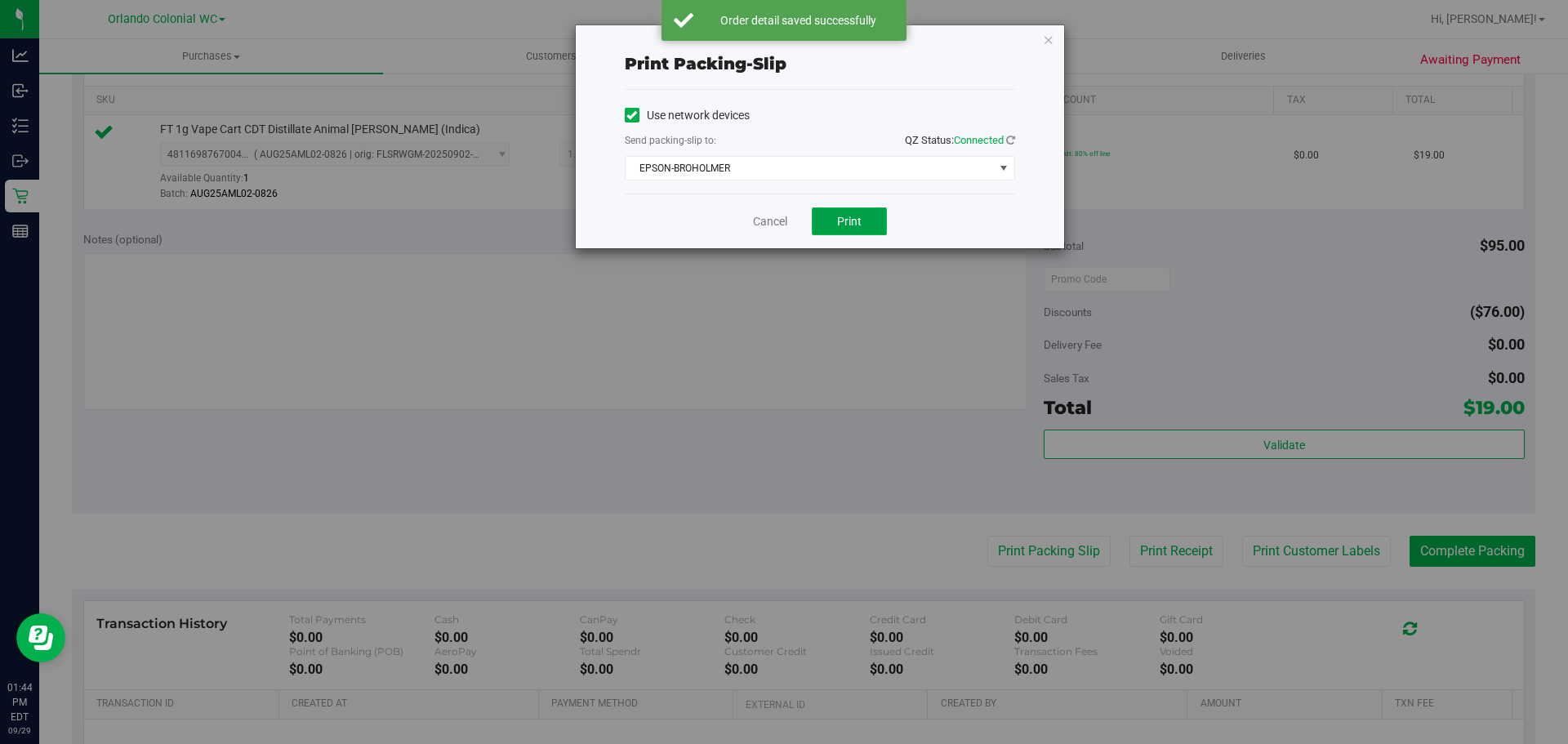
click at [855, 210] on button "Print" at bounding box center [849, 221] width 75 height 27
click at [765, 217] on link "Cancel" at bounding box center [770, 222] width 34 height 17
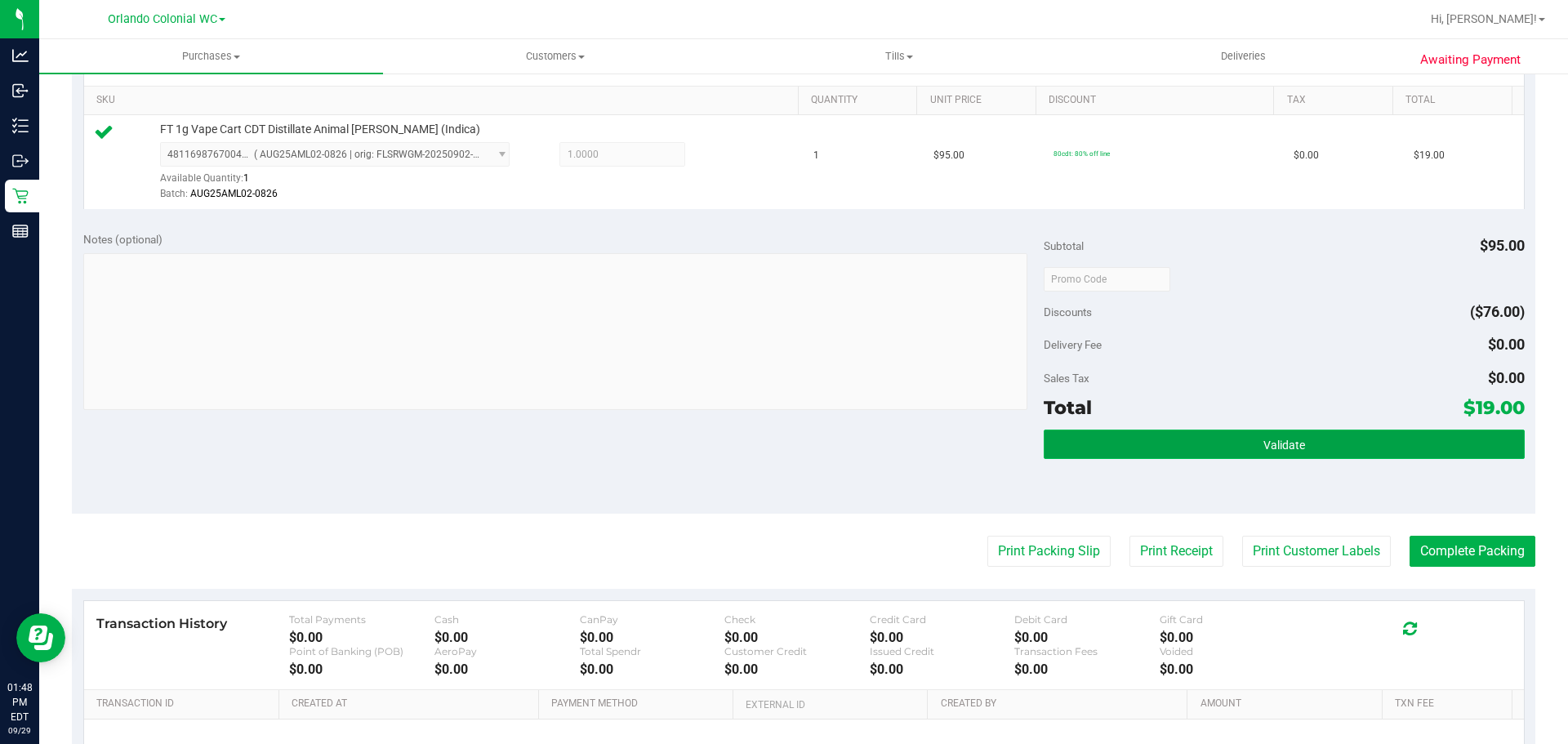
click at [1251, 446] on button "Validate" at bounding box center [1283, 444] width 480 height 29
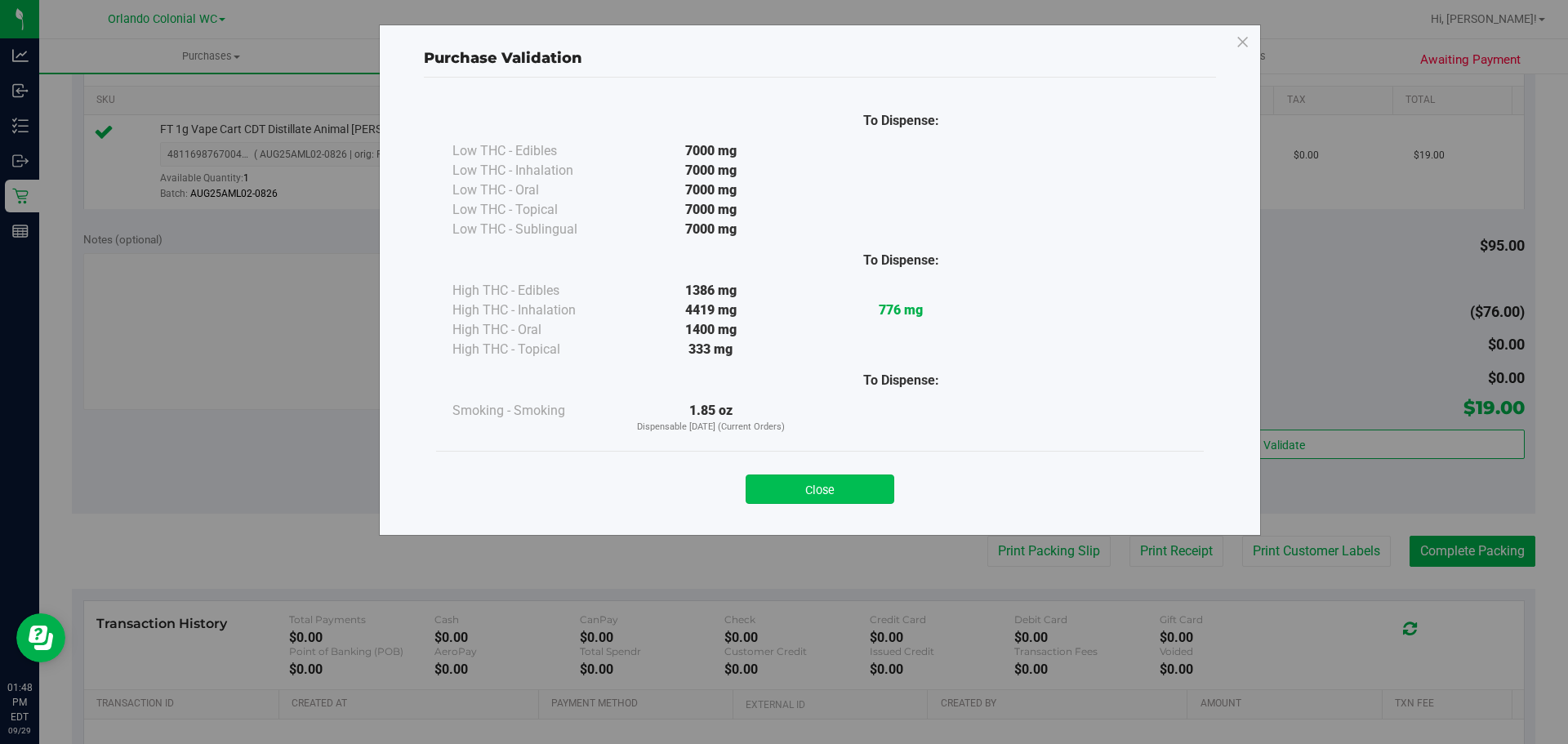
click at [829, 478] on button "Close" at bounding box center [820, 489] width 149 height 29
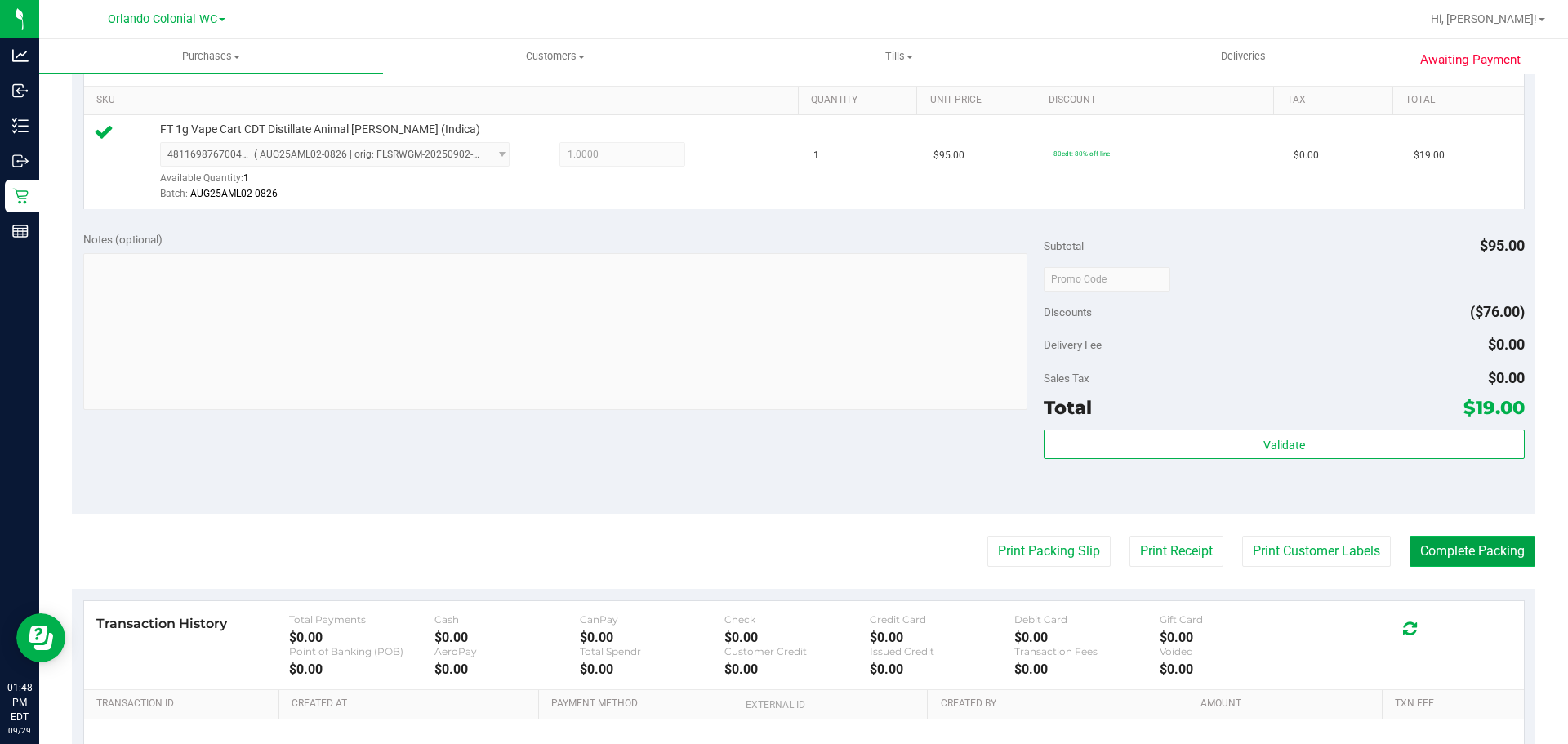
click at [1433, 558] on button "Complete Packing" at bounding box center [1471, 551] width 126 height 31
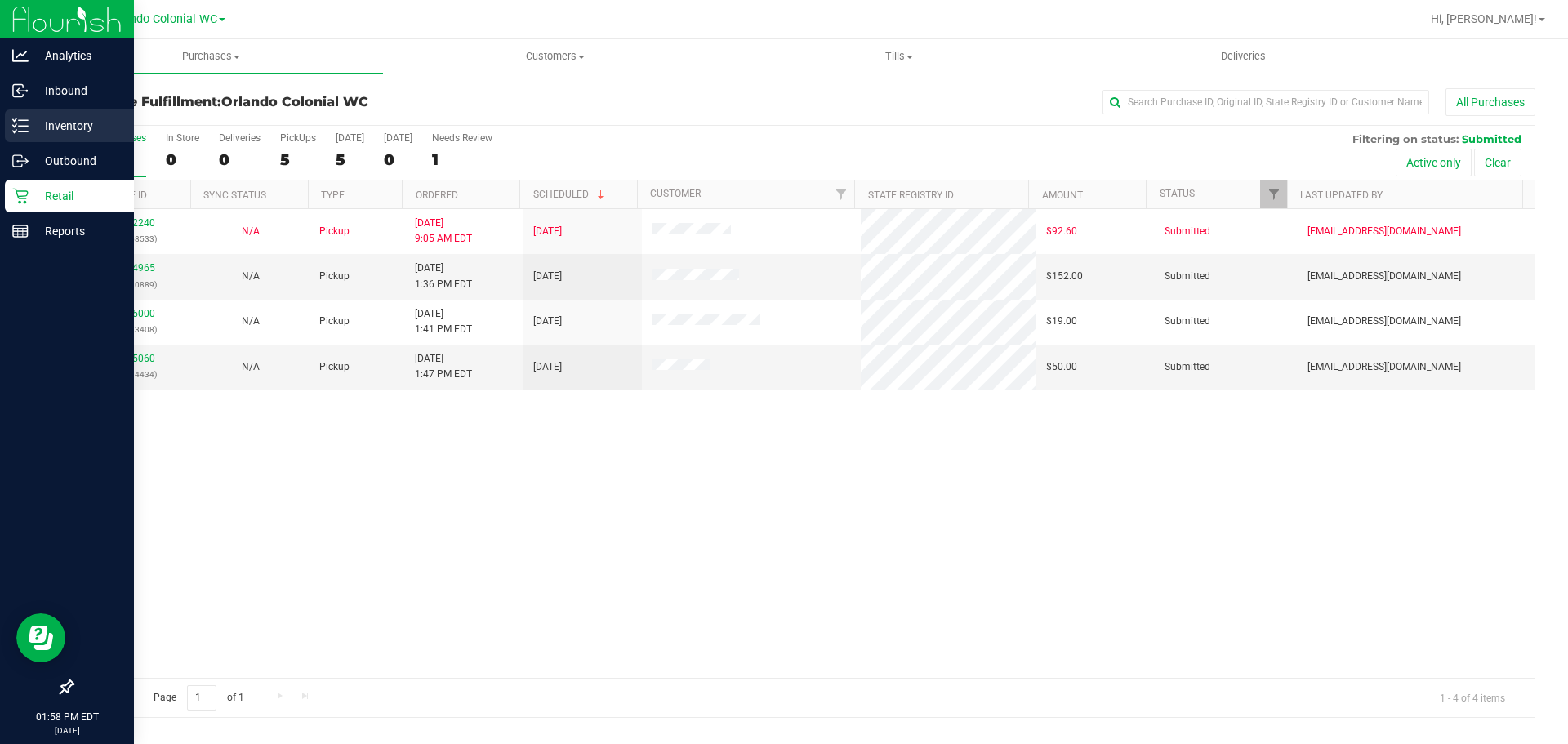
click at [43, 140] on div "Inventory" at bounding box center [69, 125] width 129 height 32
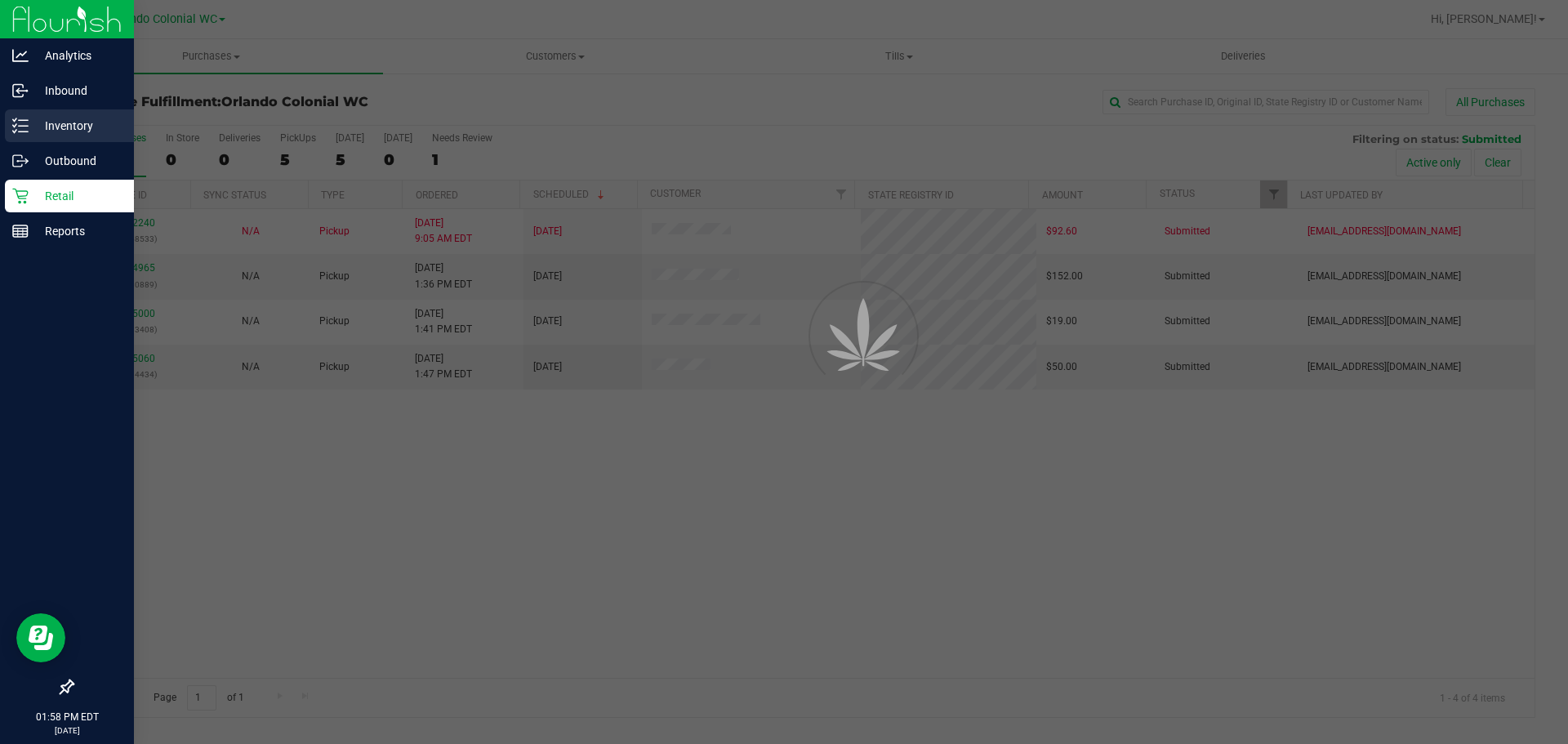
click at [41, 140] on div "Inventory" at bounding box center [69, 125] width 129 height 32
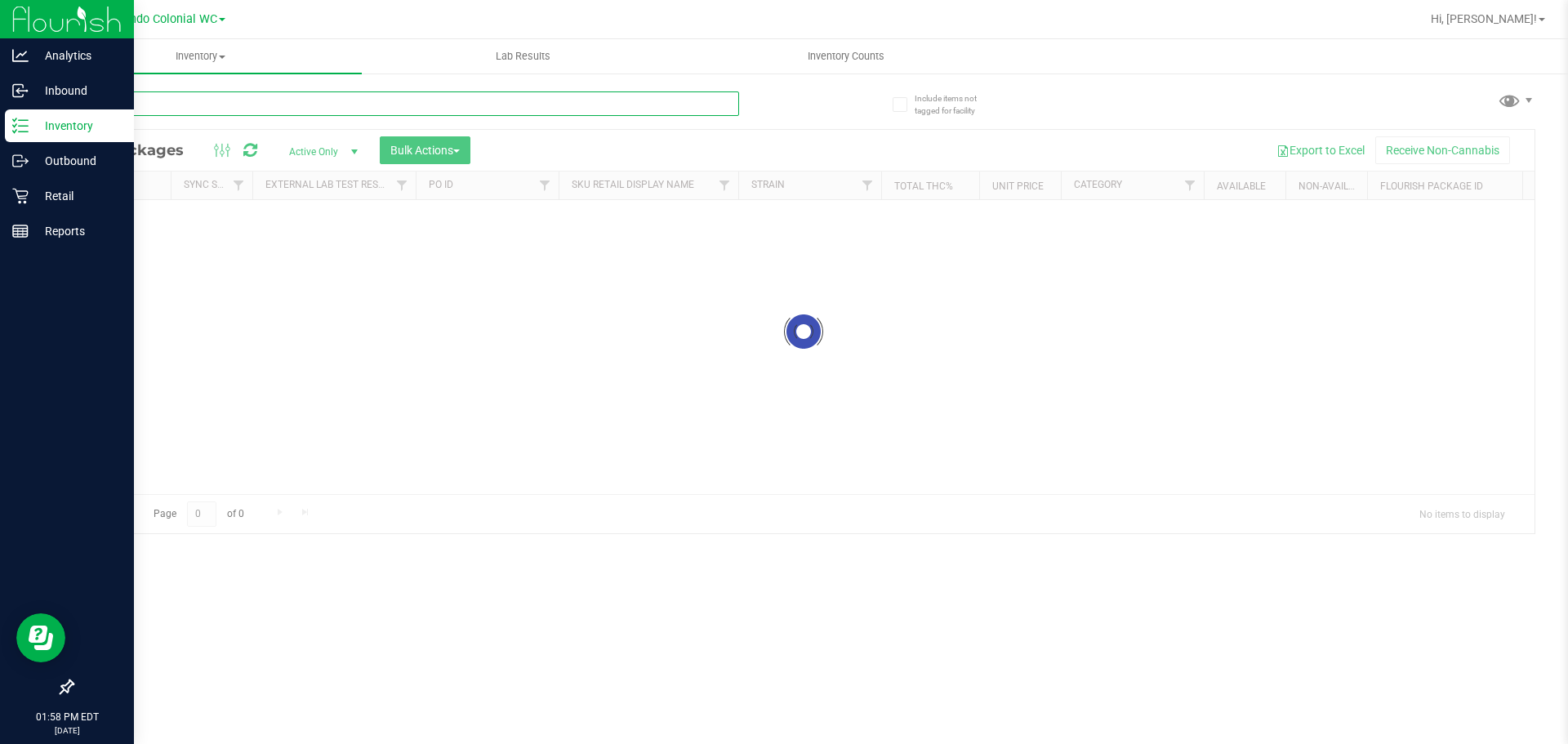
click at [321, 96] on input "text" at bounding box center [406, 104] width 667 height 25
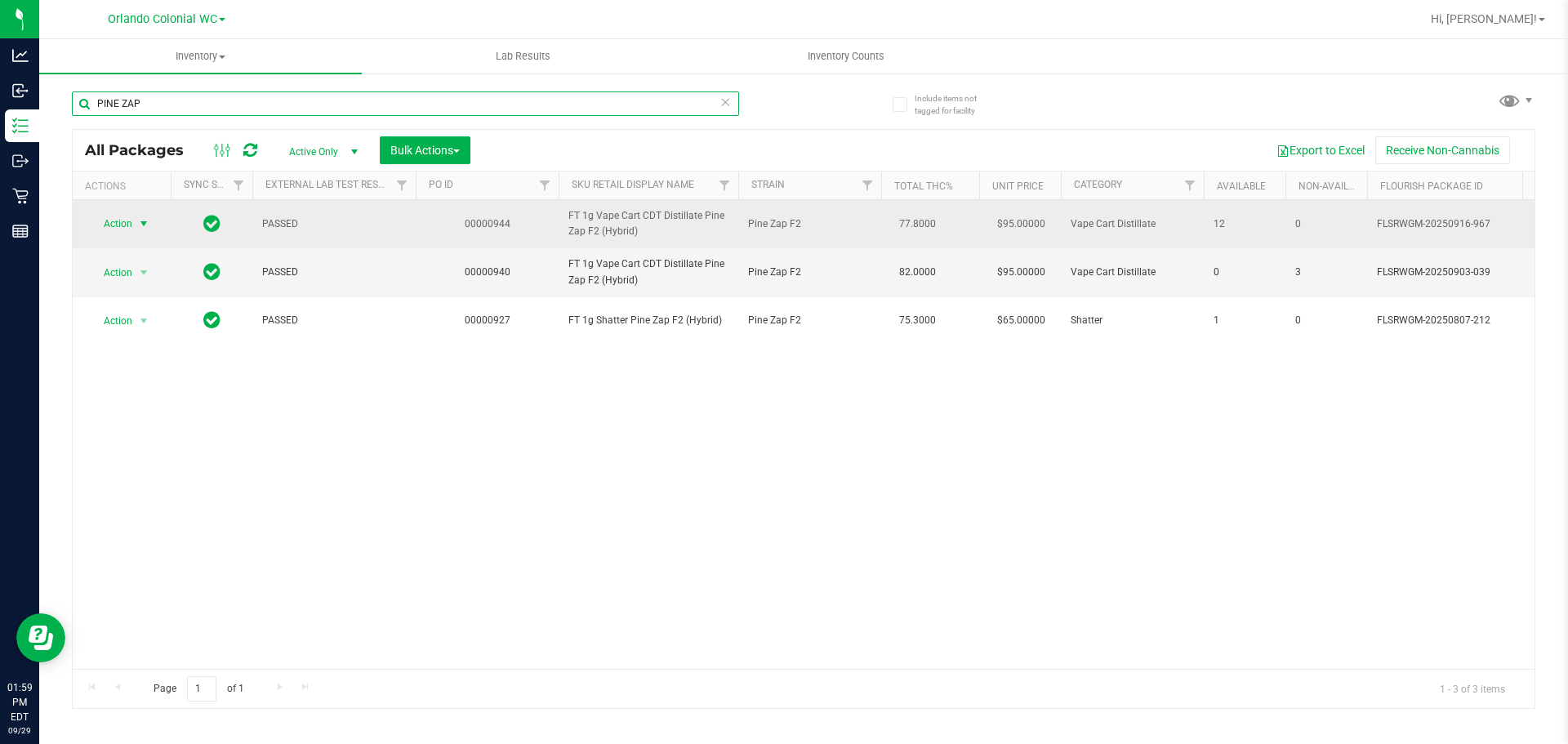
type input "PINE ZAP"
click at [141, 216] on span "select" at bounding box center [144, 224] width 21 height 23
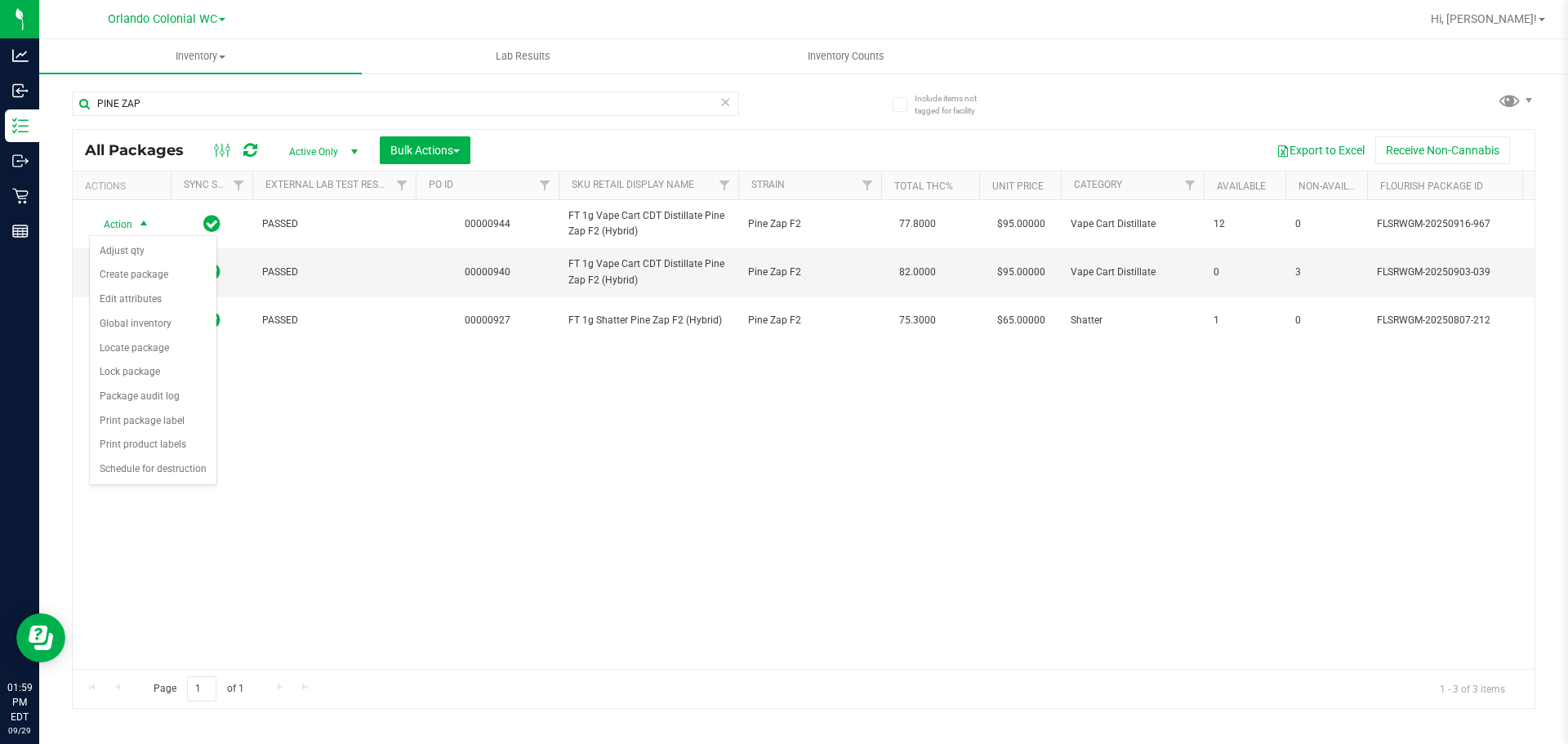
click at [331, 402] on div "Action Action Adjust qty Create package Edit attributes Global inventory Locate…" at bounding box center [803, 434] width 1462 height 469
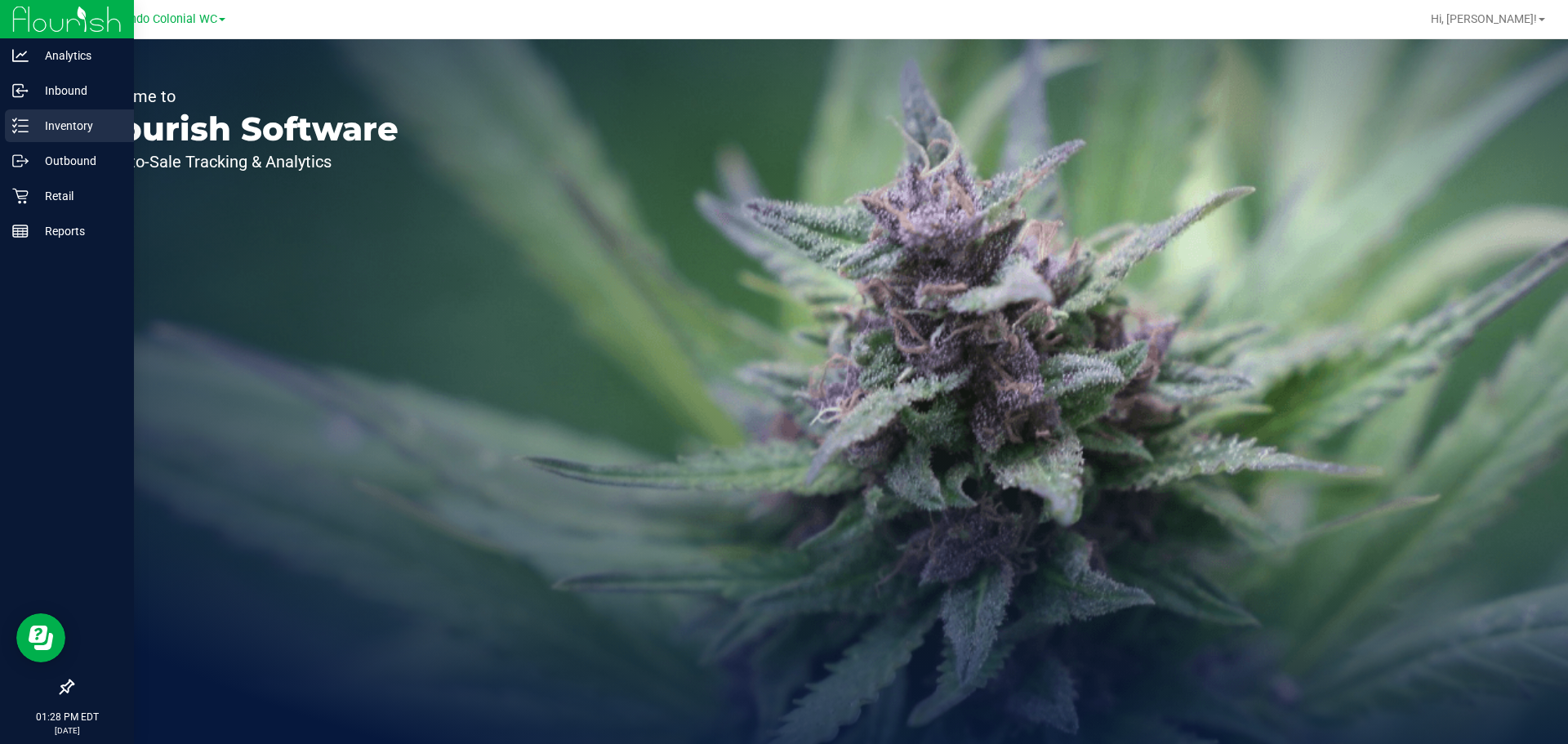
click at [42, 135] on p "Inventory" at bounding box center [77, 125] width 98 height 20
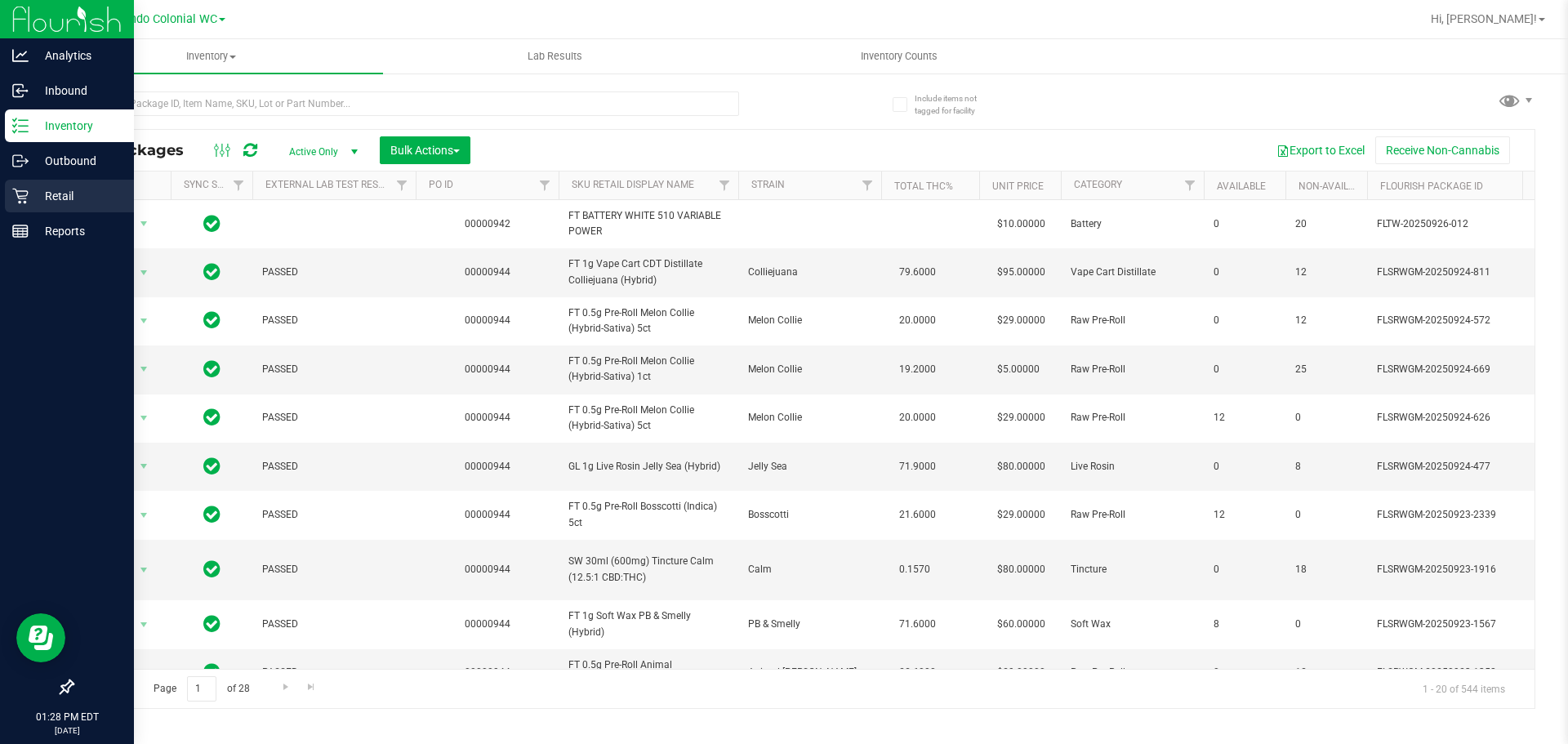
click at [61, 197] on p "Retail" at bounding box center [77, 195] width 98 height 20
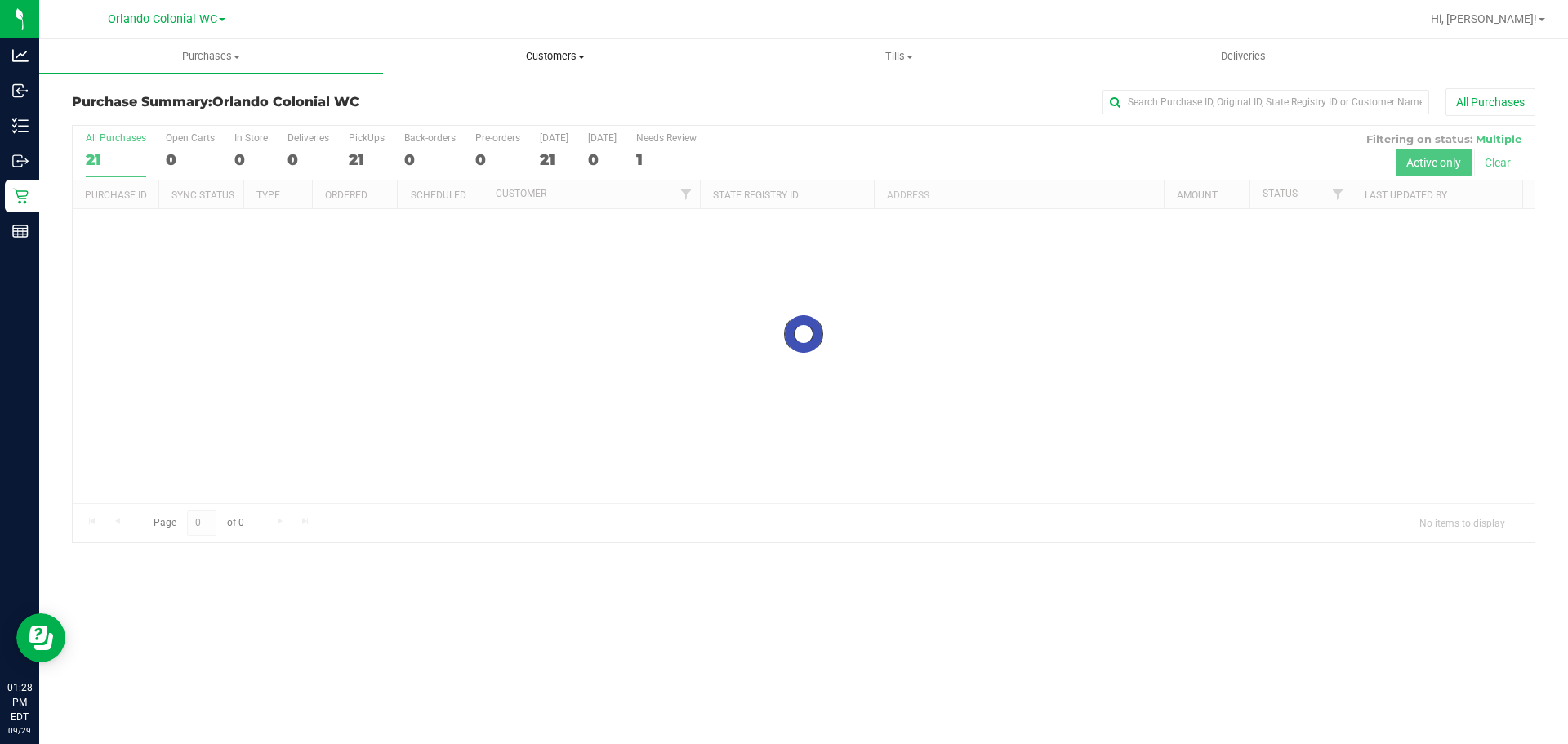
click at [550, 49] on span "Customers" at bounding box center [554, 57] width 342 height 15
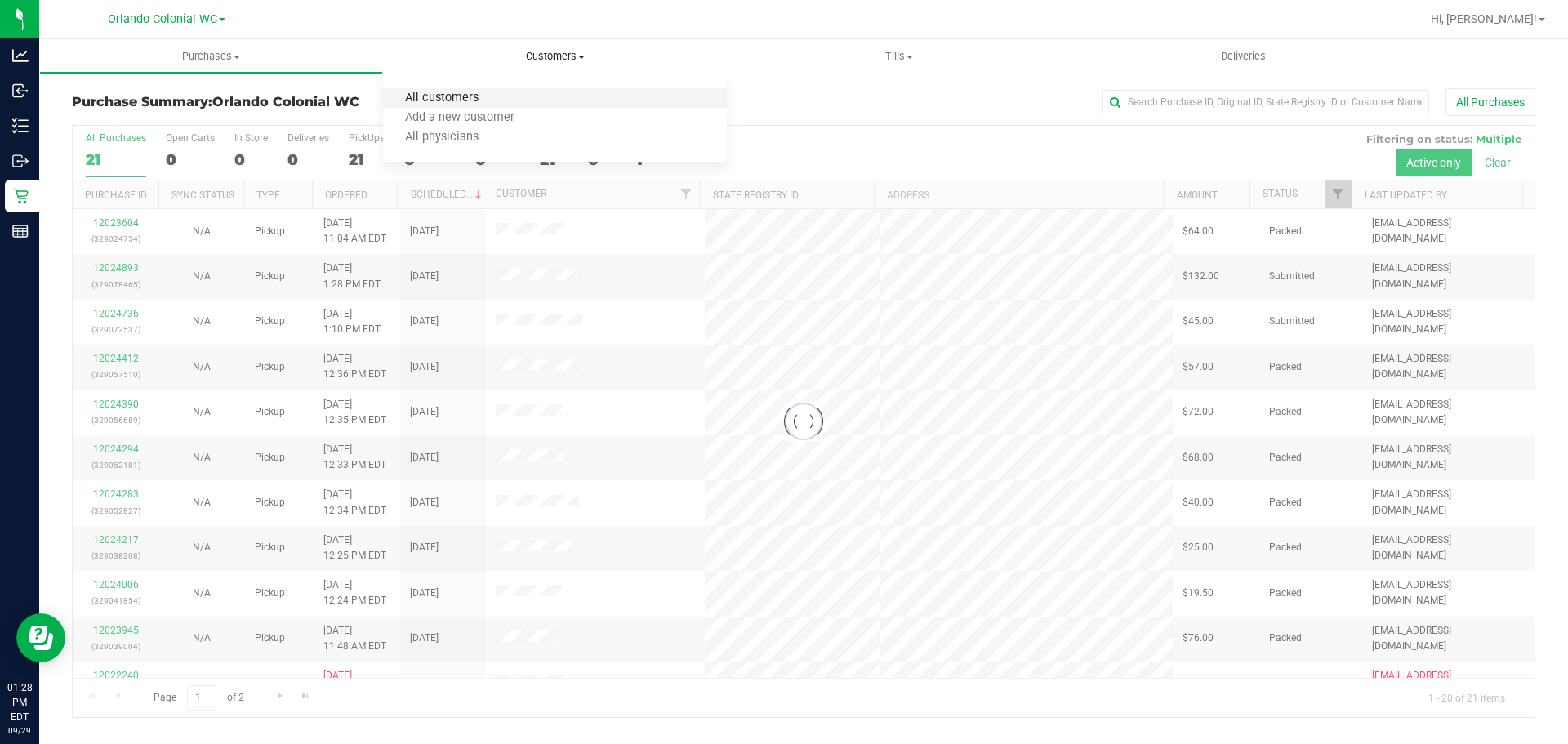
click at [476, 102] on span "All customers" at bounding box center [442, 99] width 117 height 14
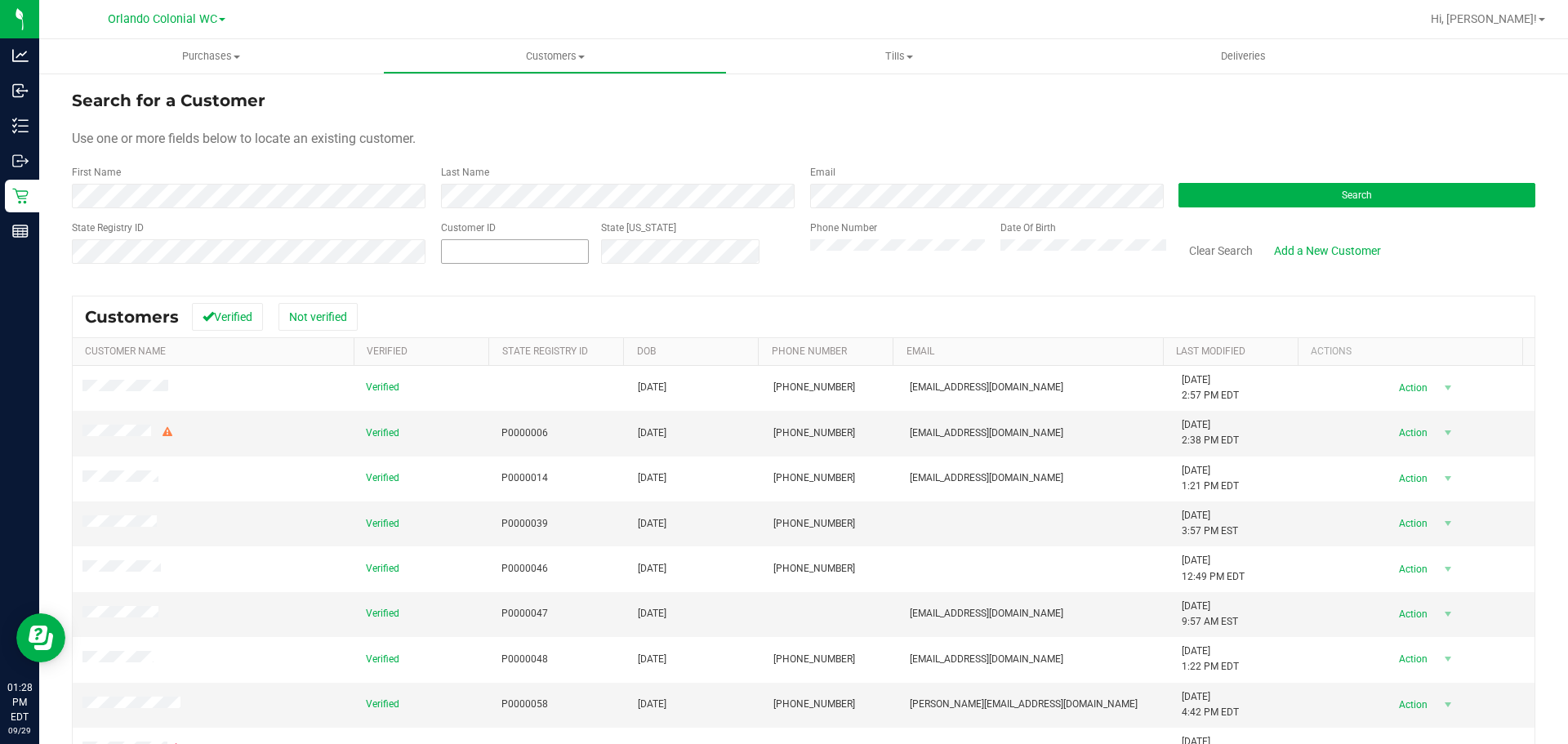
click at [452, 243] on span at bounding box center [514, 251] width 148 height 25
click at [1204, 179] on div "Search" at bounding box center [1351, 187] width 369 height 44
click at [1205, 186] on button "Search" at bounding box center [1357, 195] width 357 height 25
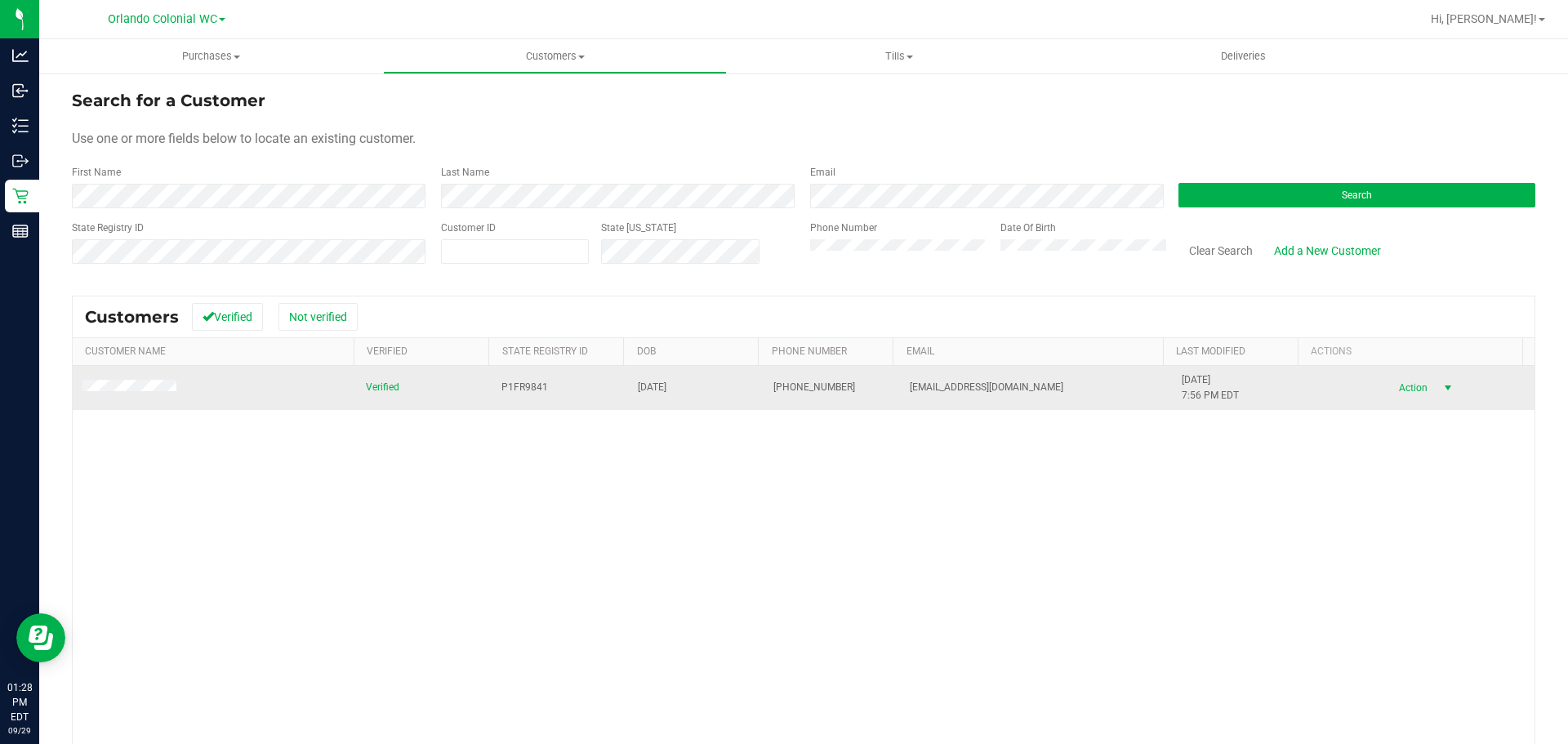
click at [1404, 384] on span "Action" at bounding box center [1411, 388] width 53 height 23
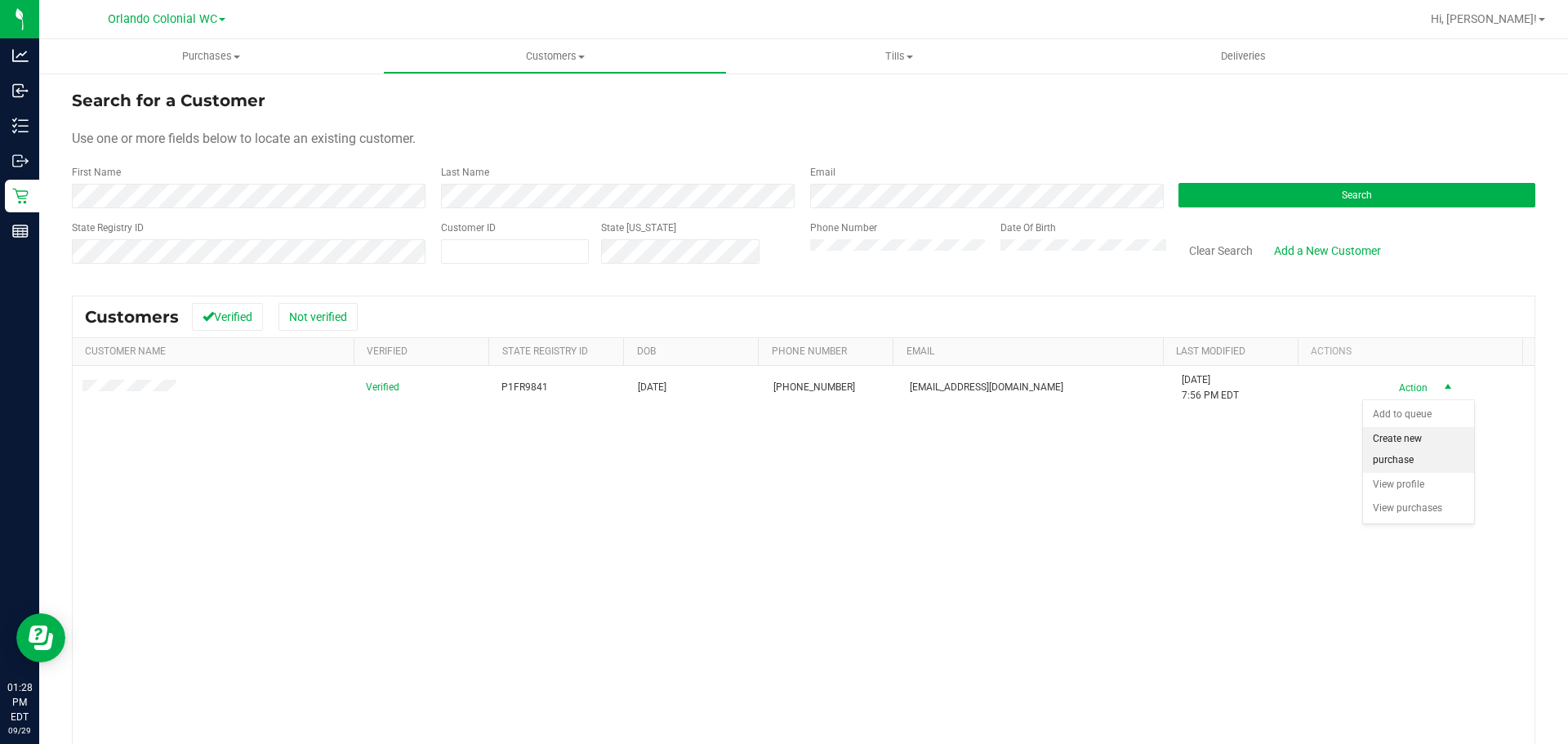
click at [1383, 450] on li "Create new purchase" at bounding box center [1417, 449] width 111 height 45
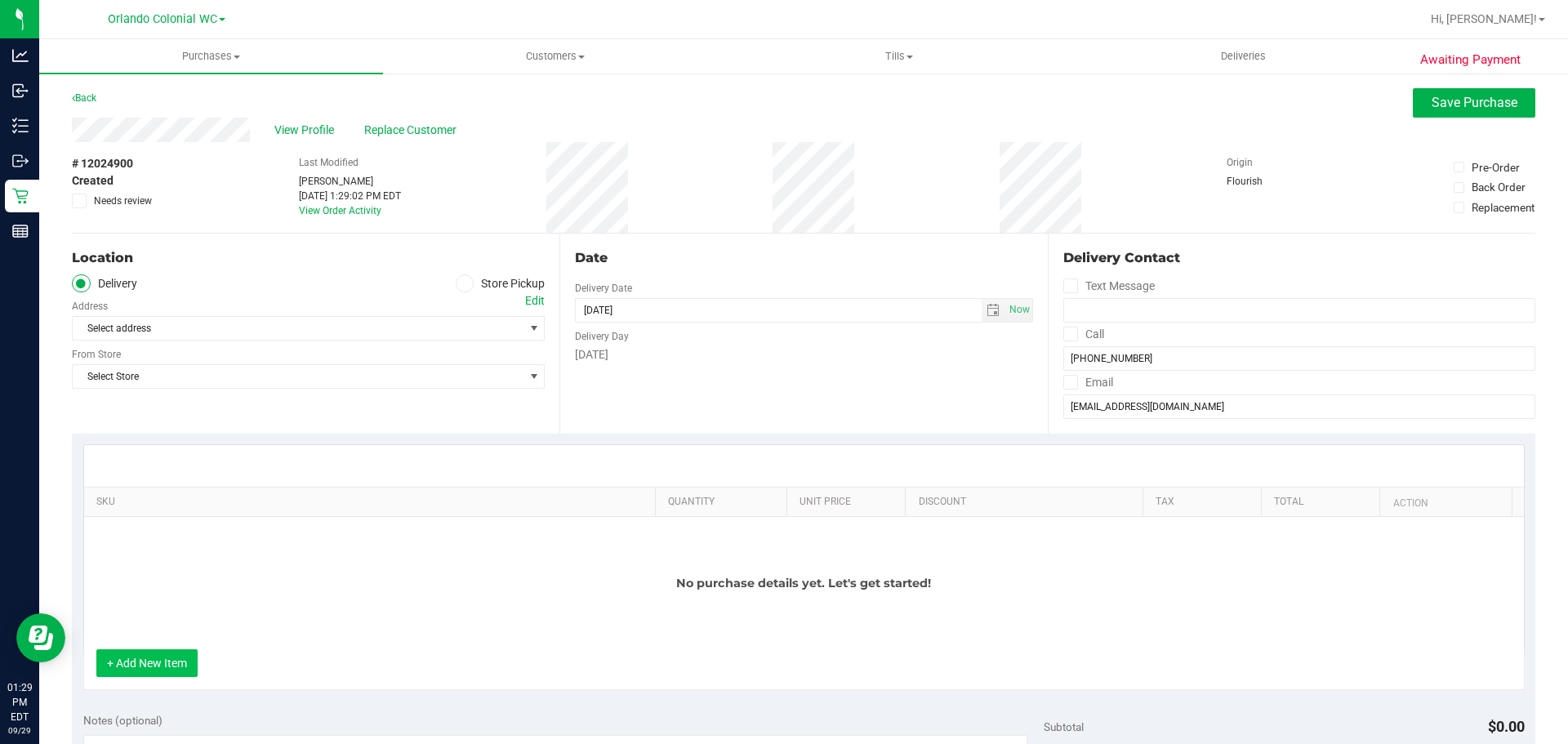
click at [158, 665] on button "+ Add New Item" at bounding box center [147, 662] width 101 height 27
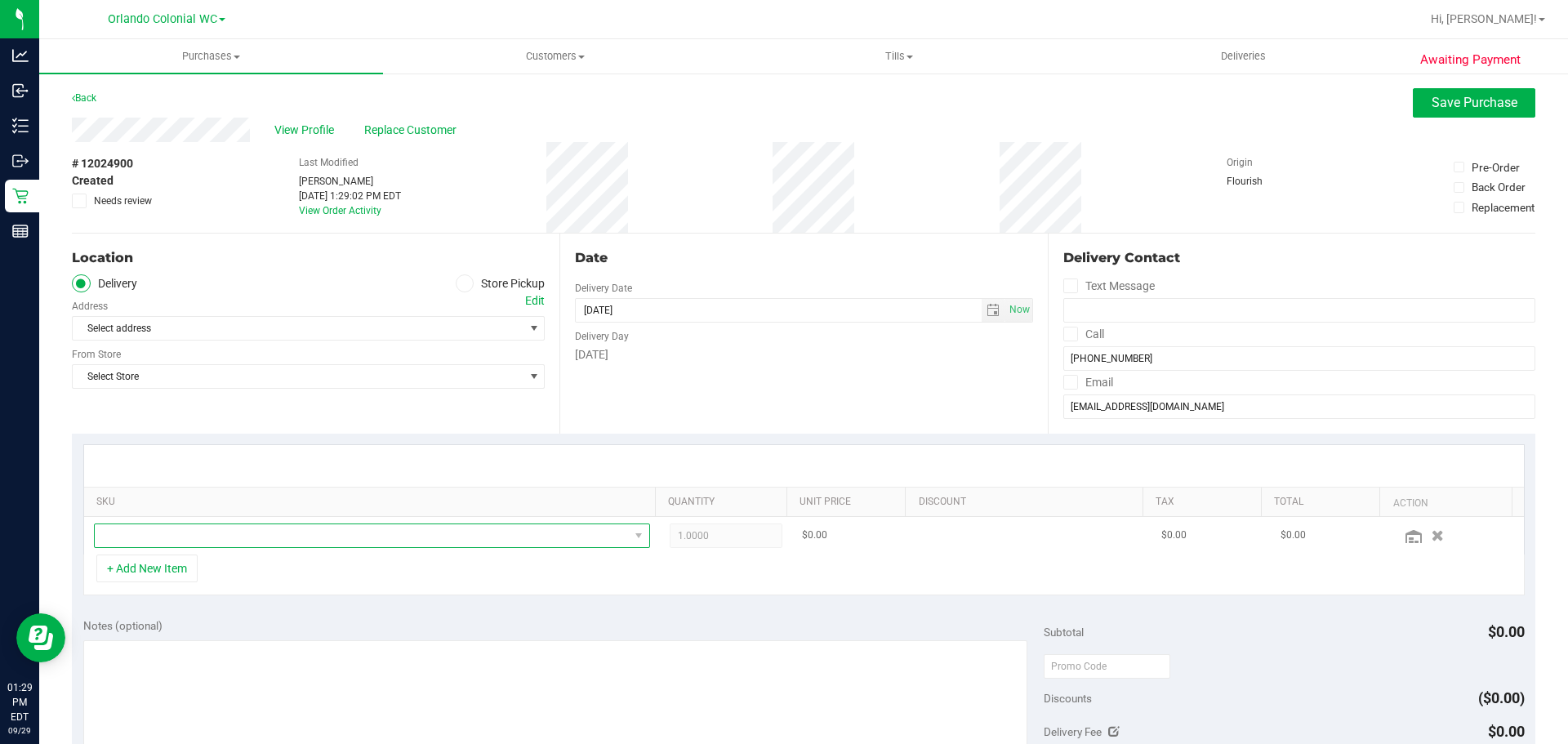
click at [208, 545] on span "NO DATA FOUND" at bounding box center [362, 535] width 534 height 23
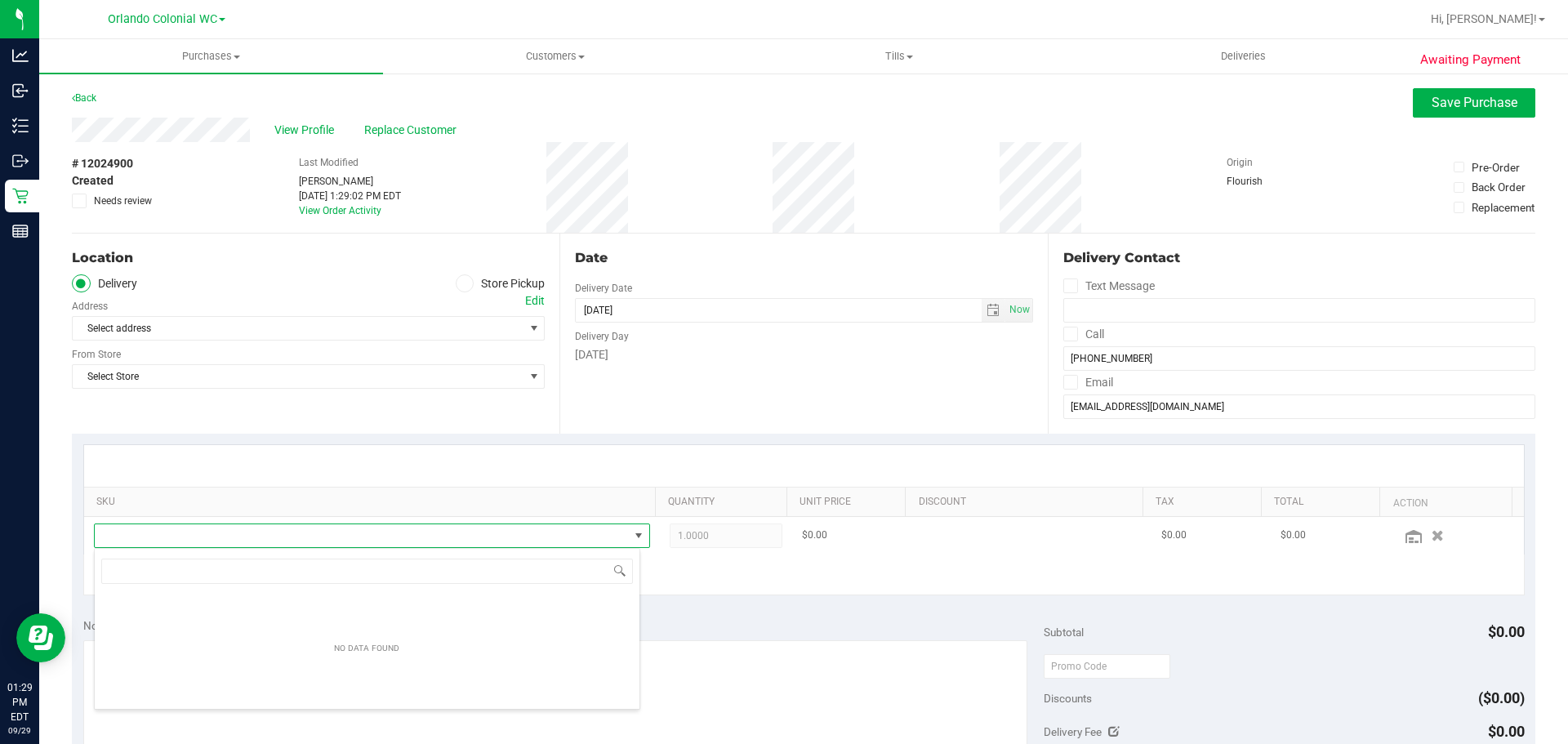
scroll to position [25, 541]
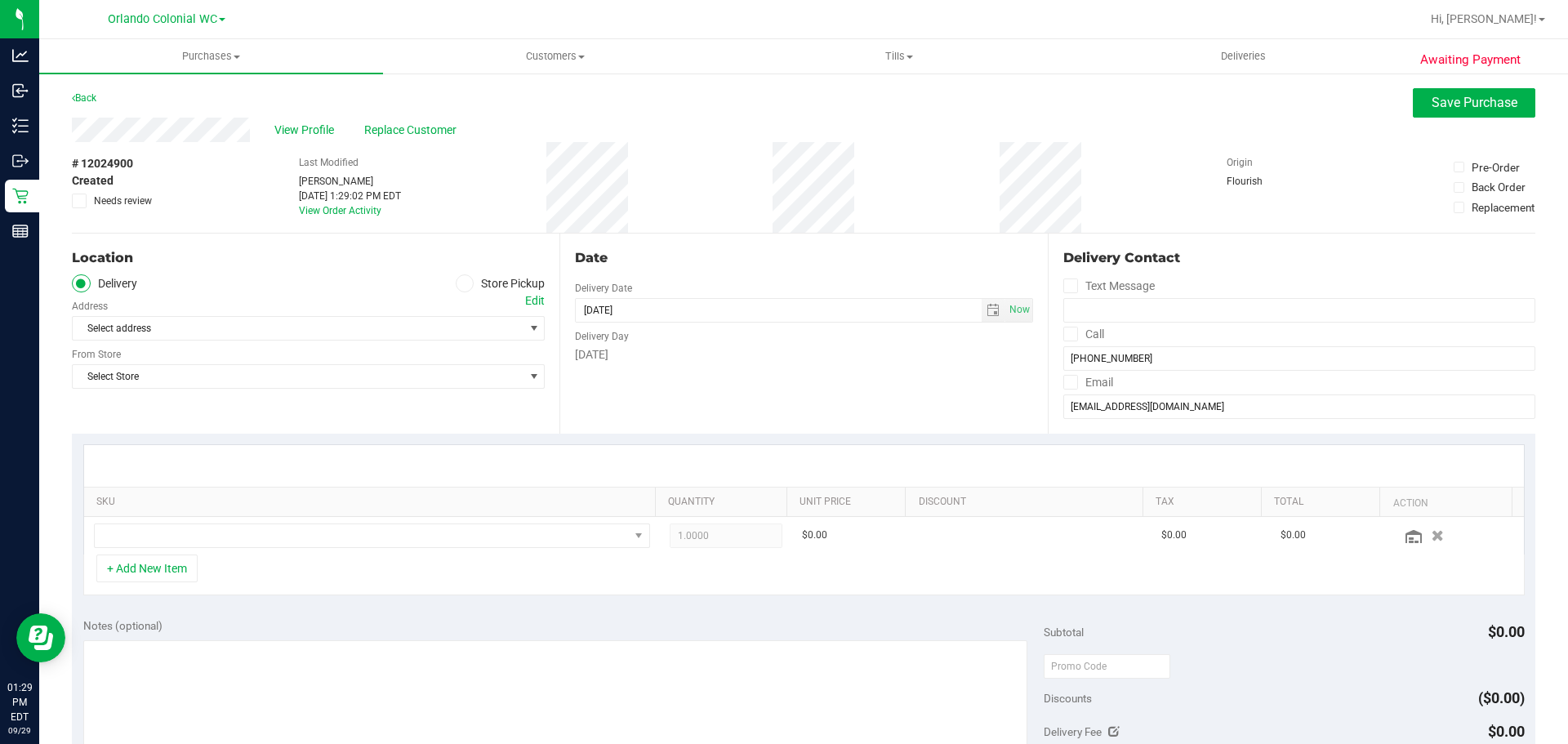
click at [464, 289] on span at bounding box center [465, 284] width 19 height 19
click at [0, 0] on input "Store Pickup" at bounding box center [0, 0] width 0 height 0
click at [446, 315] on div "Store" at bounding box center [308, 304] width 473 height 24
click at [446, 318] on span "Select Store" at bounding box center [298, 328] width 451 height 23
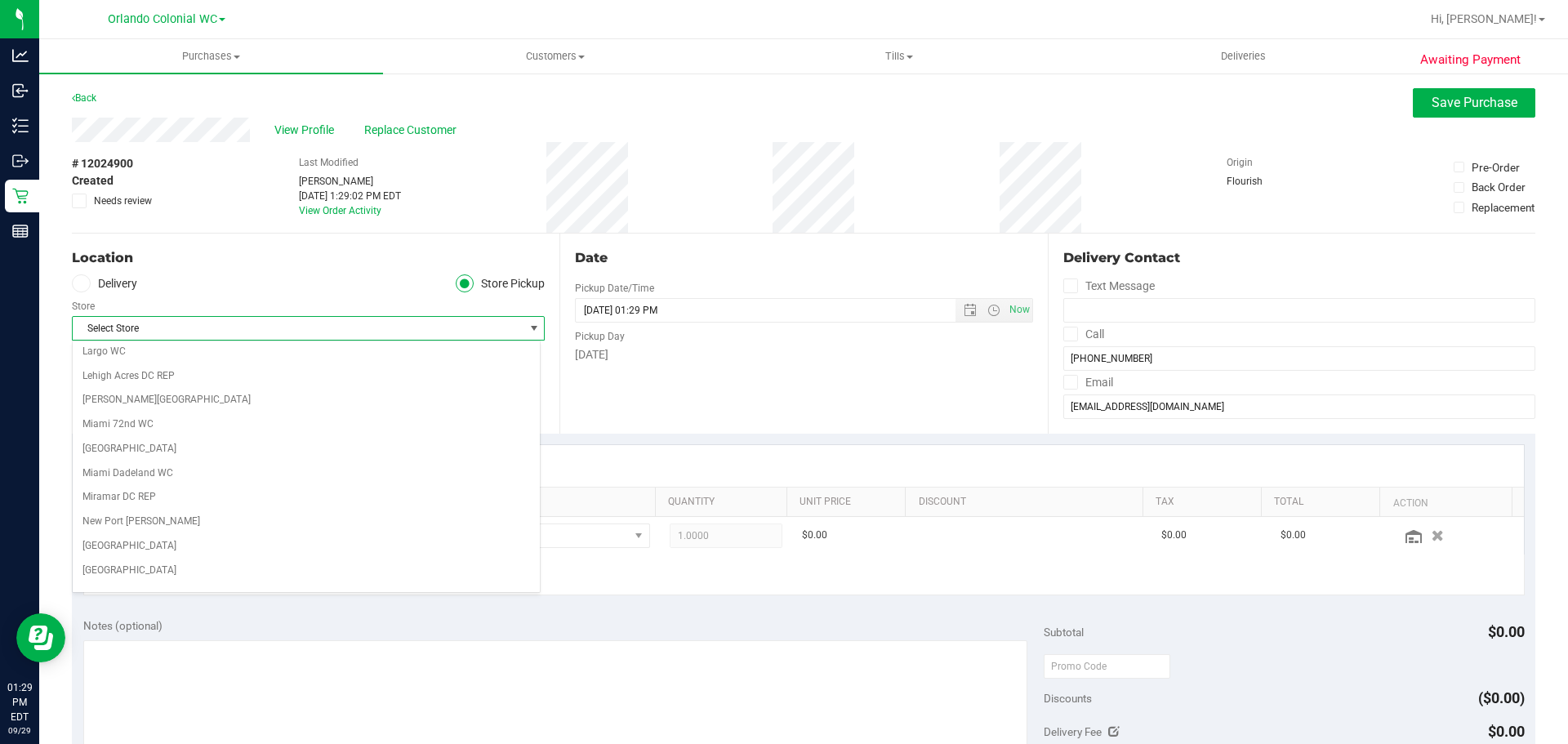
scroll to position [653, 0]
click at [220, 487] on li "Orlando Colonial WC" at bounding box center [306, 481] width 467 height 25
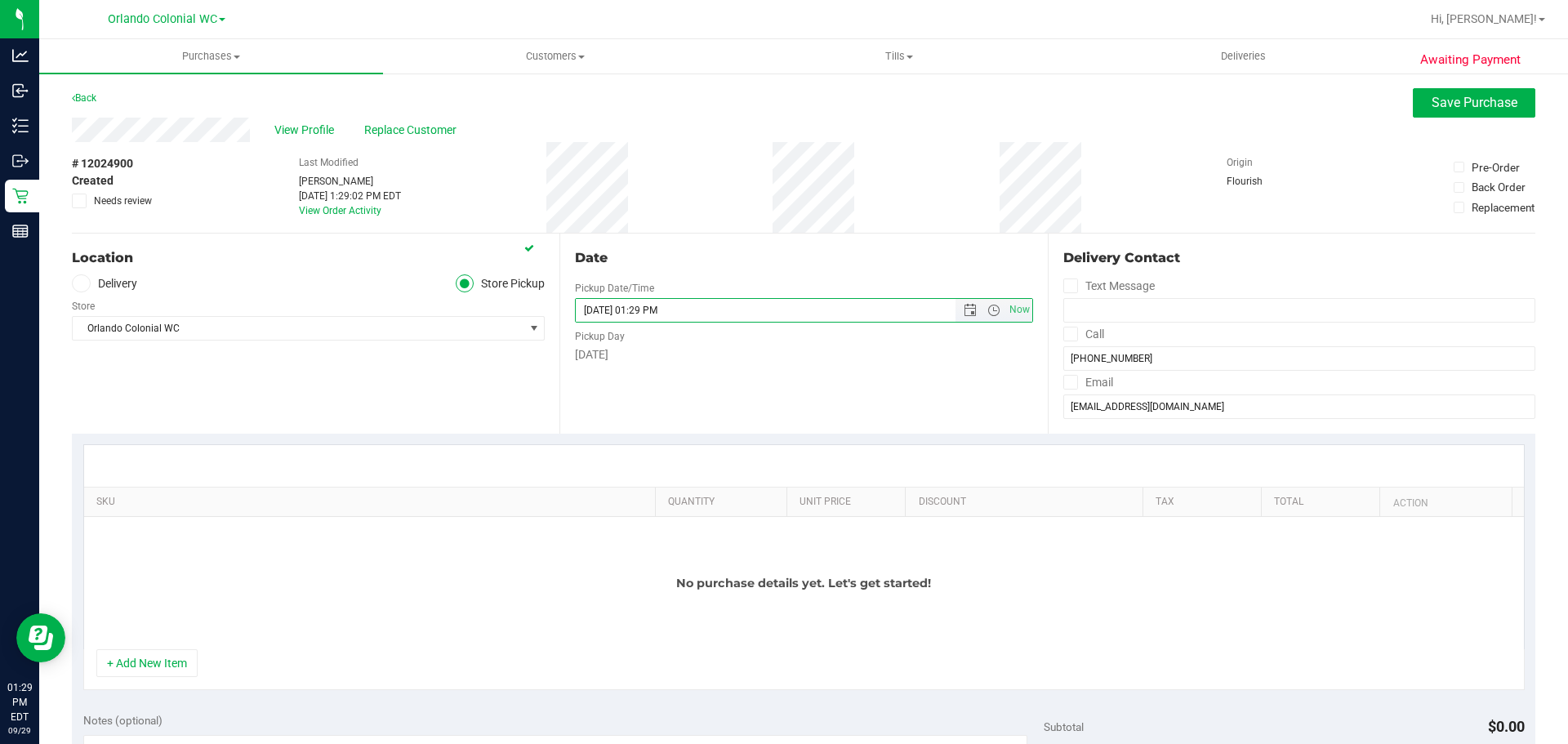
click at [605, 310] on input "09/29/2025 01:29 PM" at bounding box center [779, 310] width 406 height 23
click at [966, 307] on span "Open the date view" at bounding box center [970, 311] width 13 height 13
click at [640, 499] on link "30" at bounding box center [634, 500] width 24 height 26
type input "09/30/2025 01:29 PM"
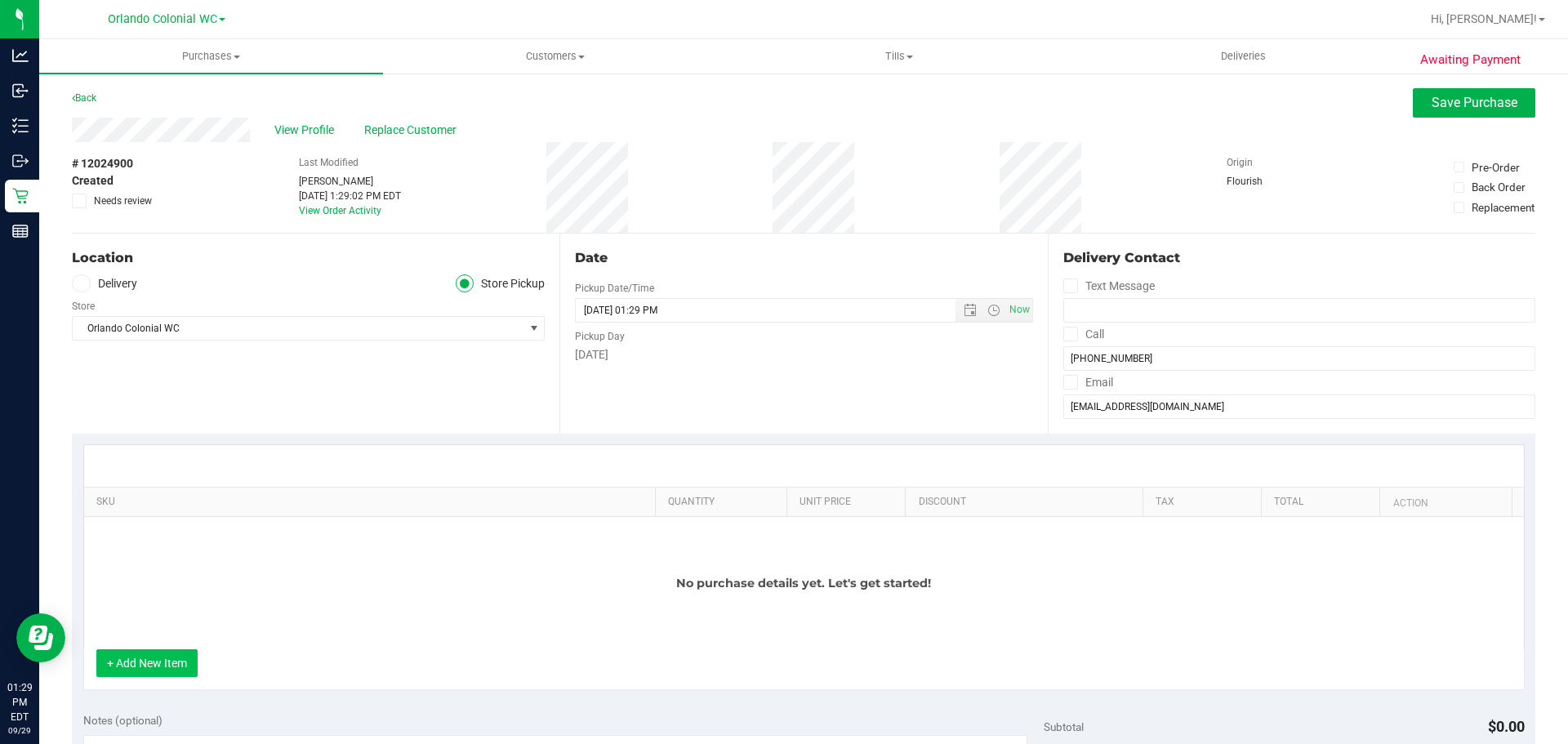
click at [182, 665] on button "+ Add New Item" at bounding box center [147, 662] width 101 height 27
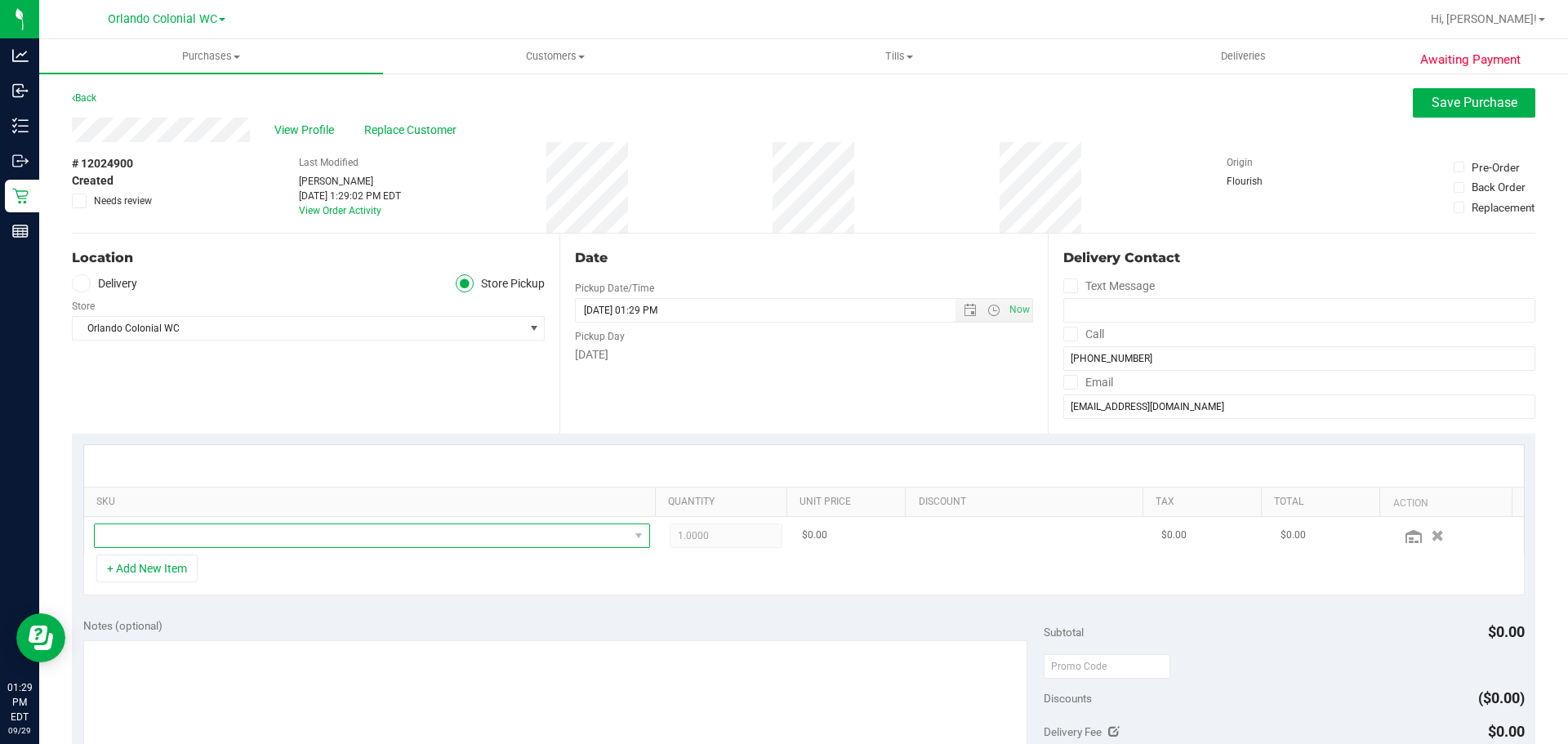
click at [178, 536] on span "NO DATA FOUND" at bounding box center [362, 535] width 534 height 23
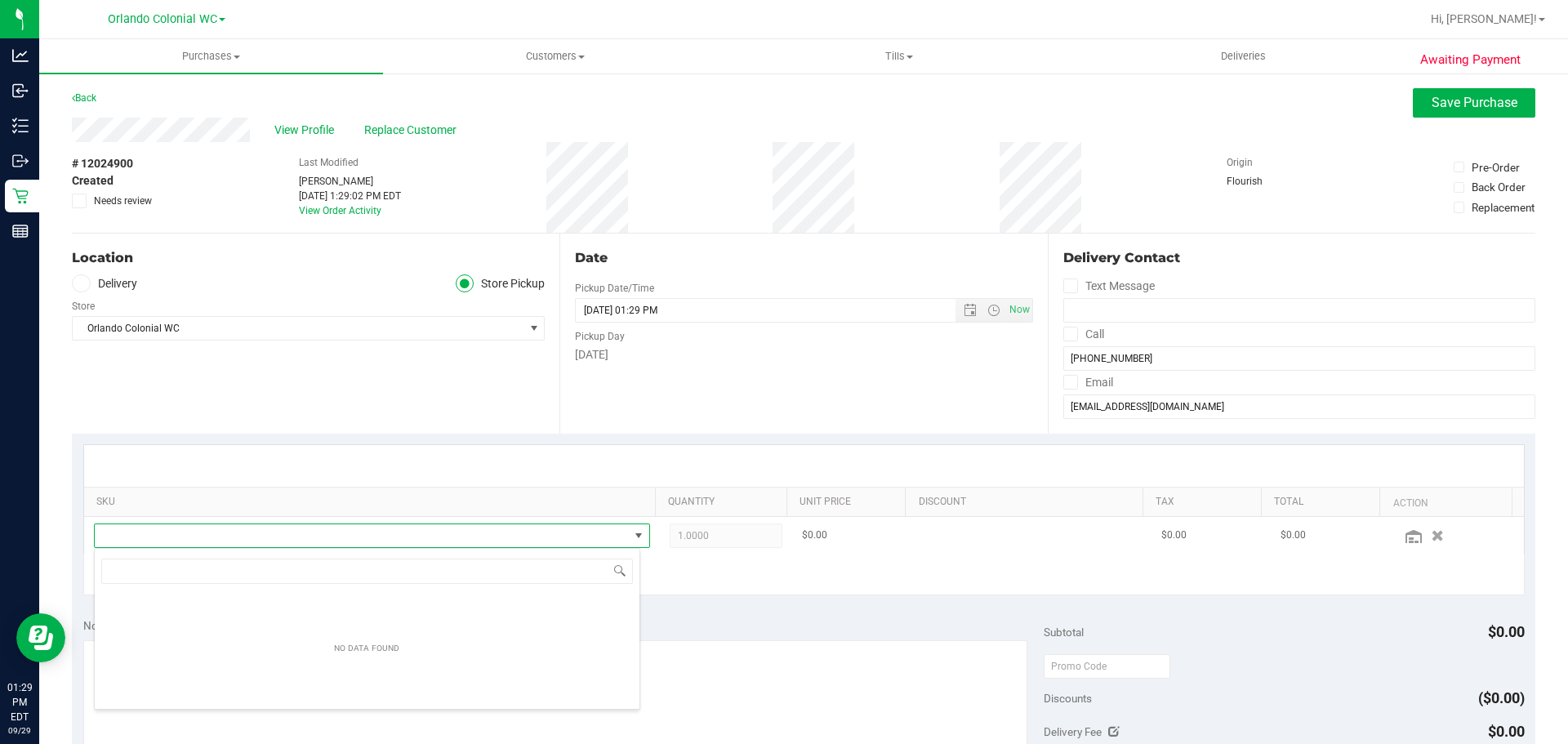
scroll to position [25, 541]
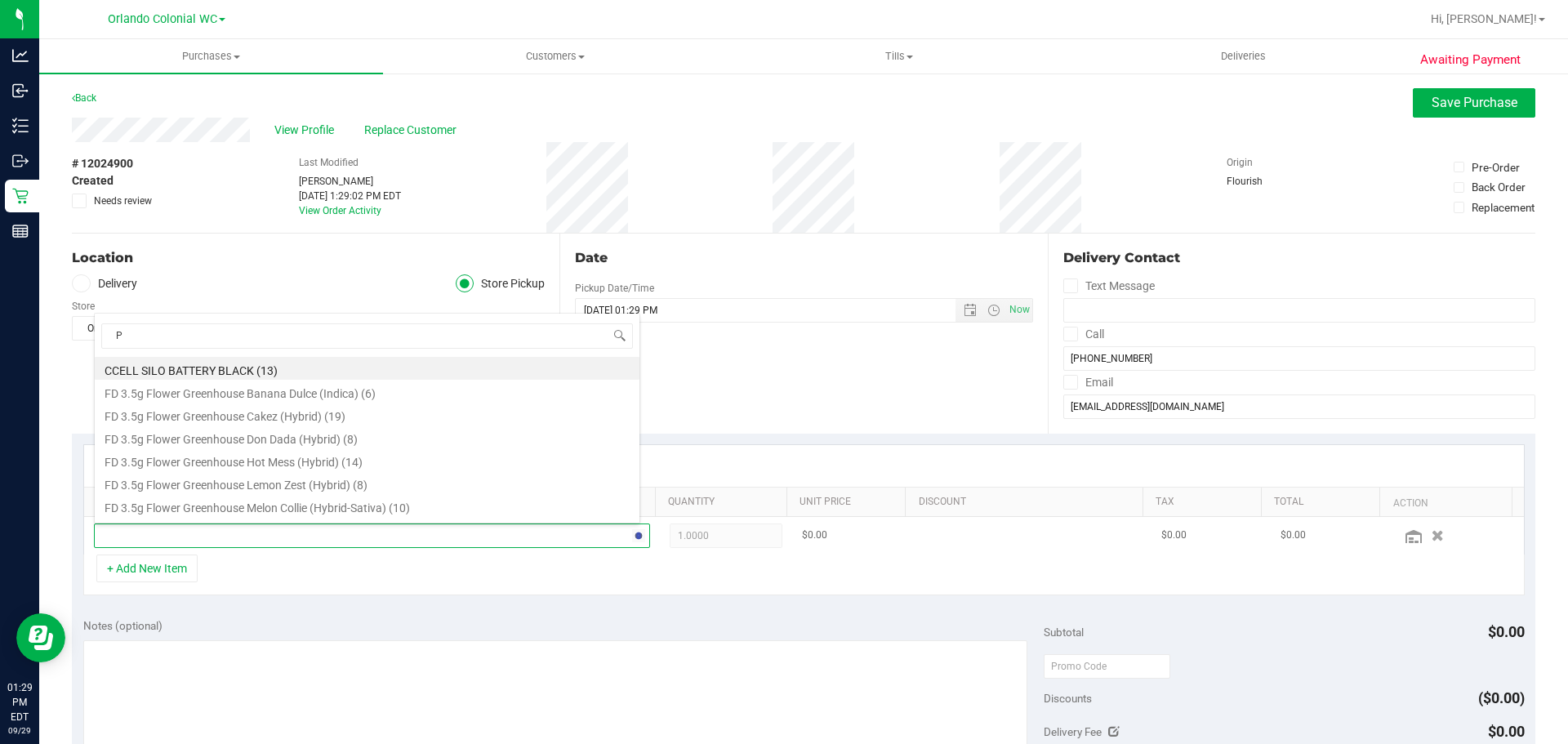
type input "PK"
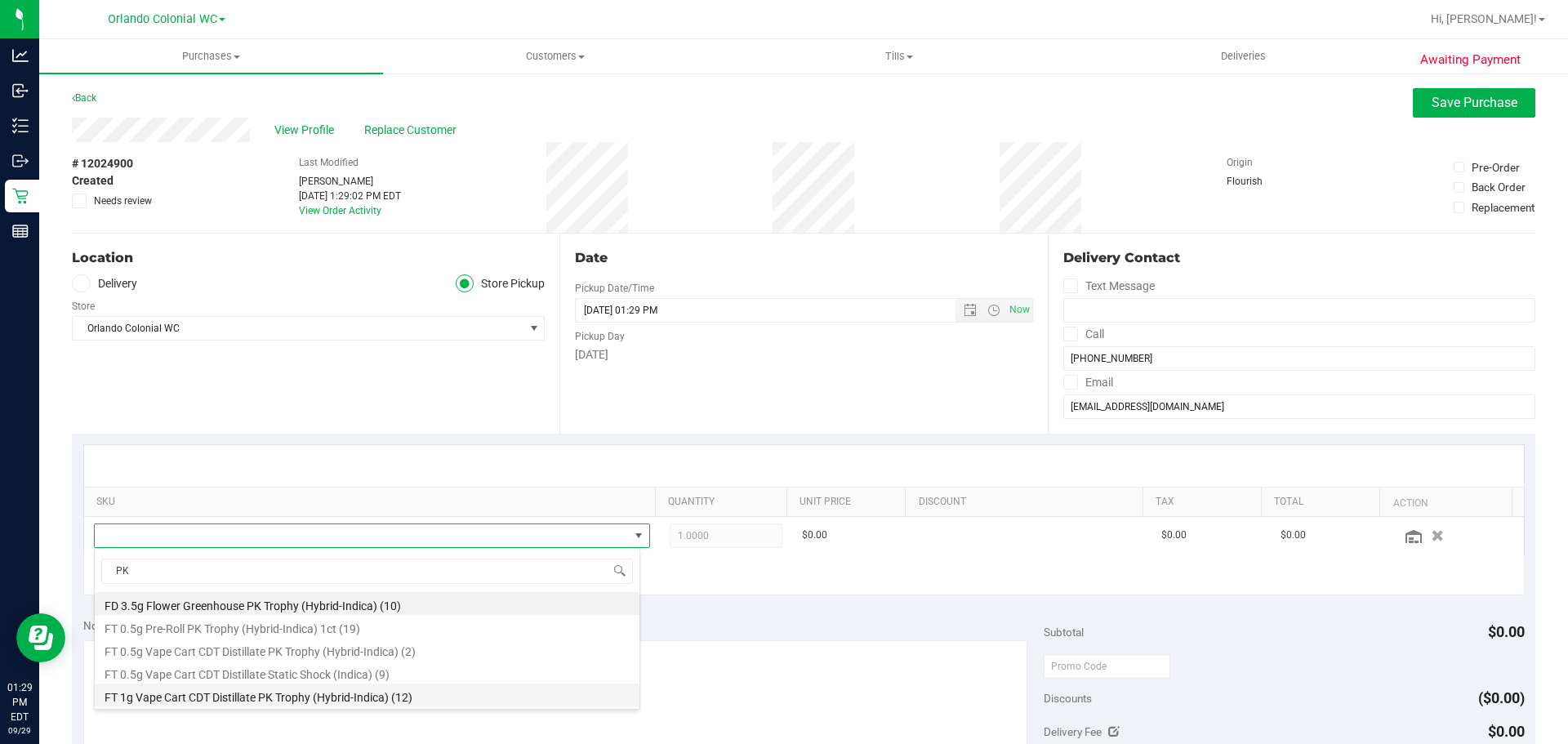
click at [188, 696] on li "FT 1g Vape Cart CDT Distillate PK Trophy (Hybrid-Indica) (12)" at bounding box center [367, 695] width 545 height 23
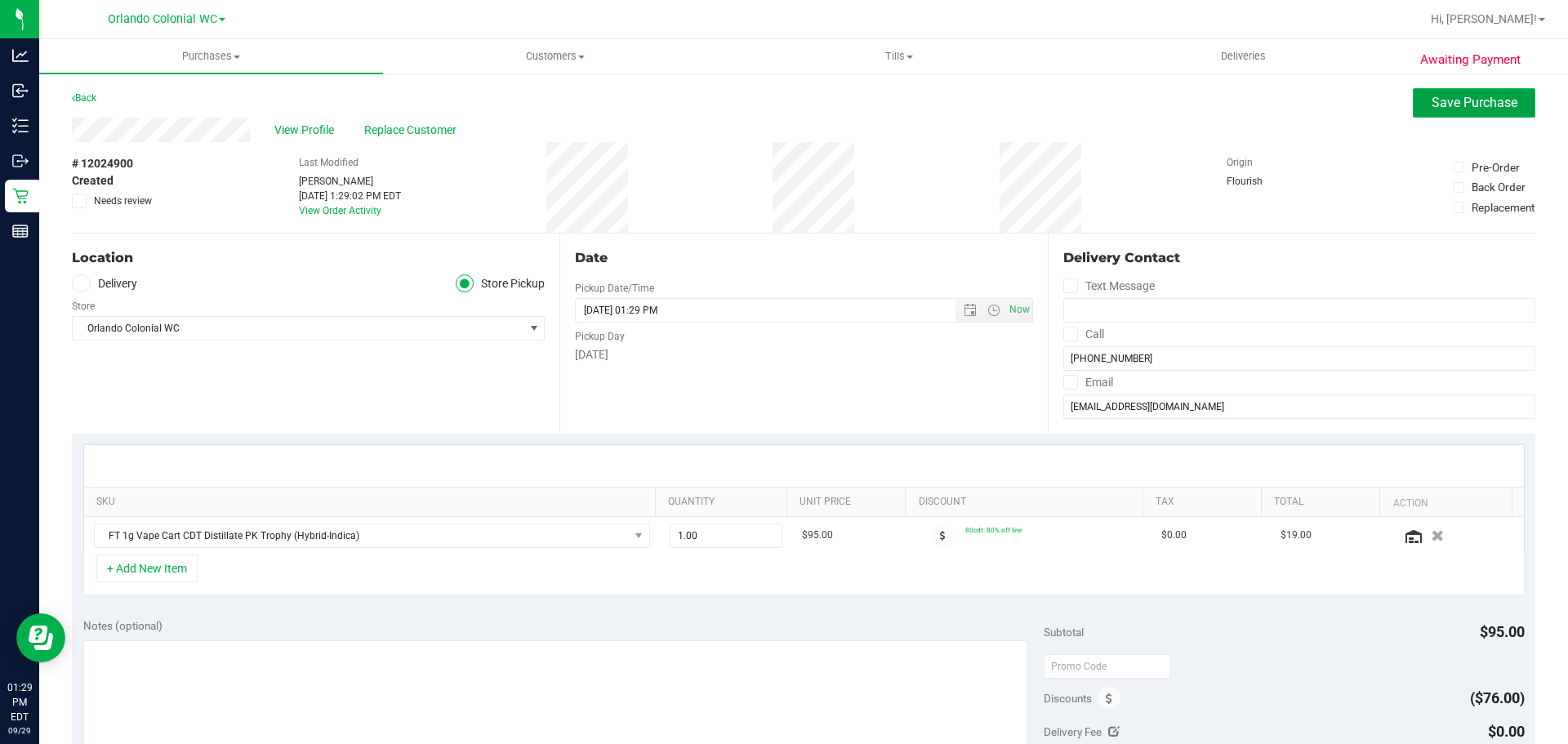
click at [1422, 116] on button "Save Purchase" at bounding box center [1473, 102] width 122 height 29
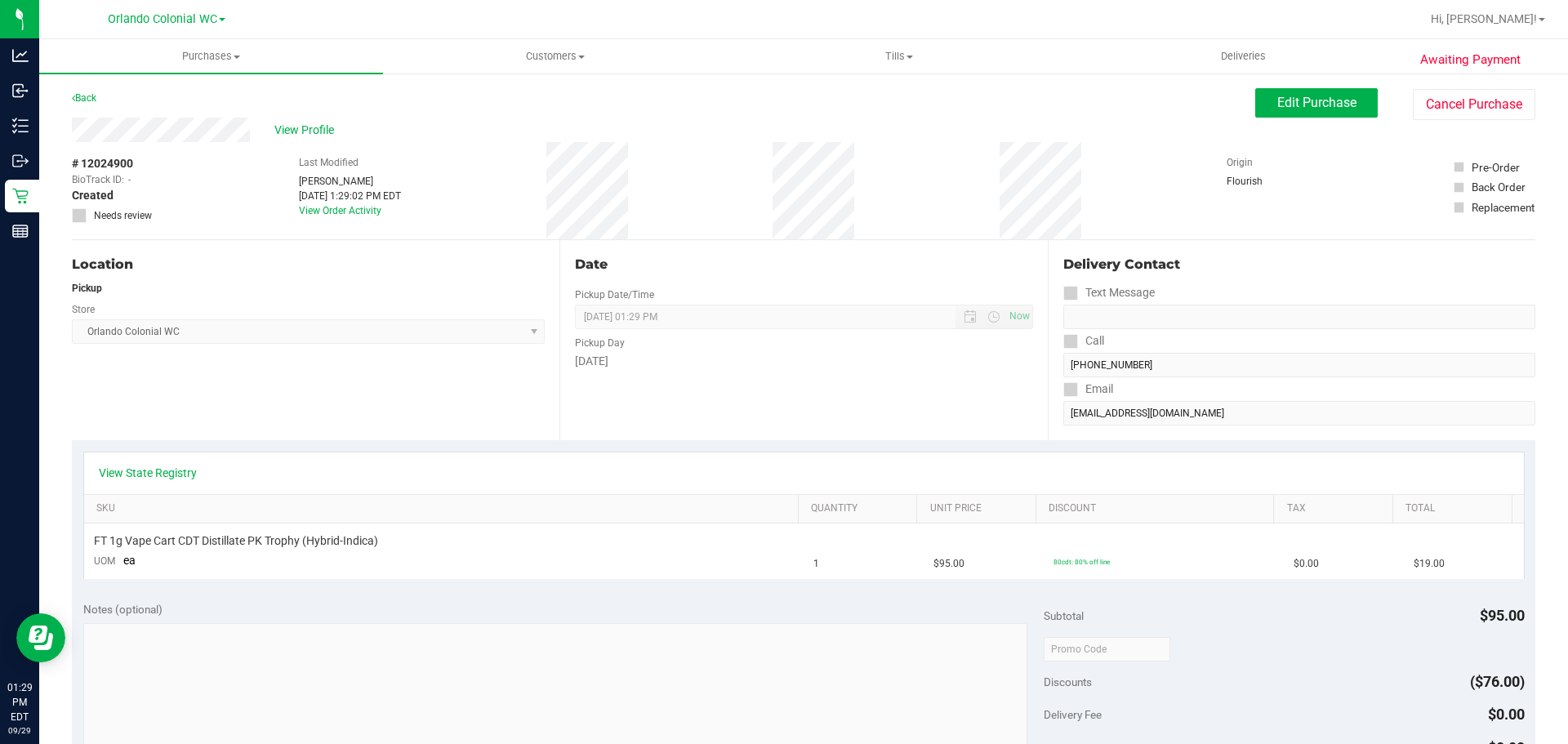
scroll to position [327, 0]
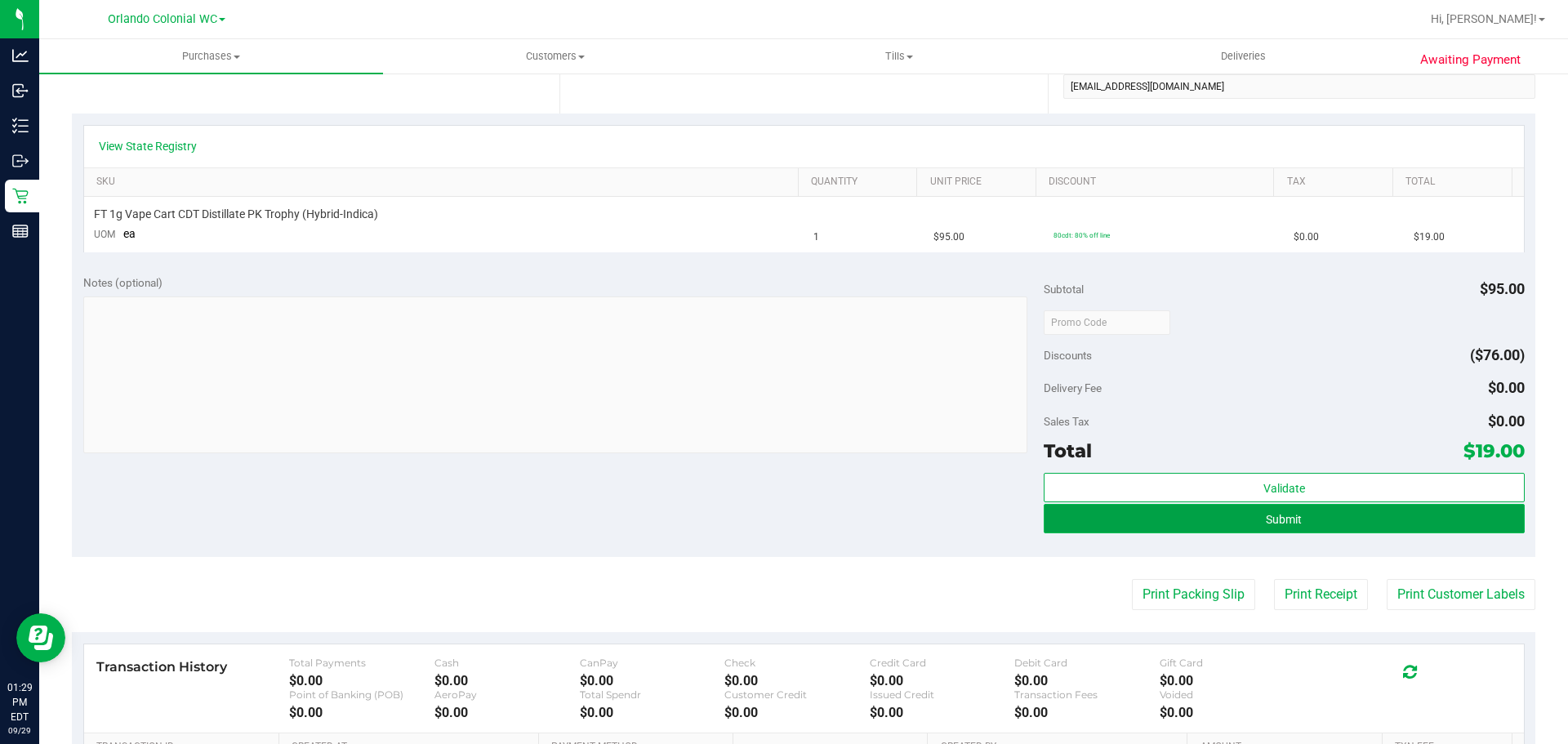
click at [1208, 516] on button "Submit" at bounding box center [1283, 518] width 480 height 29
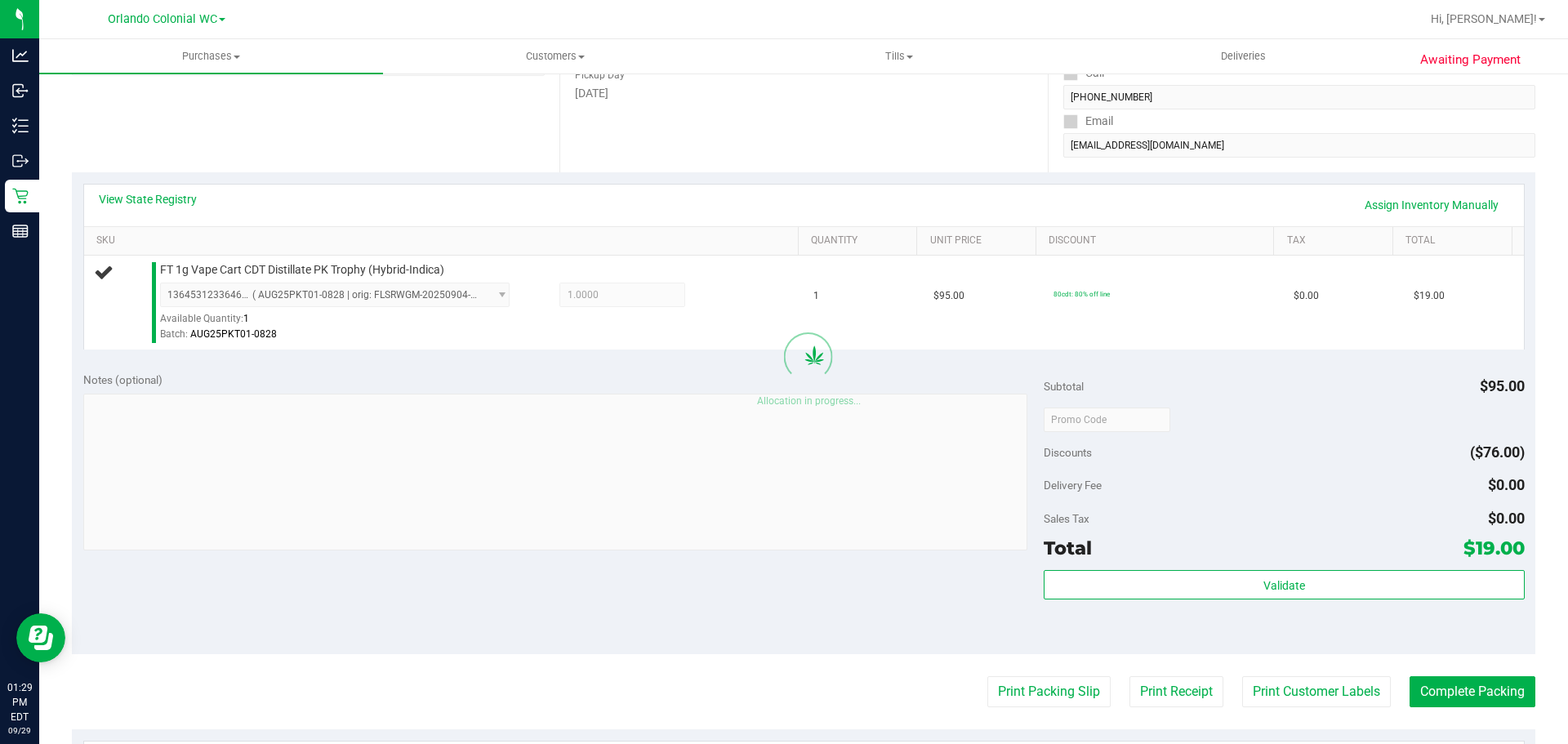
scroll to position [266, 0]
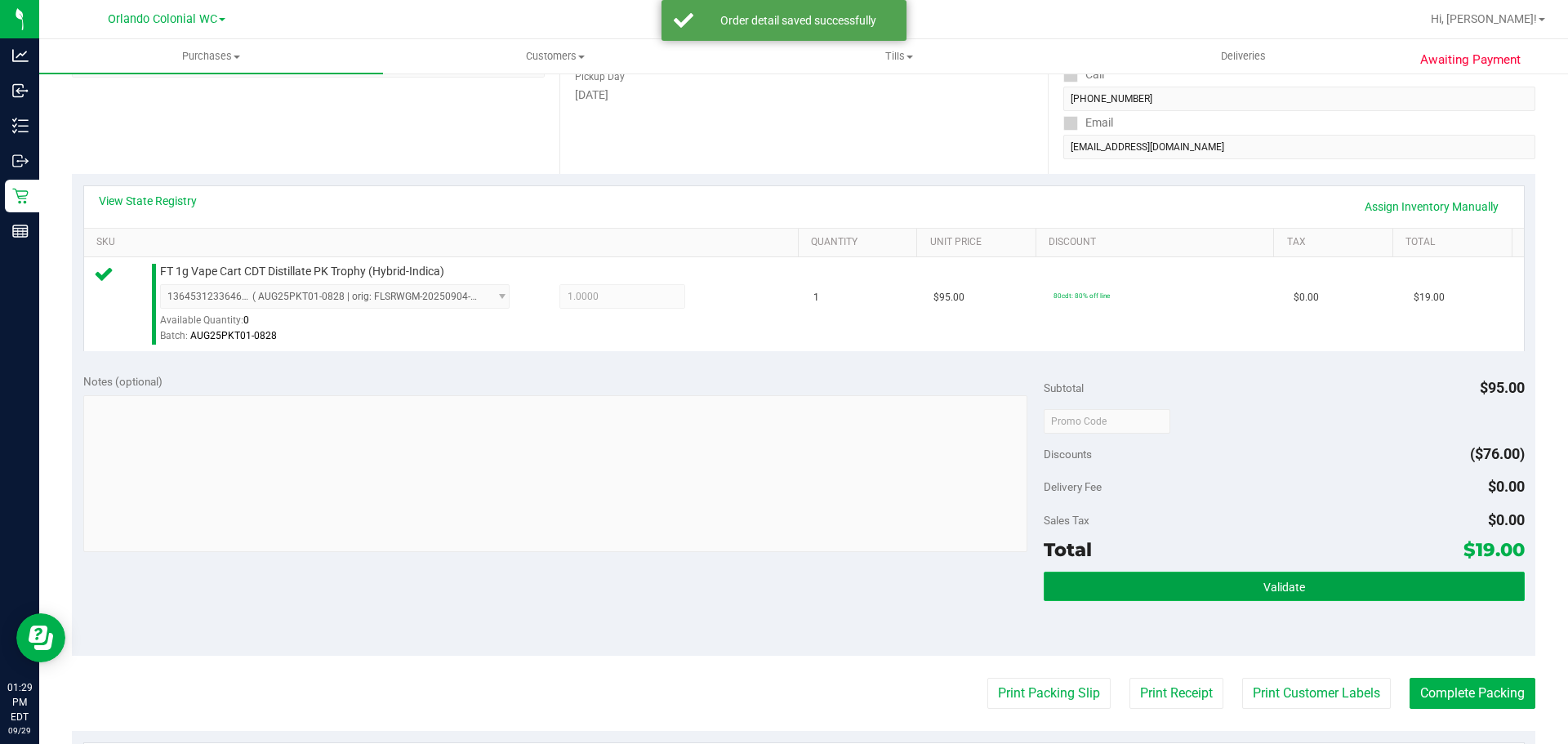
click at [1243, 597] on button "Validate" at bounding box center [1283, 586] width 480 height 29
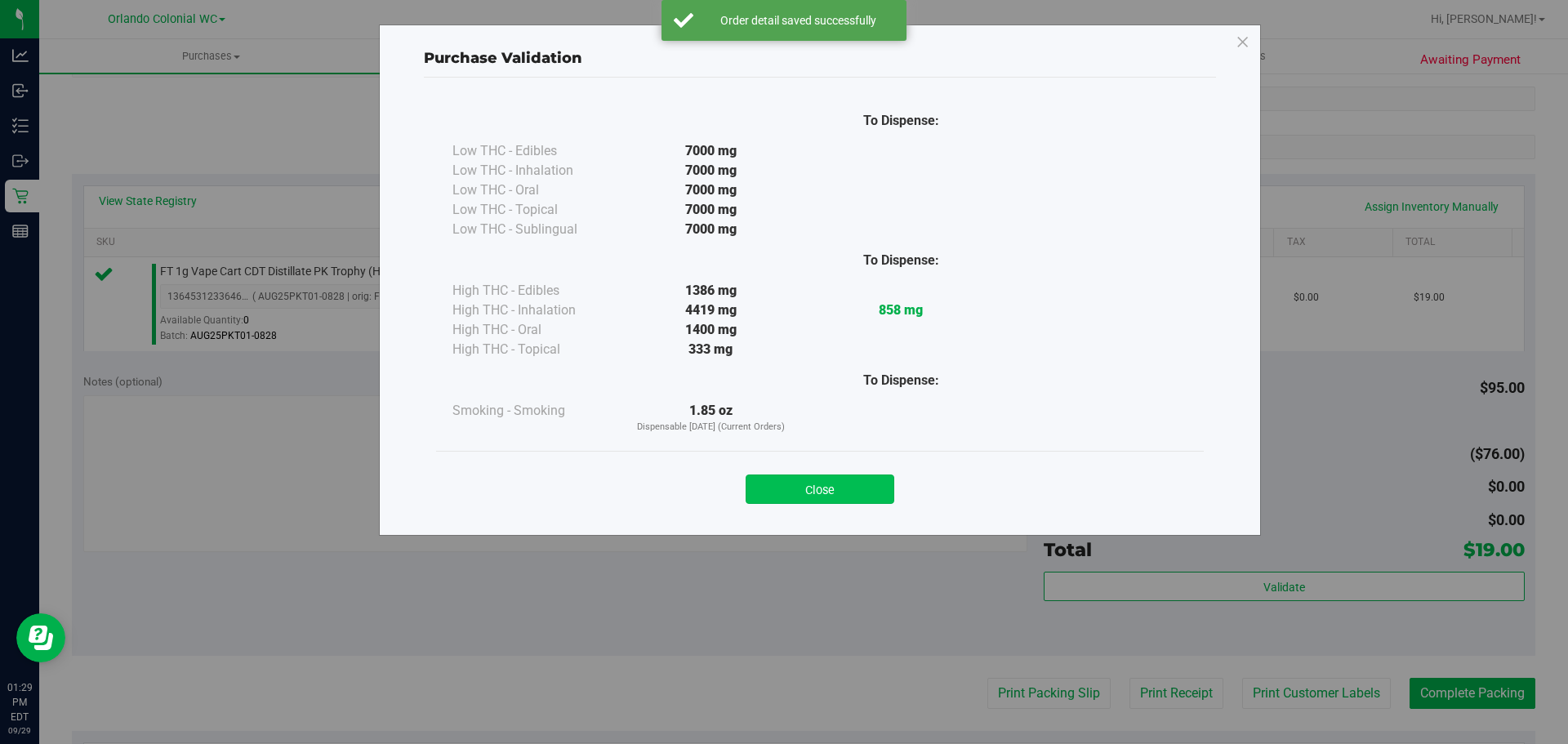
click at [845, 476] on button "Close" at bounding box center [820, 489] width 149 height 29
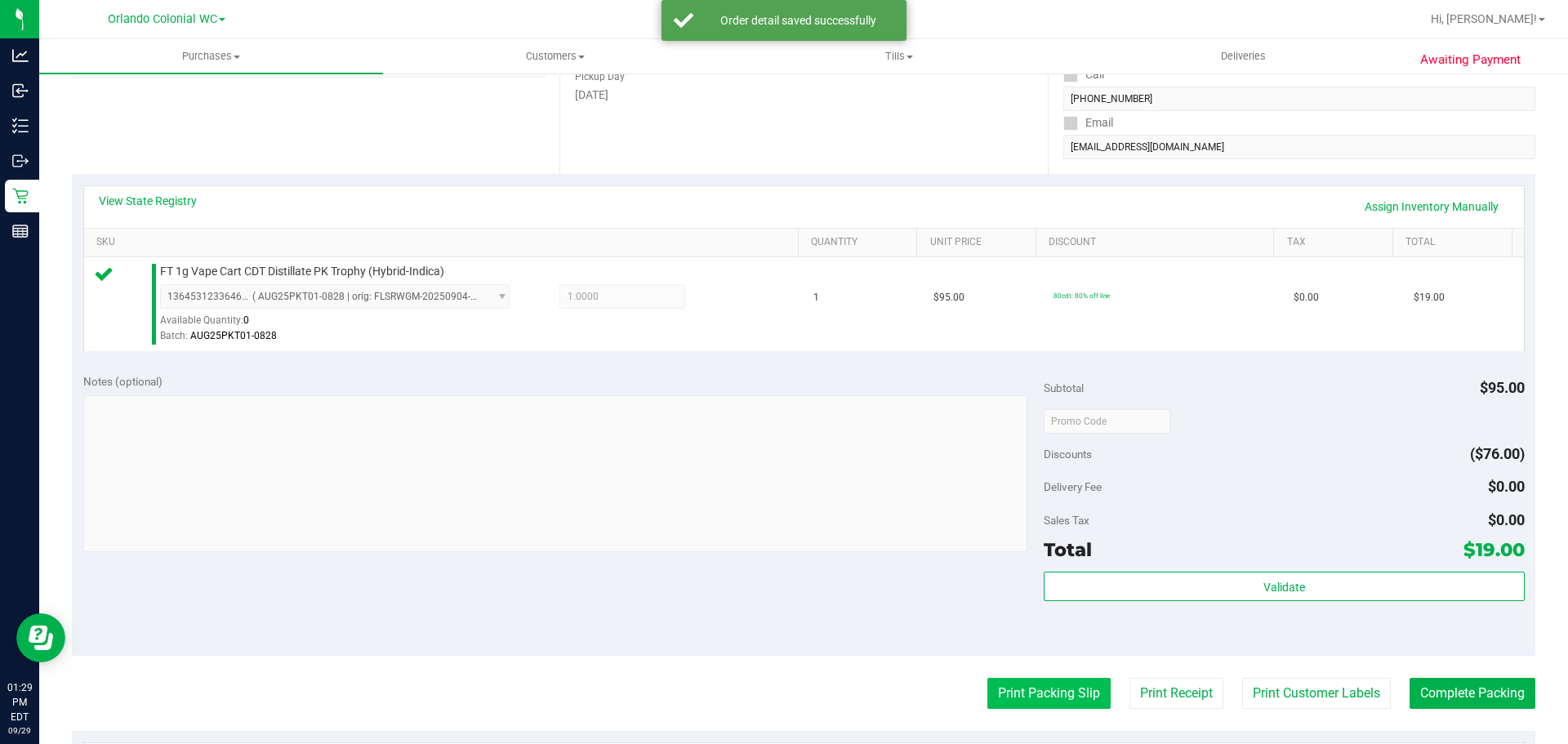
click at [1029, 689] on button "Print Packing Slip" at bounding box center [1049, 693] width 123 height 31
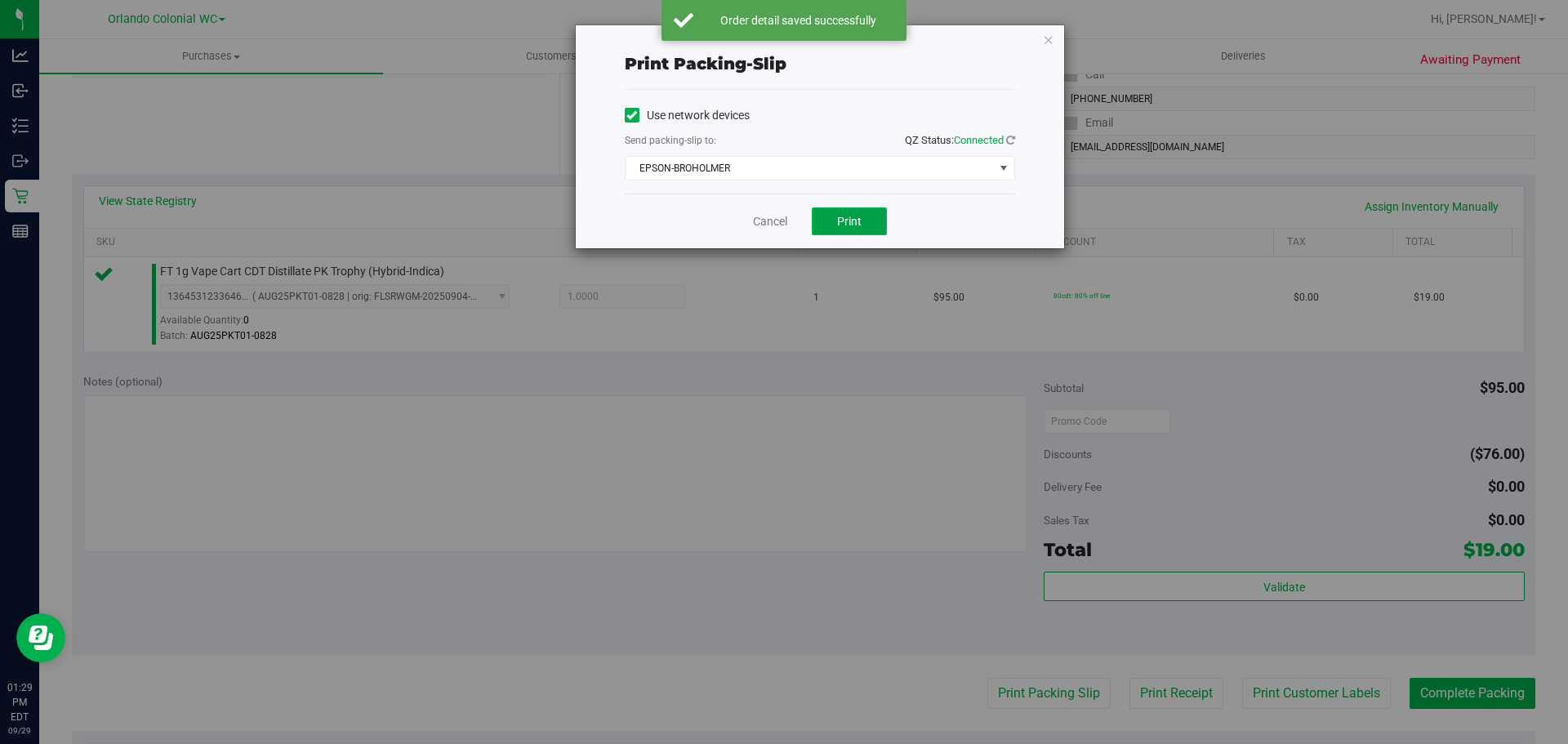
click at [879, 223] on button "Print" at bounding box center [849, 221] width 75 height 27
click at [763, 218] on link "Cancel" at bounding box center [770, 222] width 34 height 17
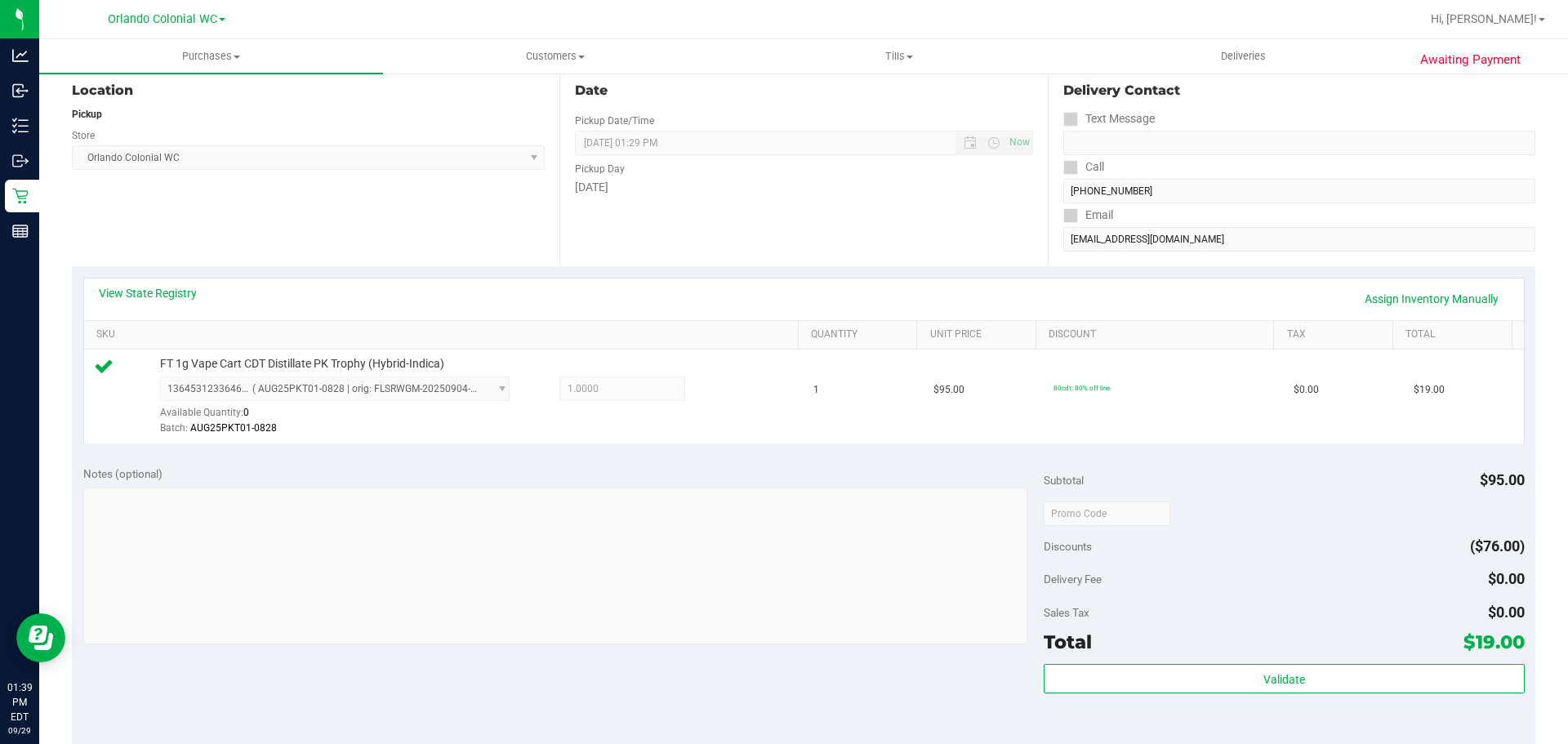
scroll to position [408, 0]
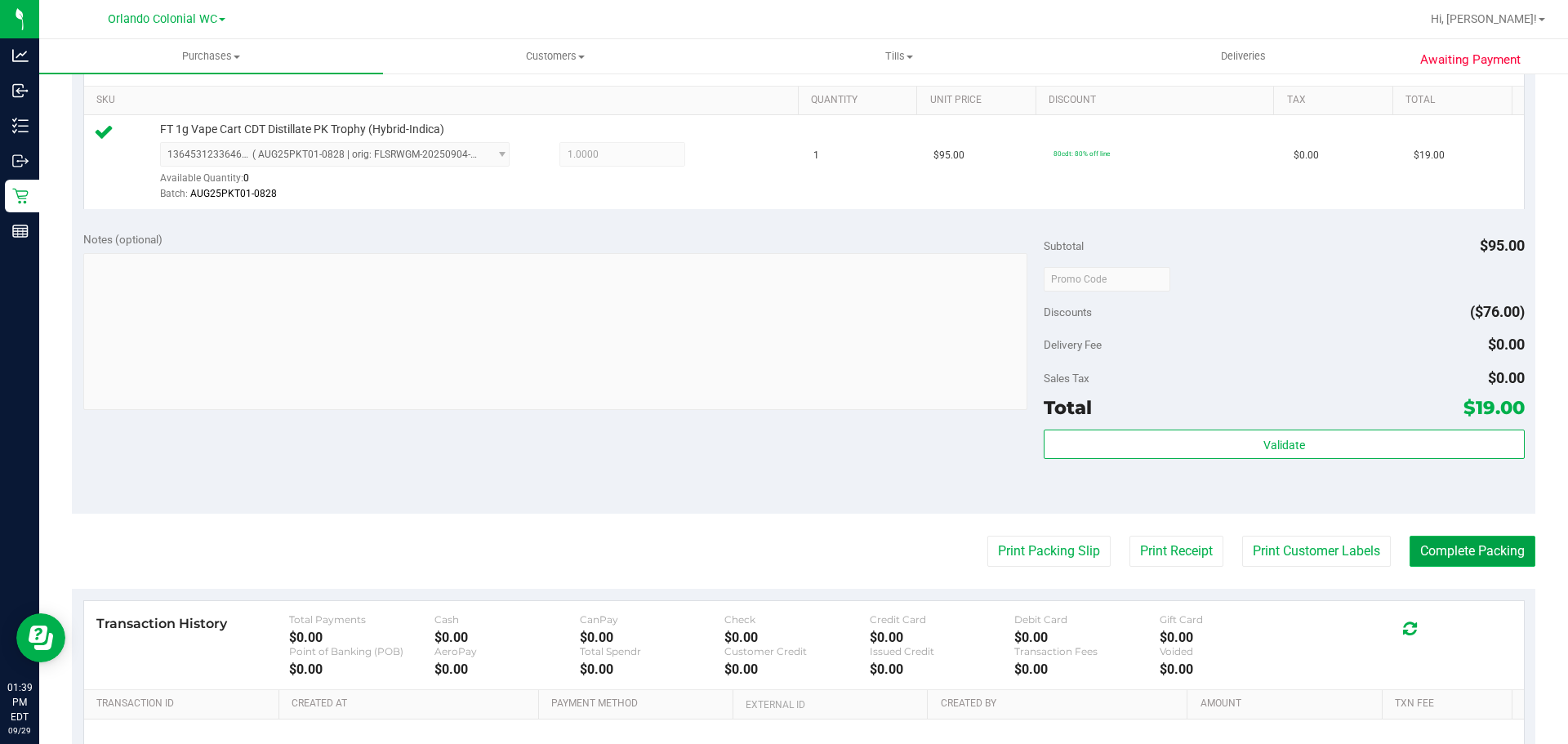
click at [1415, 553] on button "Complete Packing" at bounding box center [1471, 551] width 126 height 31
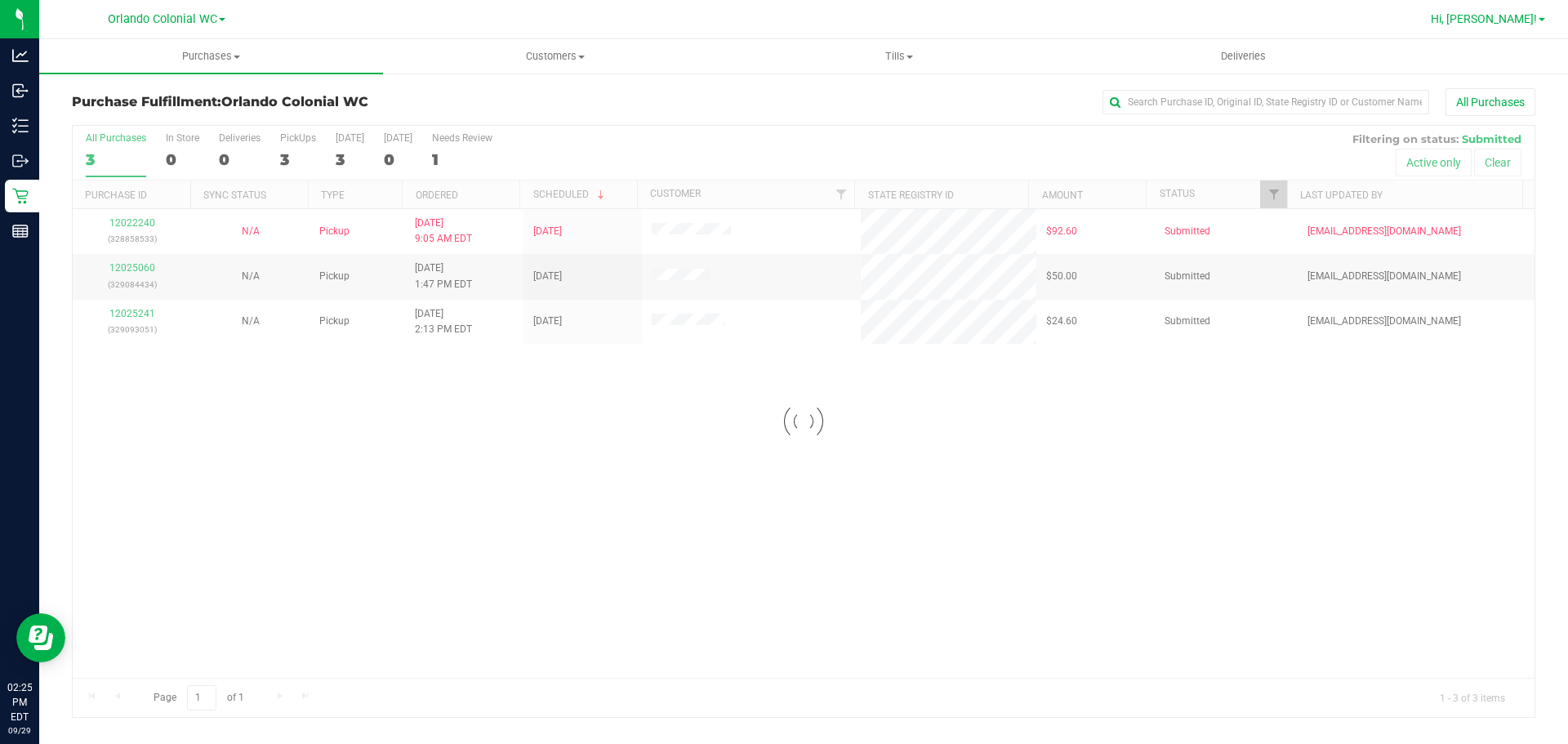
click at [1522, 18] on span "Hi, [PERSON_NAME]!" at bounding box center [1484, 19] width 106 height 13
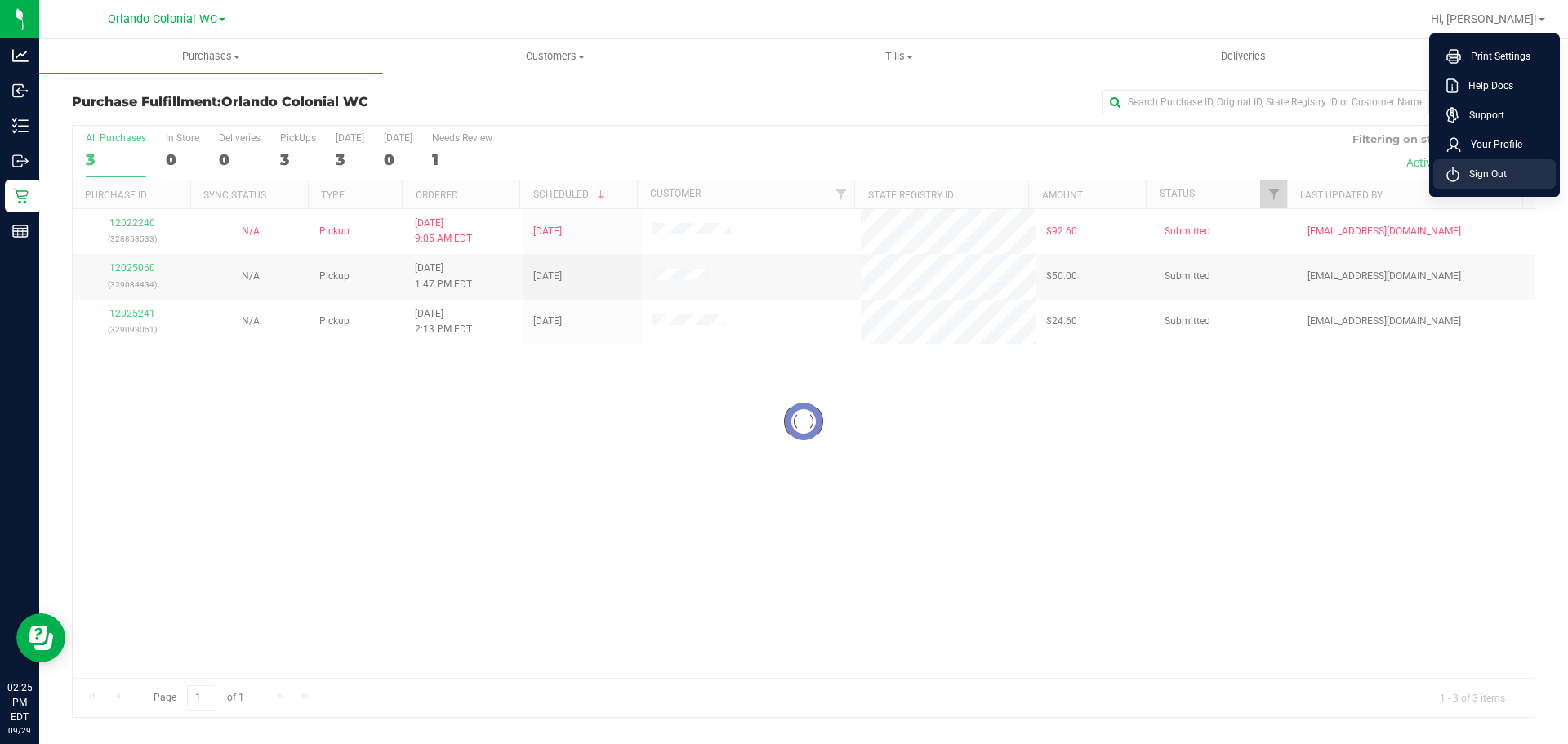
click at [1503, 180] on span "Sign Out" at bounding box center [1483, 173] width 47 height 16
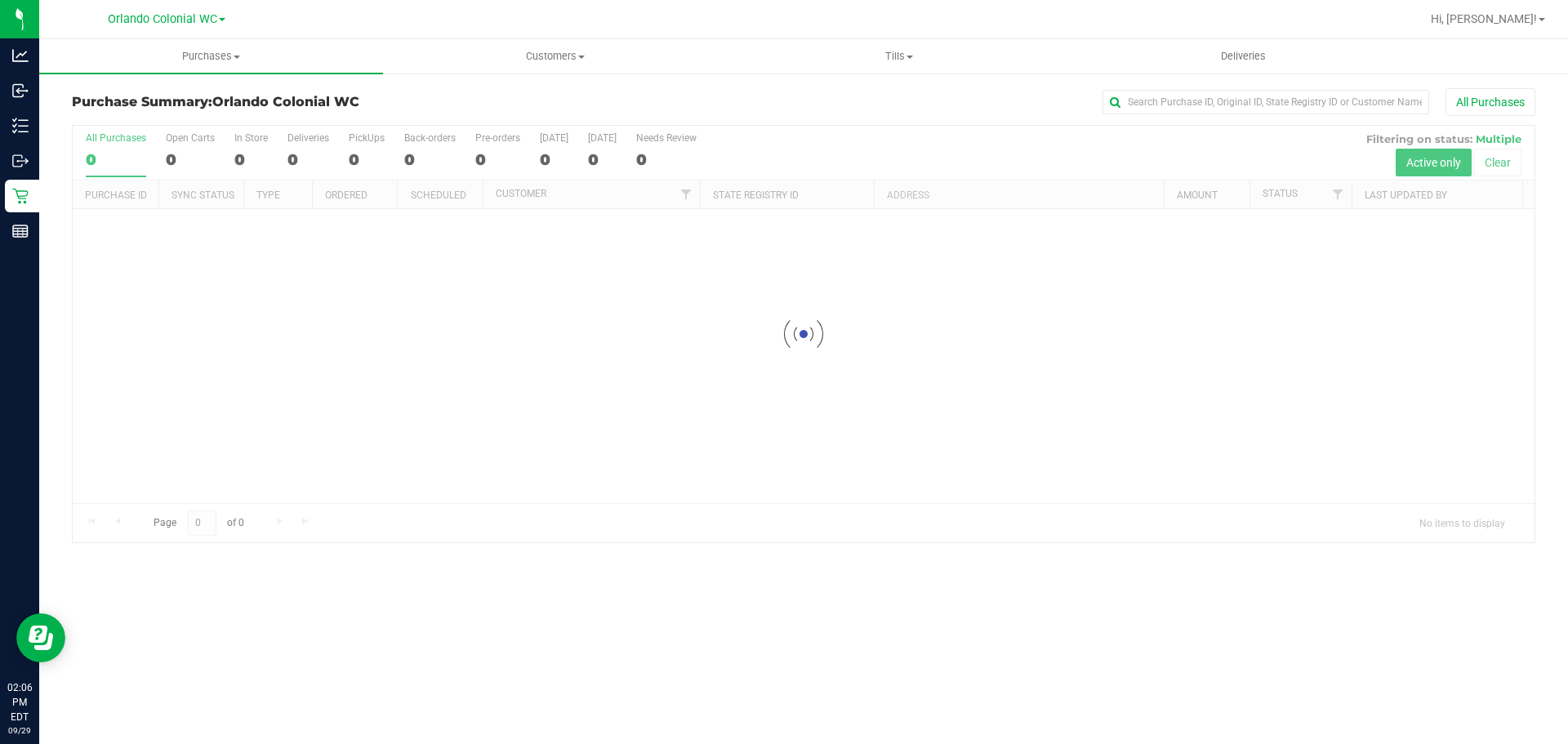
click at [1505, 165] on div at bounding box center [803, 334] width 1462 height 416
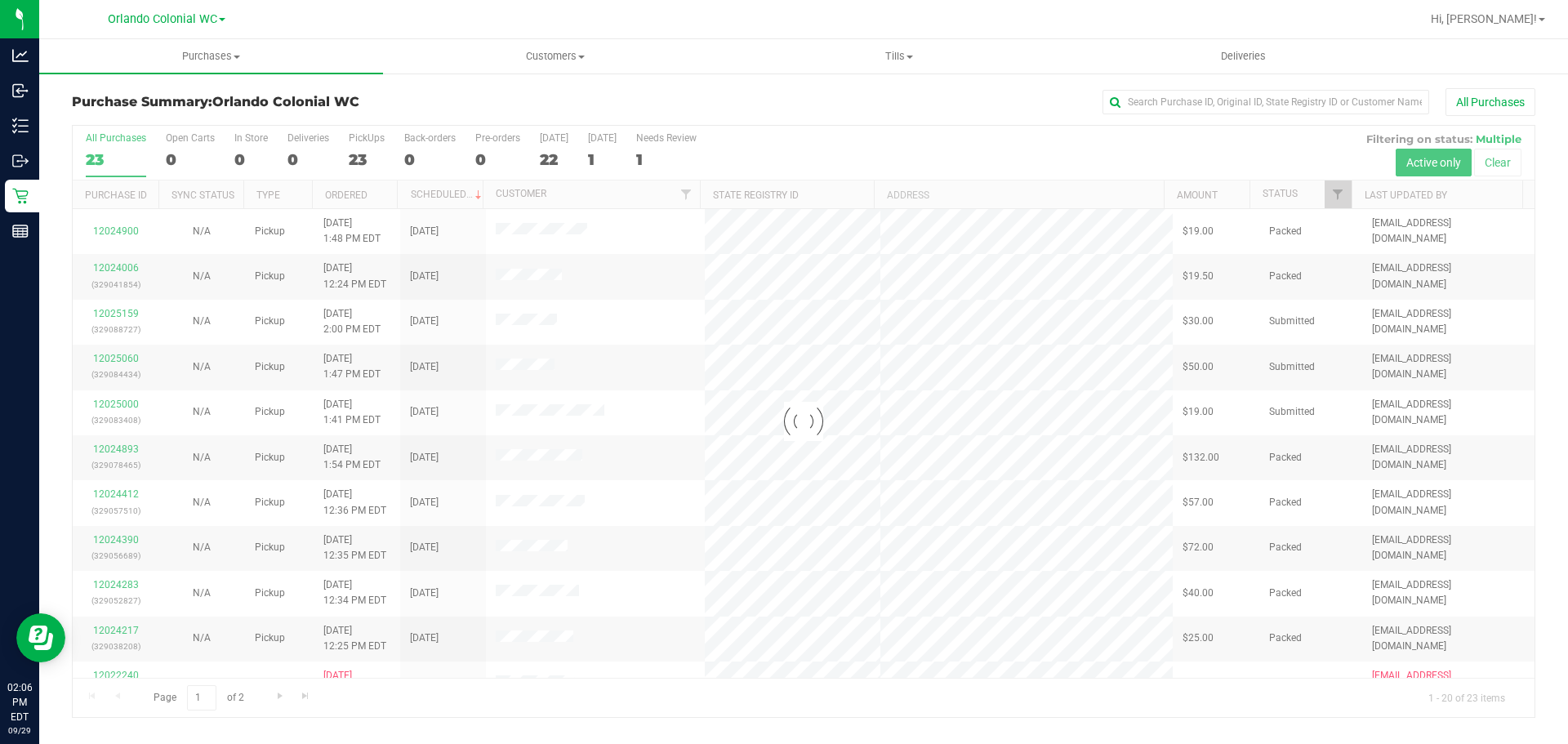
click at [1503, 160] on div at bounding box center [803, 422] width 1462 height 591
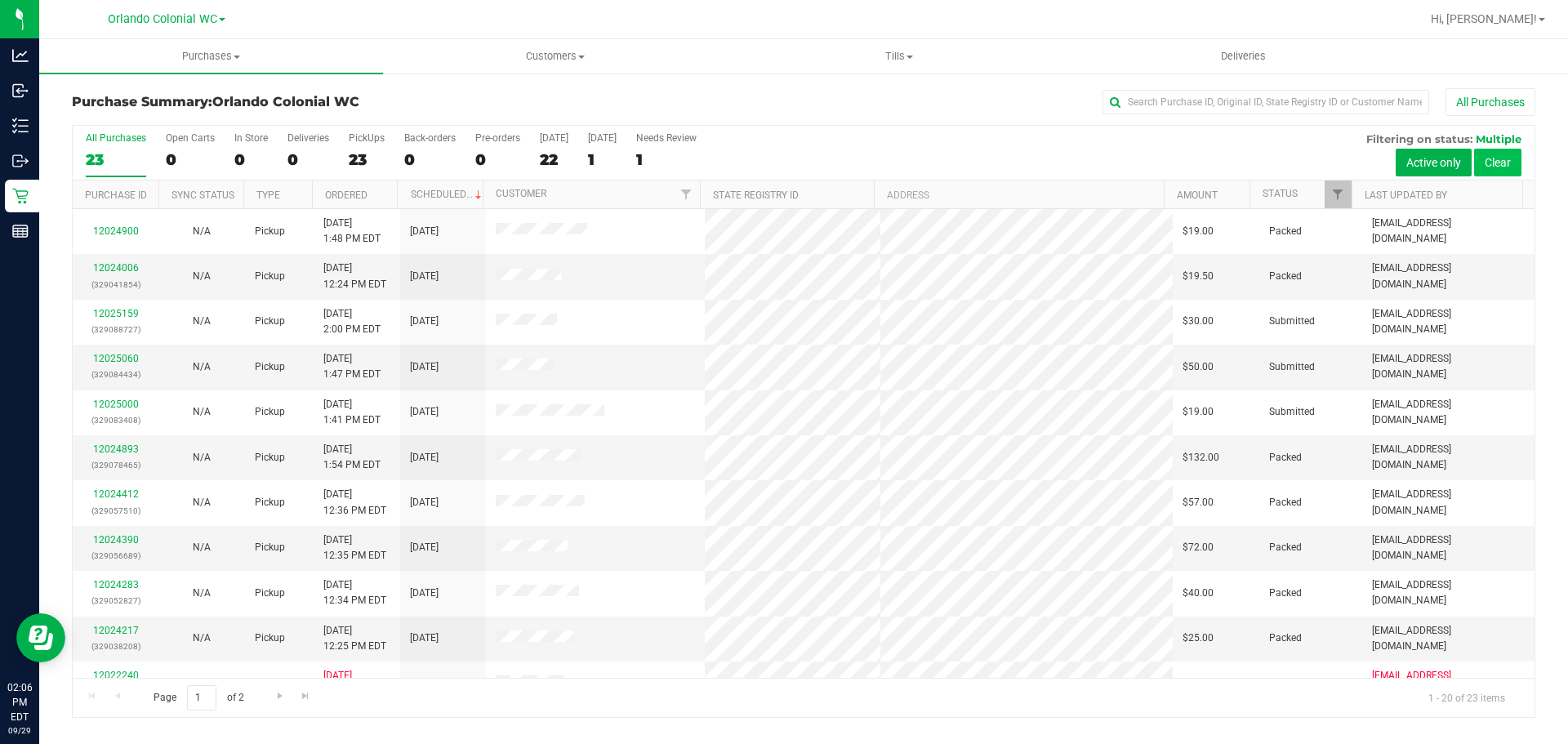
click at [1512, 163] on button "Clear" at bounding box center [1497, 162] width 47 height 27
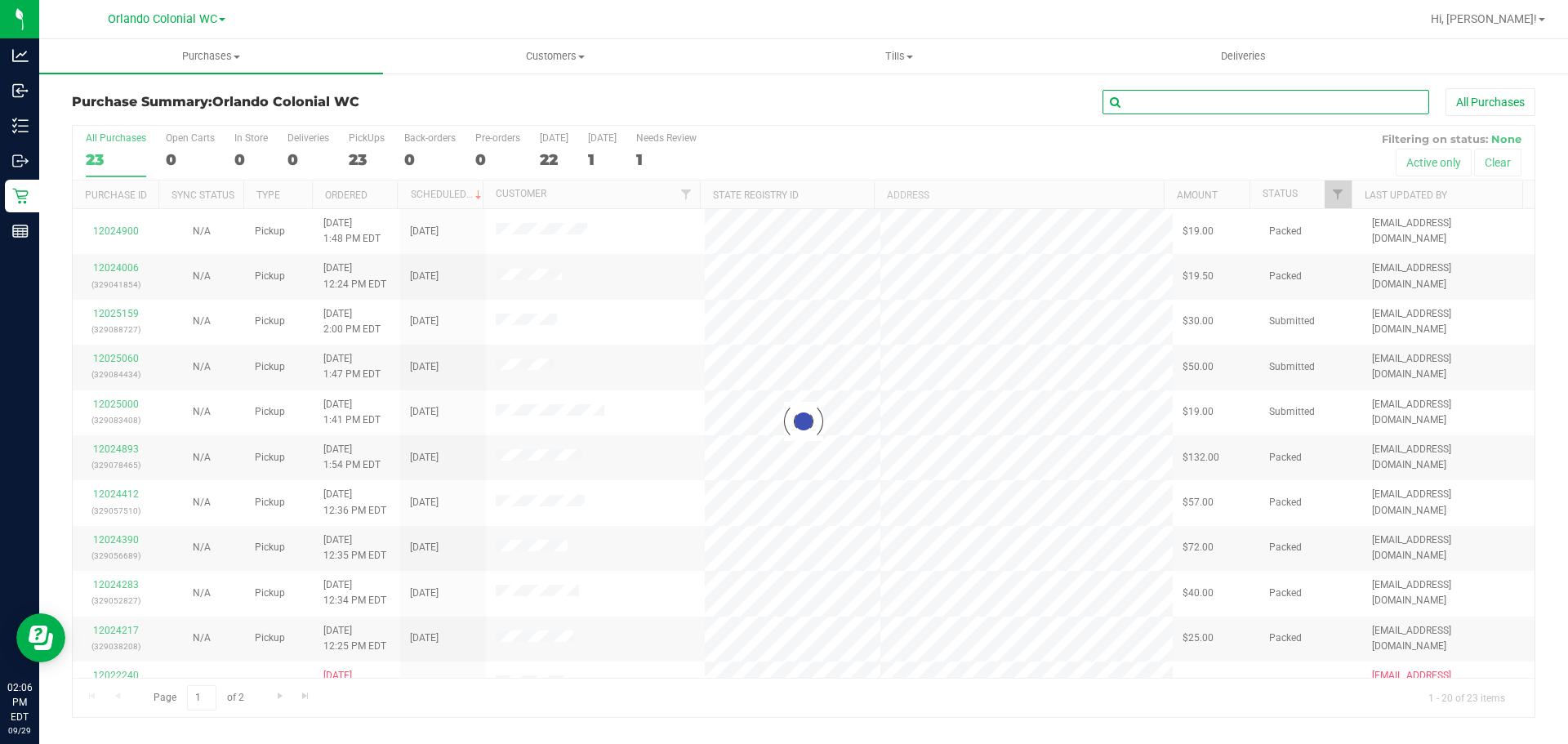
click at [1248, 103] on input "text" at bounding box center [1265, 102] width 327 height 25
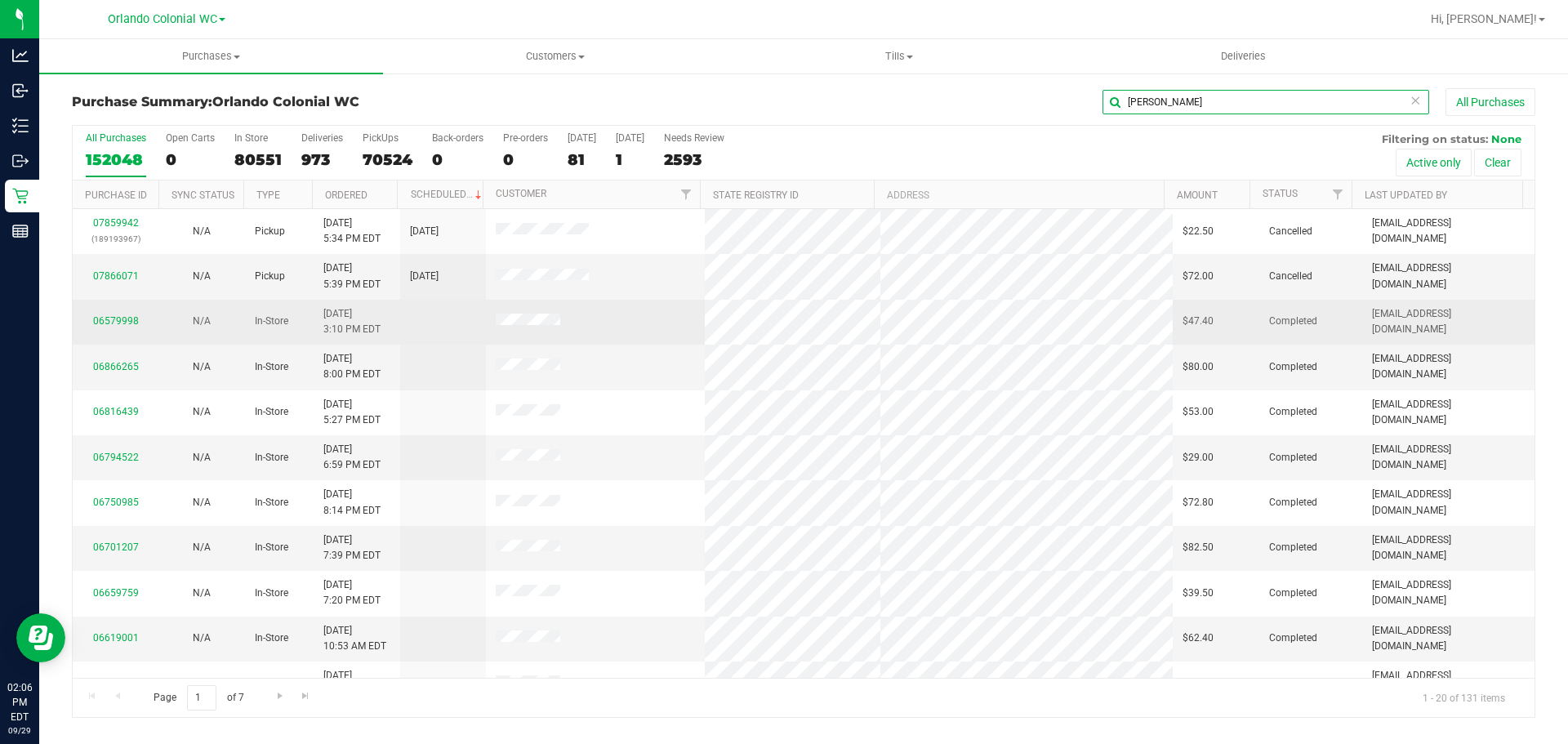
type input "[PERSON_NAME]"
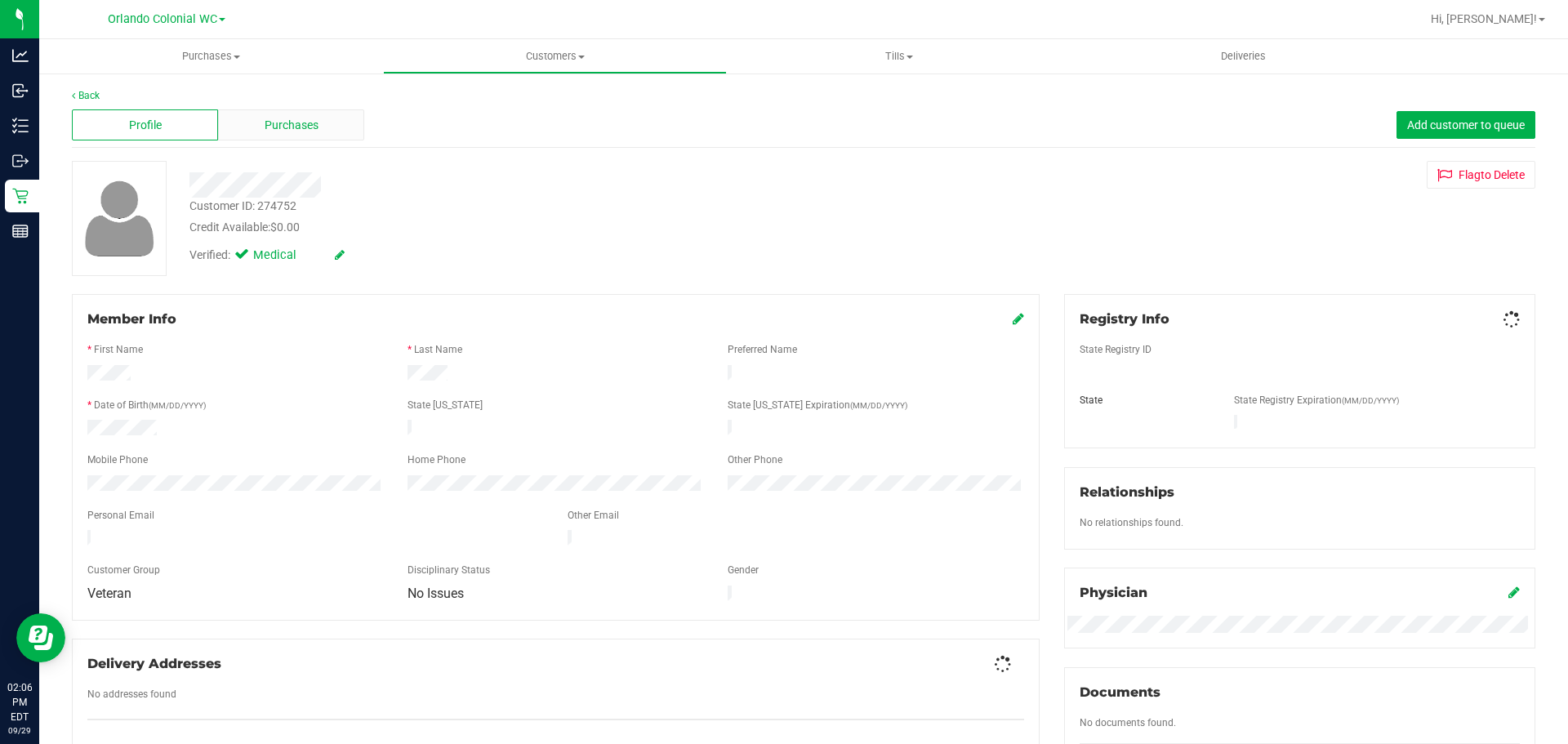
click at [314, 119] on span "Purchases" at bounding box center [291, 125] width 54 height 17
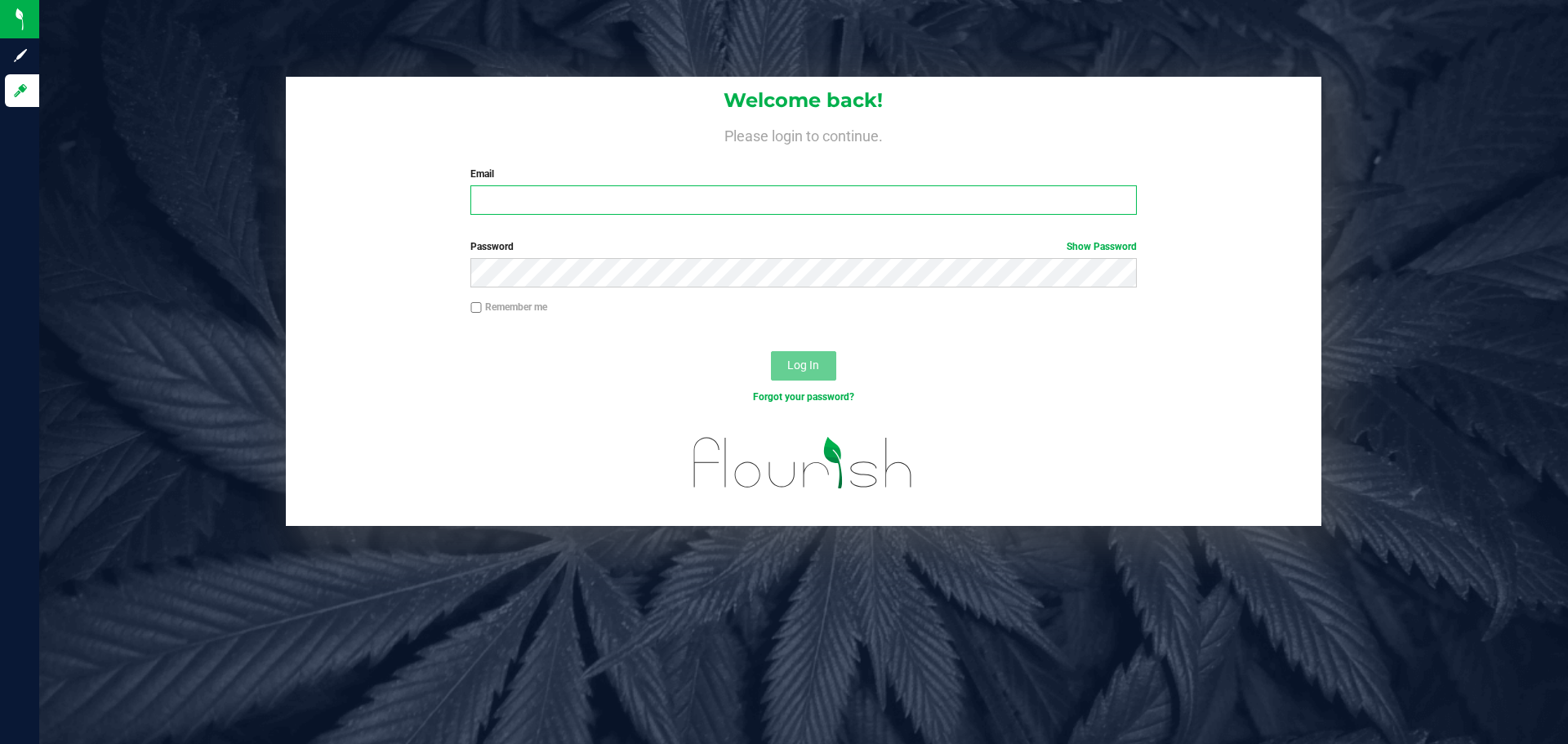
click at [594, 211] on input "Email" at bounding box center [802, 200] width 665 height 29
type input "[EMAIL_ADDRESS][DOMAIN_NAME]"
click at [770, 352] on button "Log In" at bounding box center [802, 366] width 65 height 29
